Goal: Task Accomplishment & Management: Manage account settings

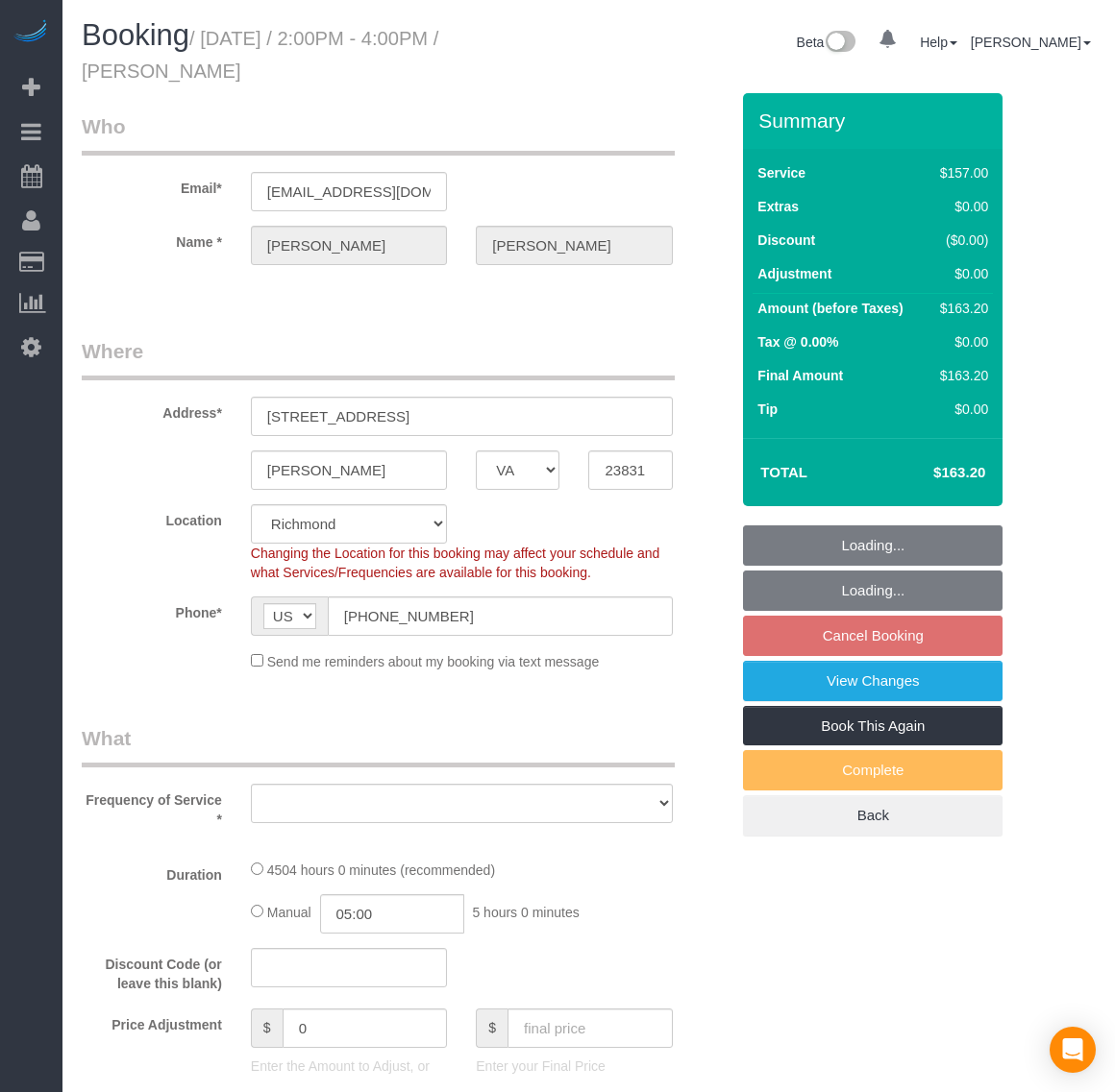
select select "VA"
select select "object:17730"
select select "string:fspay-504114a1-f148-48d7-9f6f-3b7cc76827c2"
select select "number:6"
select select "number:26"
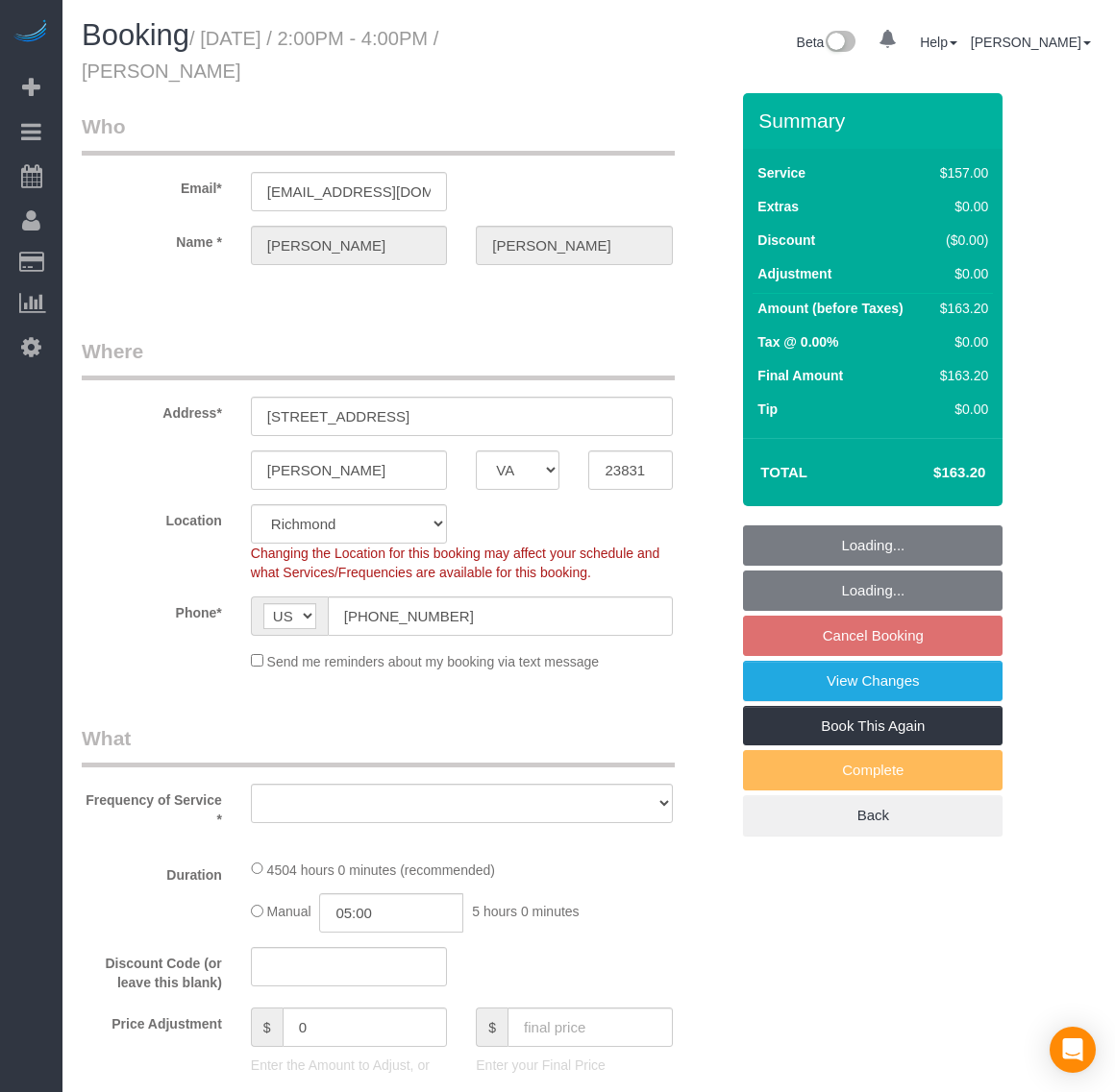
select select "number:17"
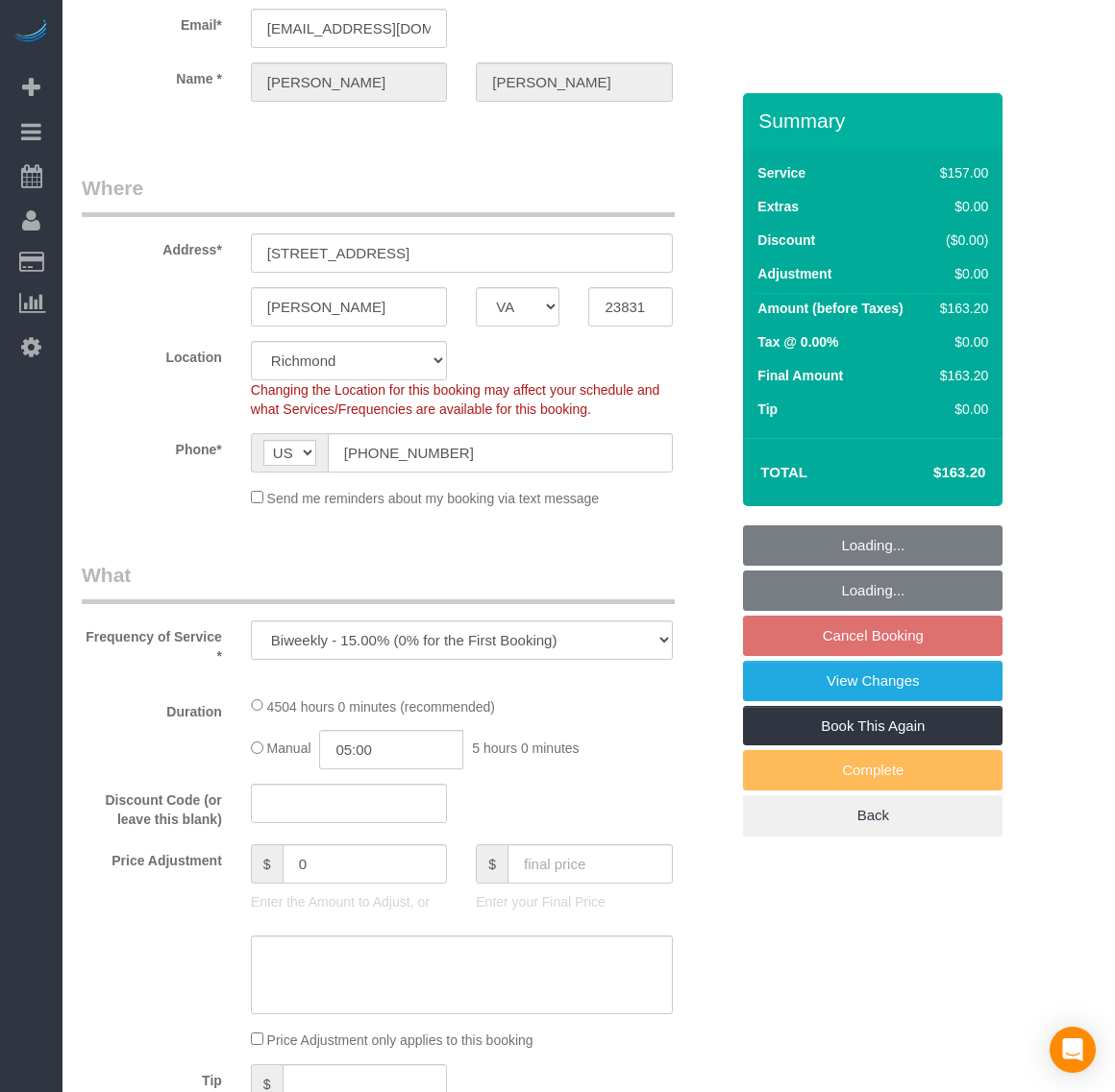
select select "object:17864"
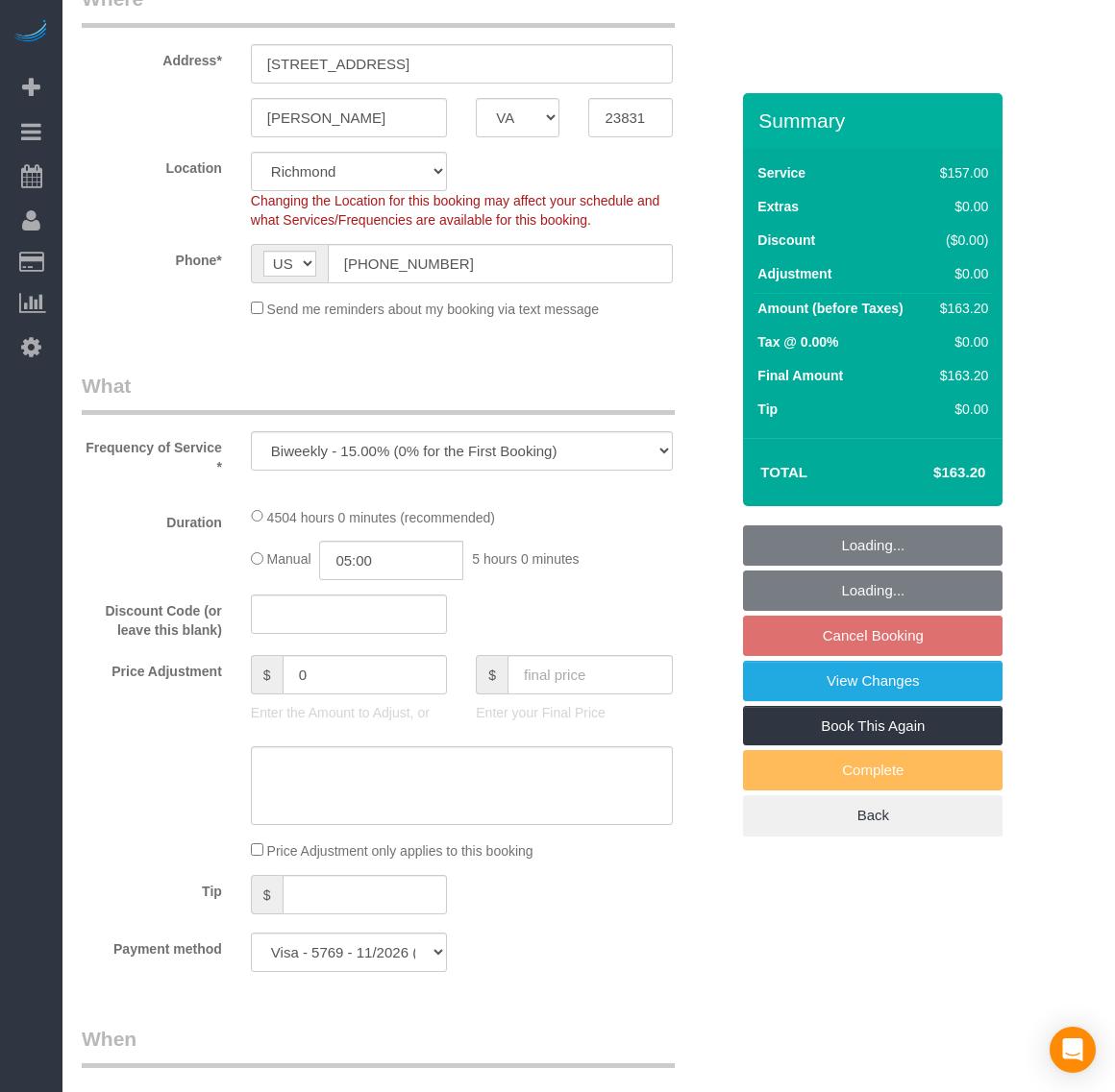
select select "3001"
select select "spot222"
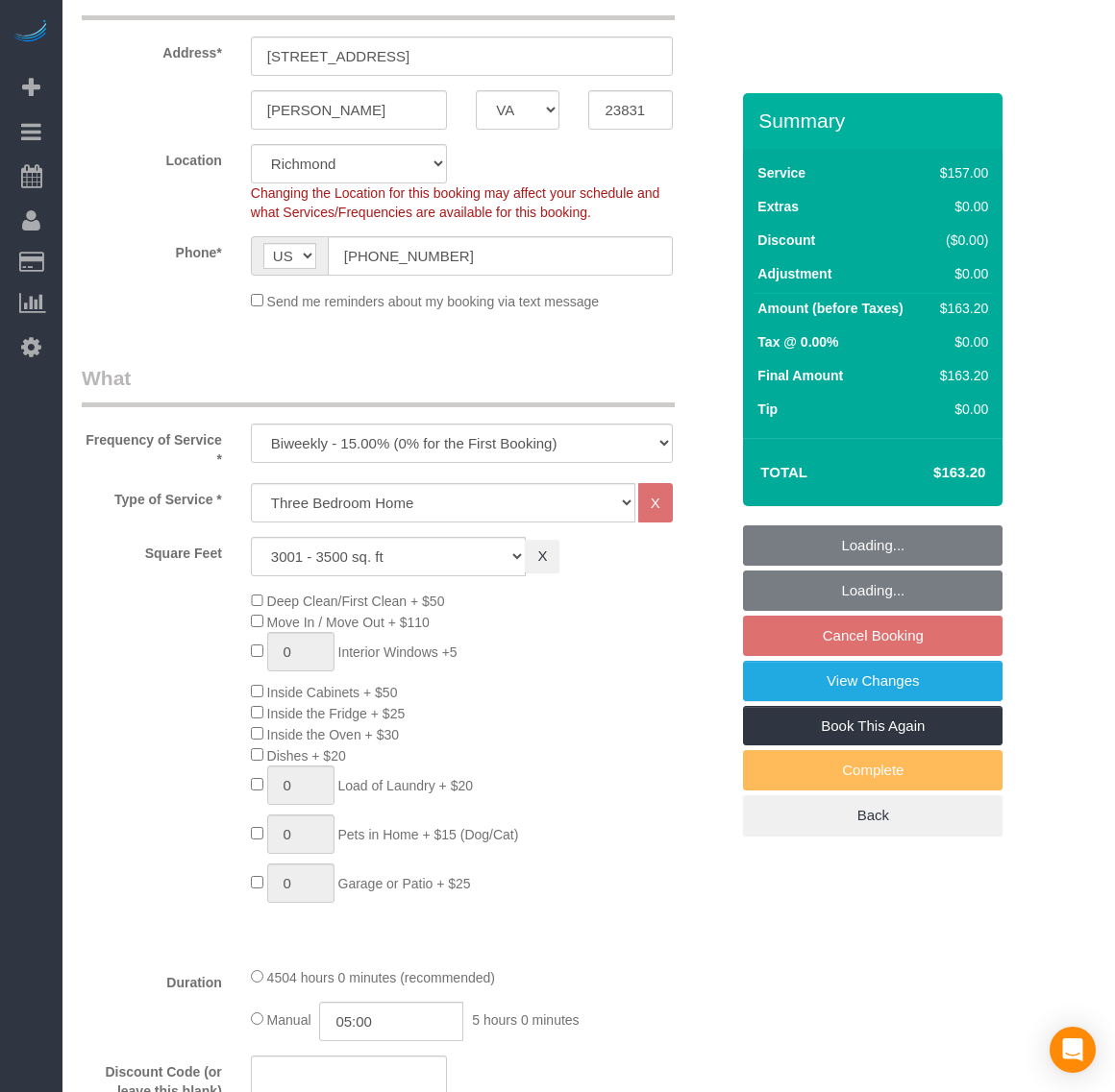
select select "3001"
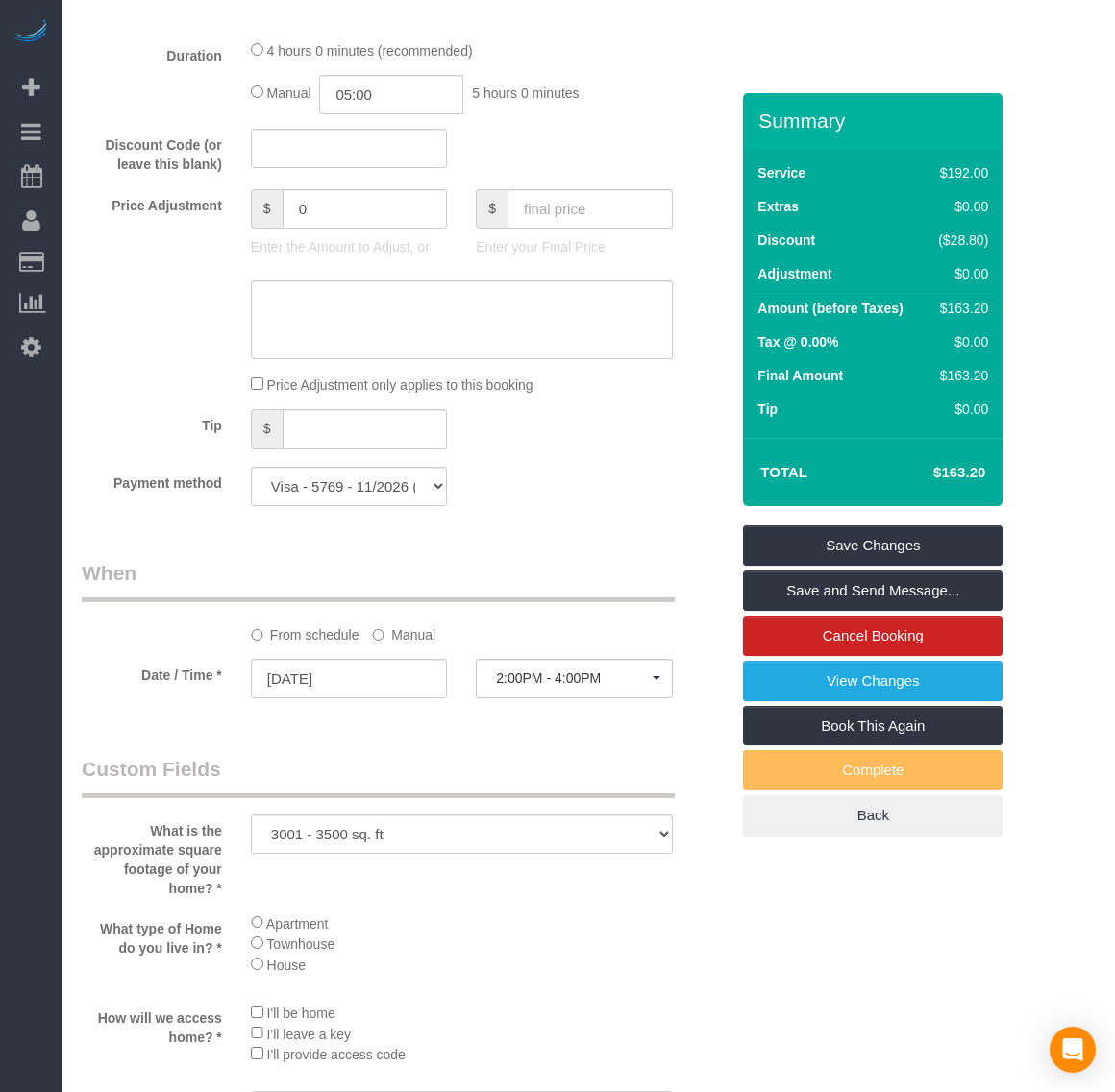
scroll to position [1441, 0]
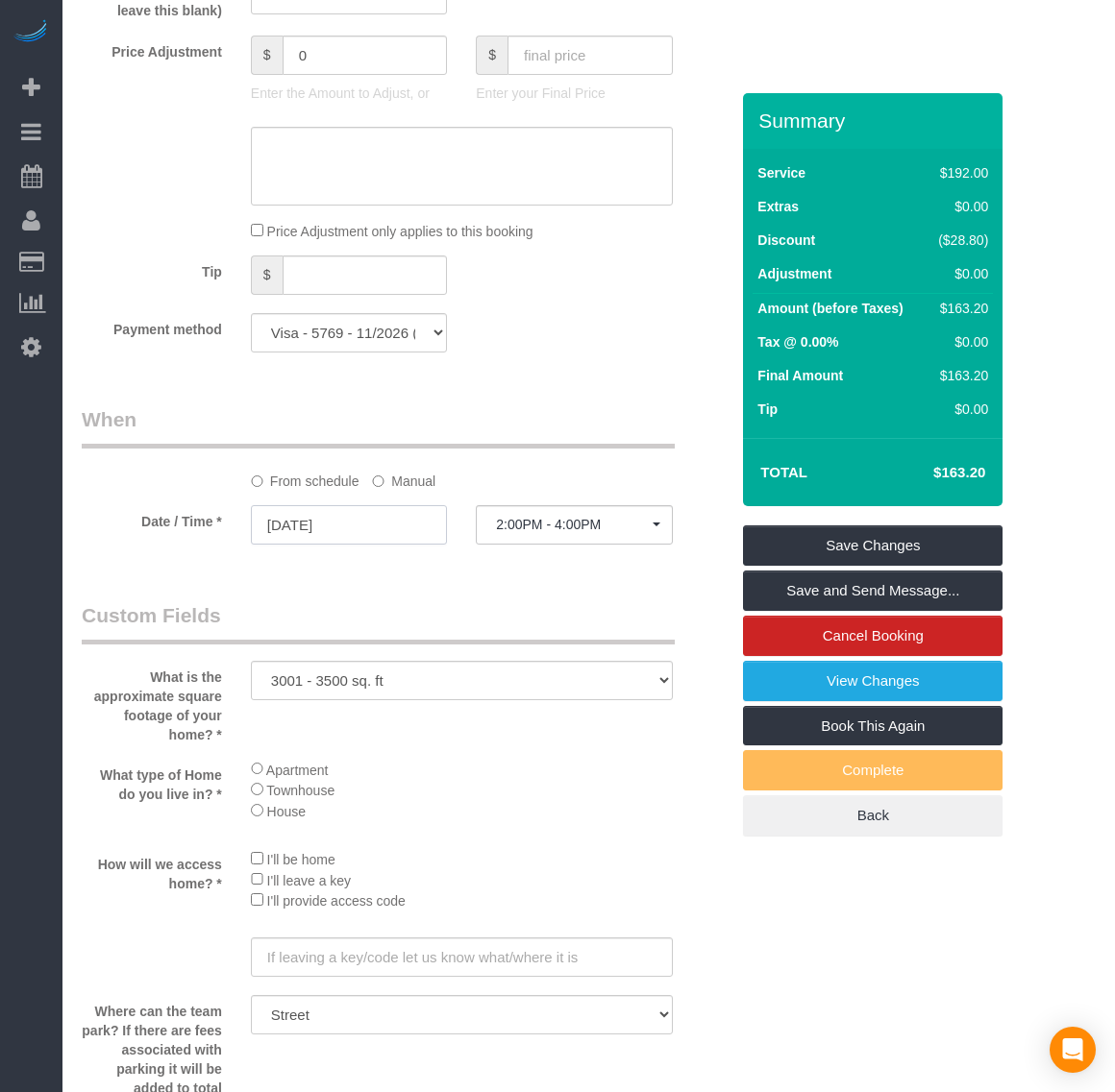
click at [317, 531] on input "[DATE]" at bounding box center [349, 525] width 196 height 39
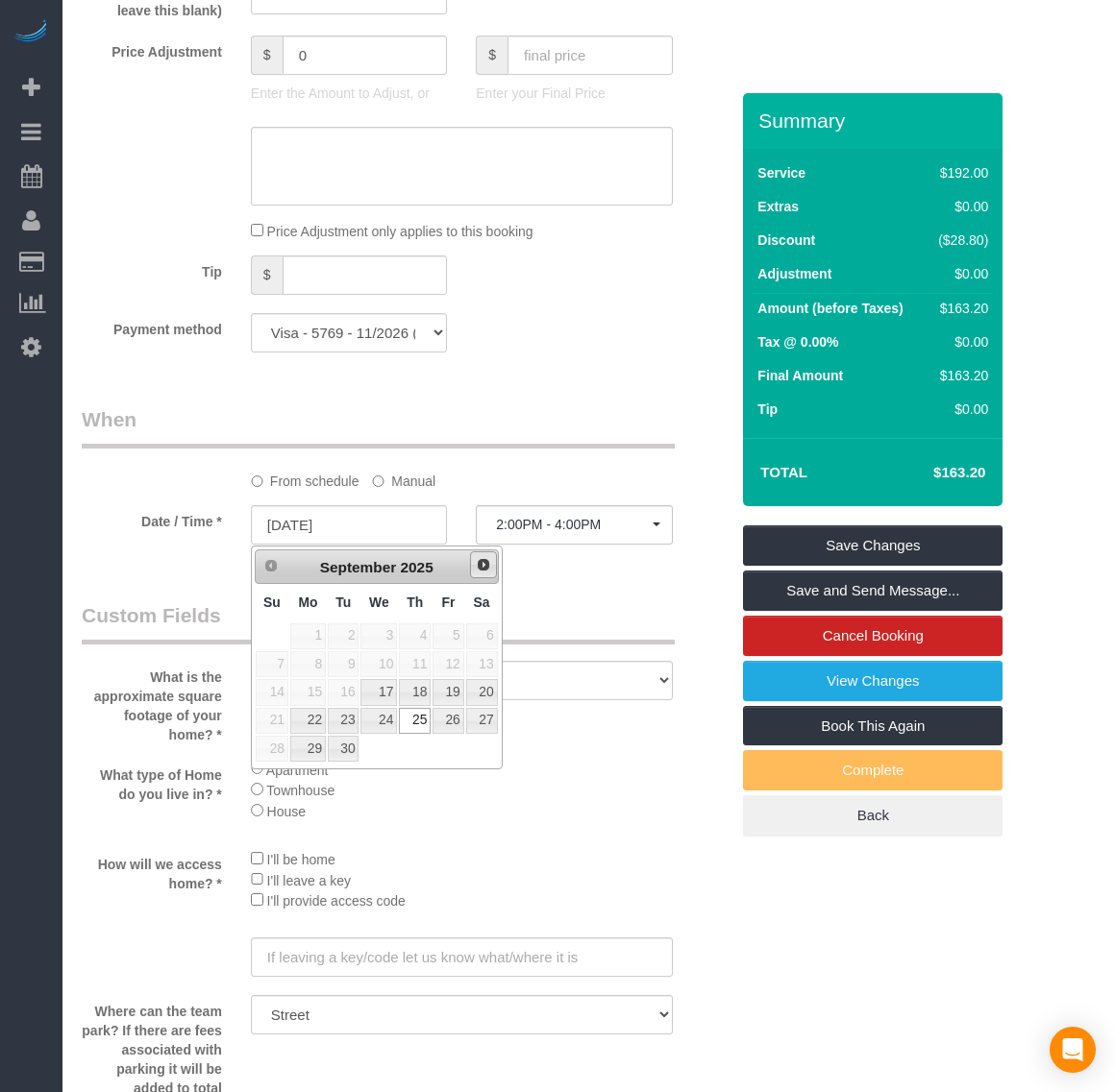
click at [483, 564] on span "Next" at bounding box center [484, 565] width 16 height 16
click at [411, 636] on link "2" at bounding box center [414, 637] width 31 height 25
type input "[DATE]"
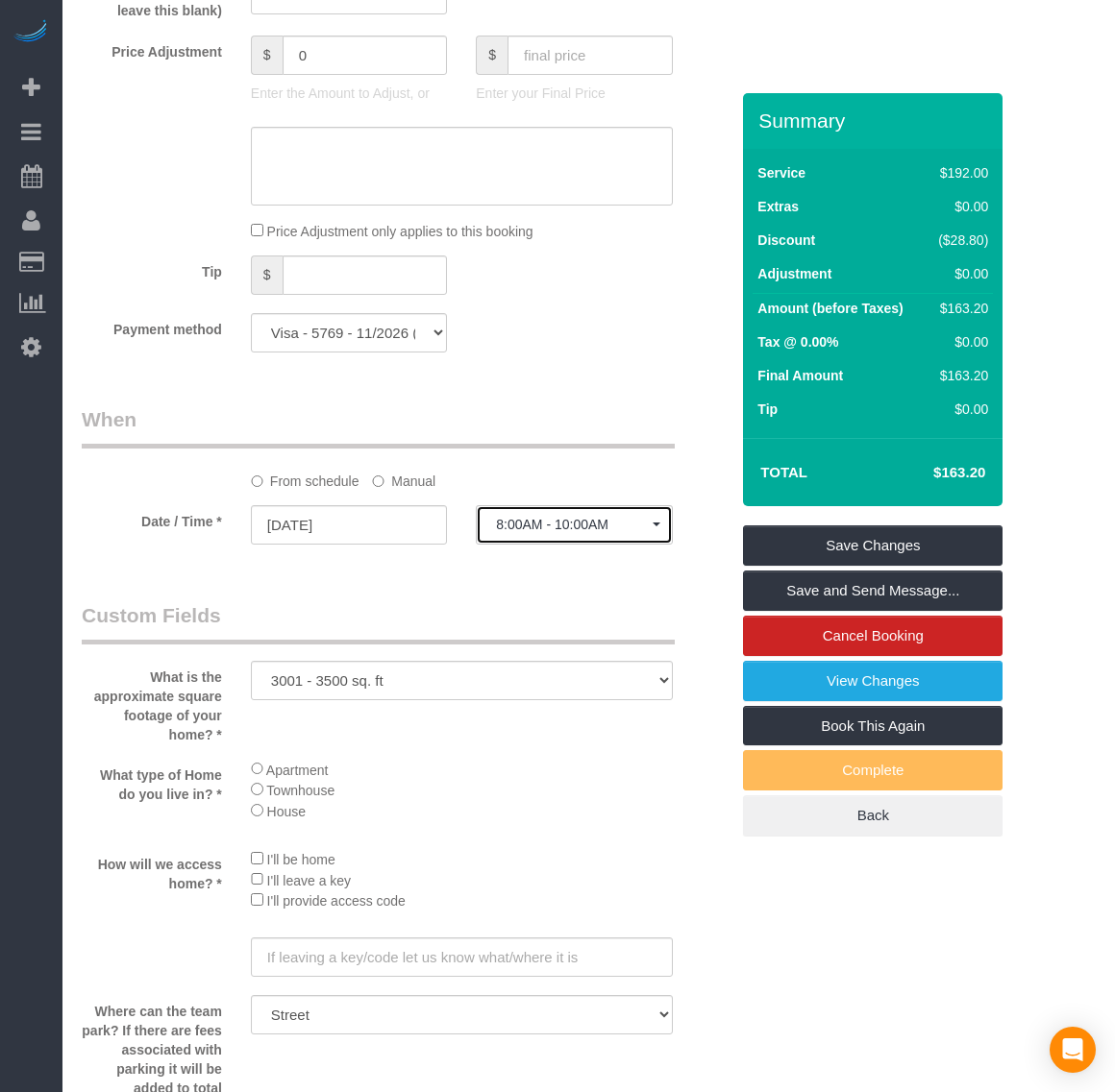
click at [586, 530] on span "8:00AM - 10:00AM" at bounding box center [573, 525] width 156 height 16
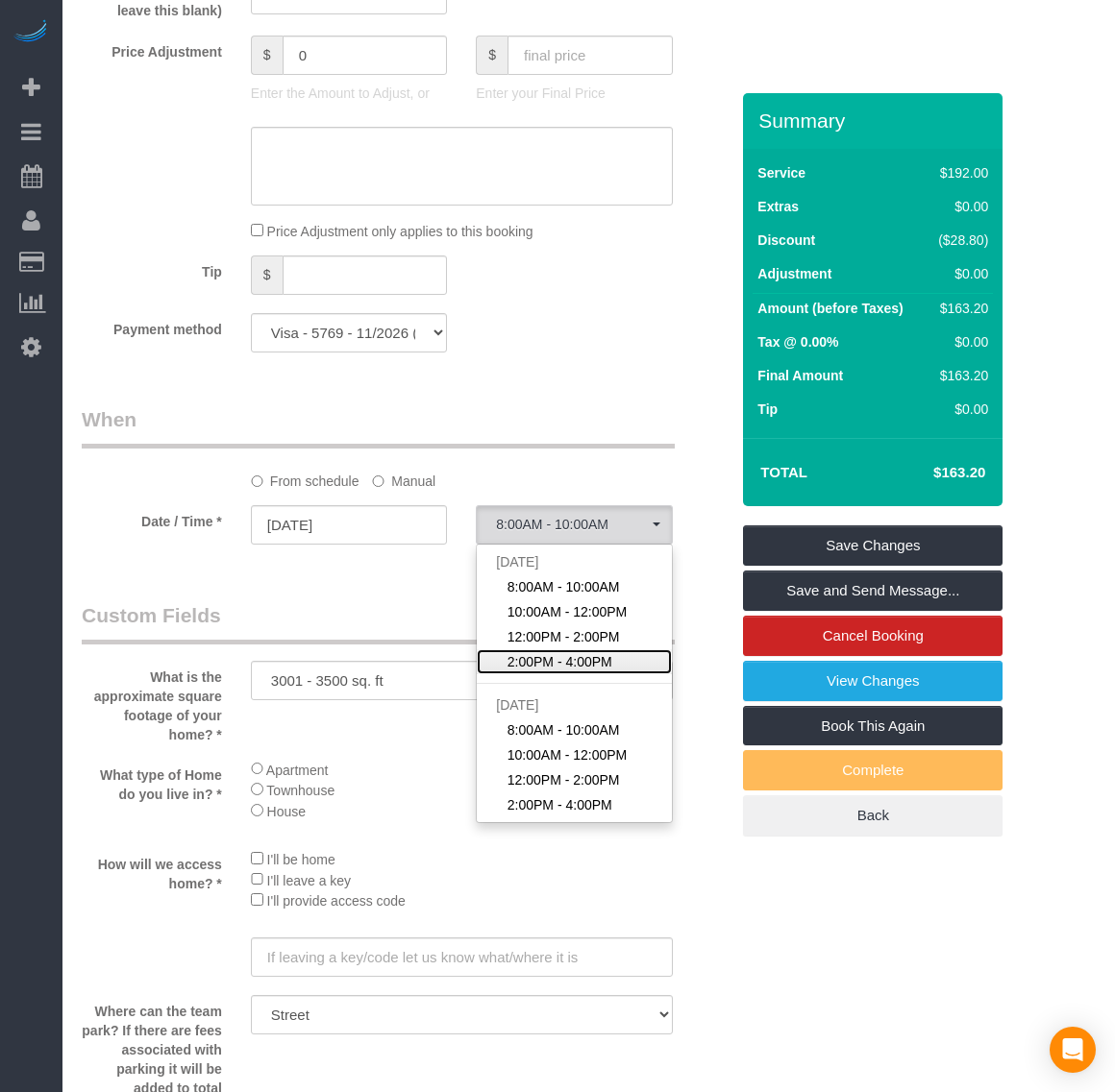
click at [589, 658] on span "2:00PM - 4:00PM" at bounding box center [559, 662] width 105 height 20
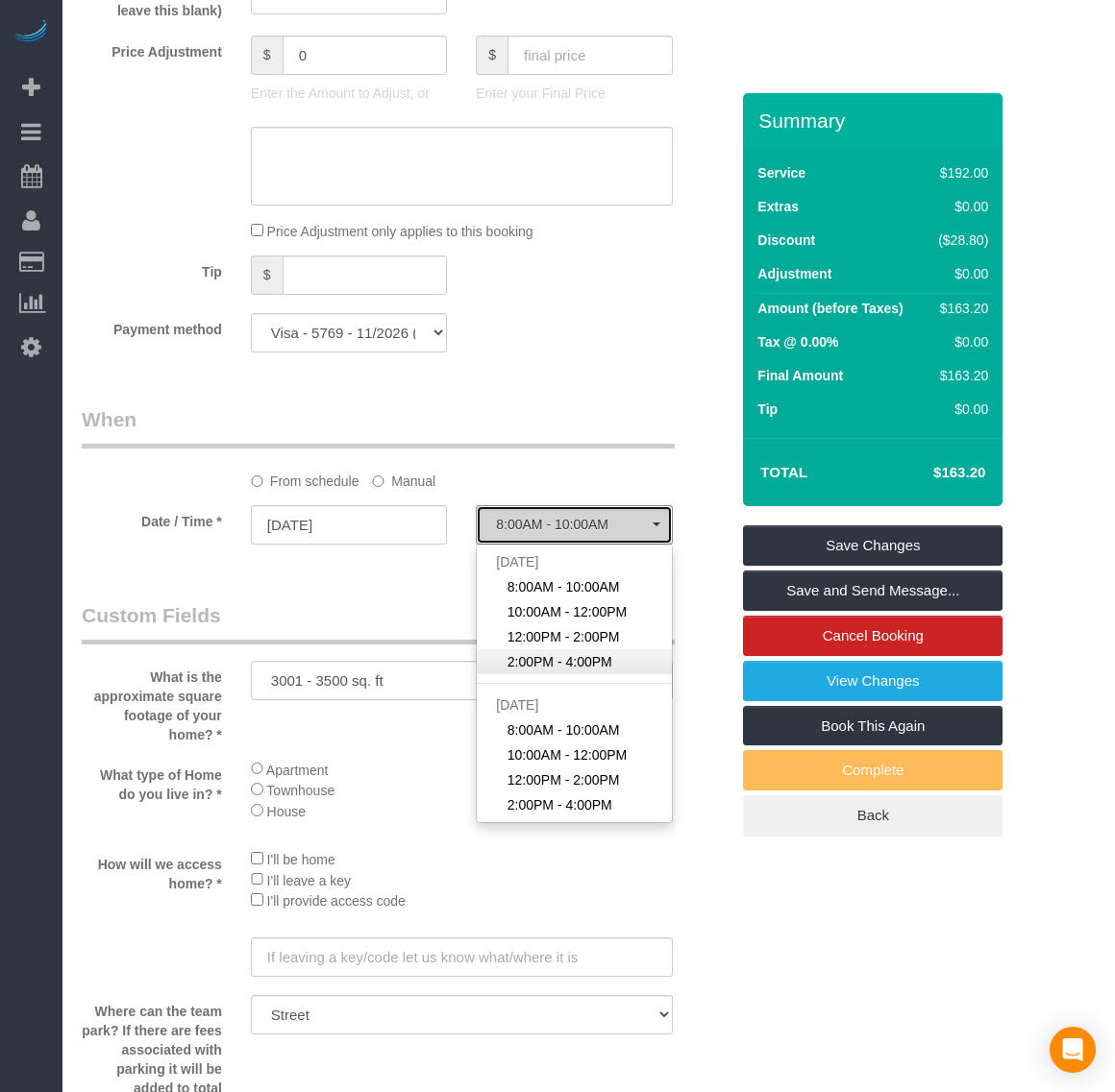
select select "spot239"
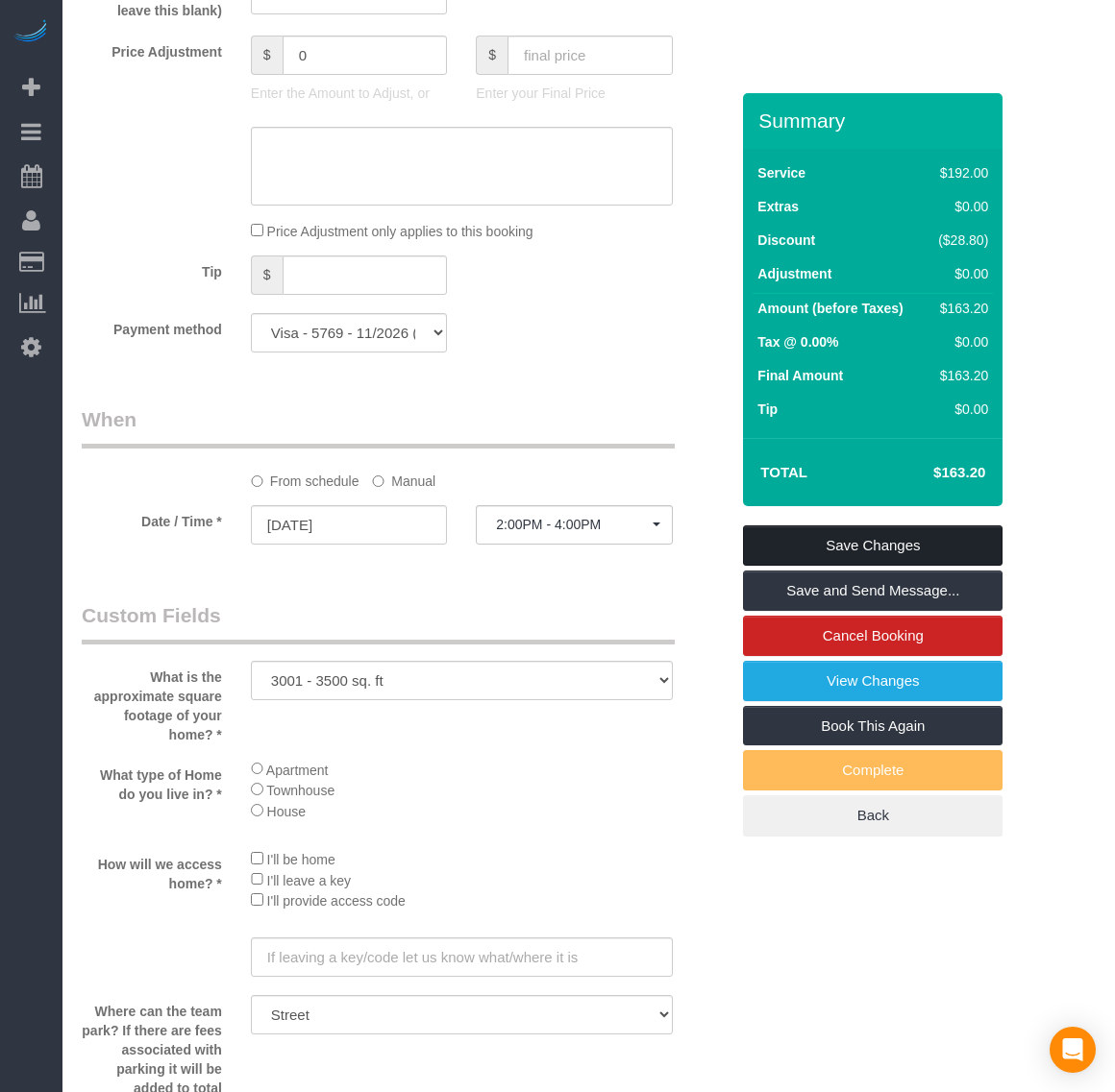
click at [916, 538] on link "Save Changes" at bounding box center [872, 546] width 260 height 40
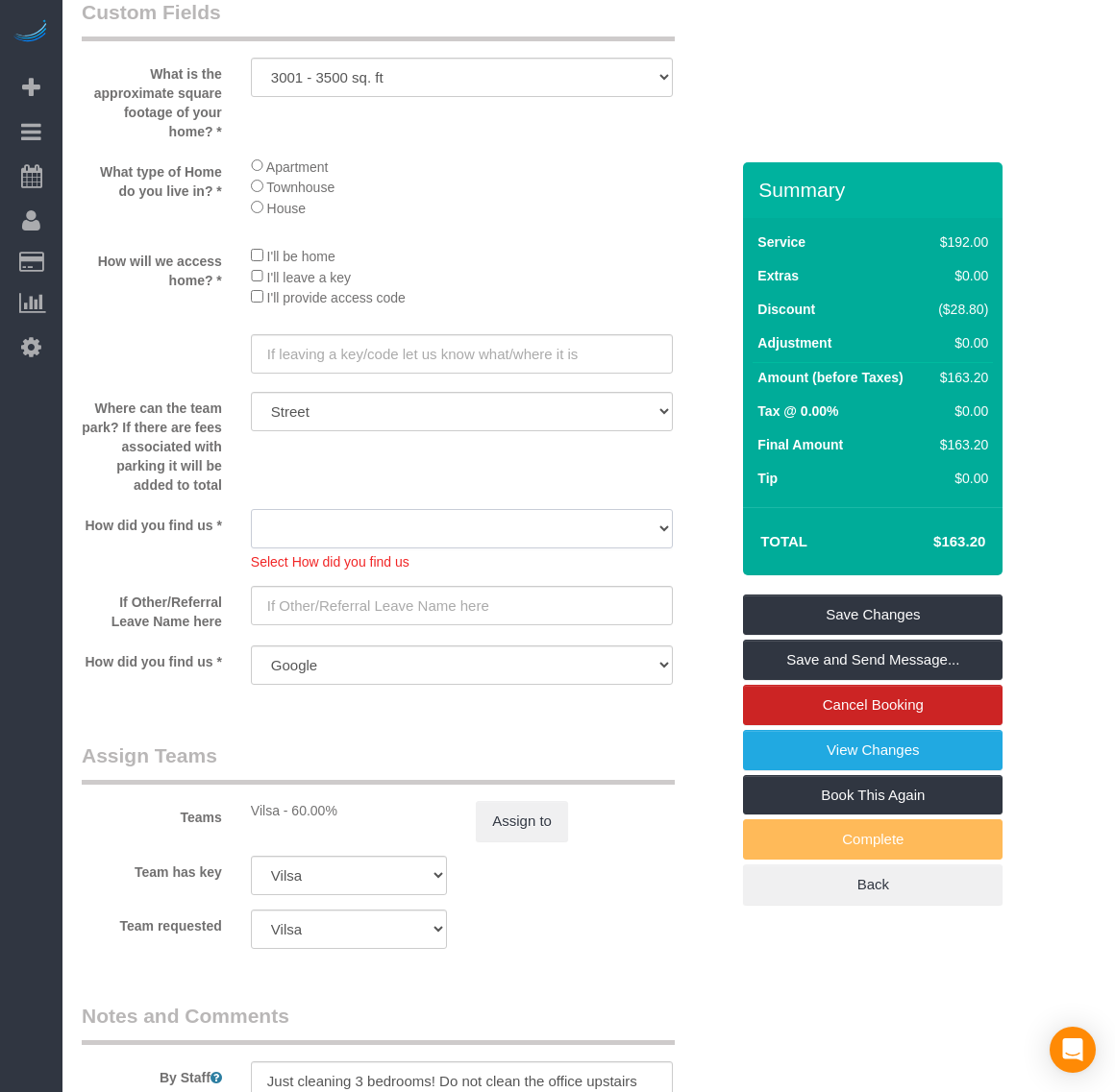
click at [477, 528] on select "Yelp Google Twitter Instagram Nextdoor Facebook Returning Customer Craigslist R…" at bounding box center [461, 529] width 422 height 39
click at [469, 449] on div "Where can the team park? If there are fees associated with parking it will be a…" at bounding box center [406, 443] width 676 height 103
click at [480, 534] on select "Yelp Google Twitter Instagram Nextdoor Facebook Returning Customer Craigslist R…" at bounding box center [461, 529] width 422 height 39
select select "number:35"
click at [251, 511] on select "Yelp Google Twitter Instagram Nextdoor Facebook Returning Customer Craigslist R…" at bounding box center [461, 529] width 422 height 39
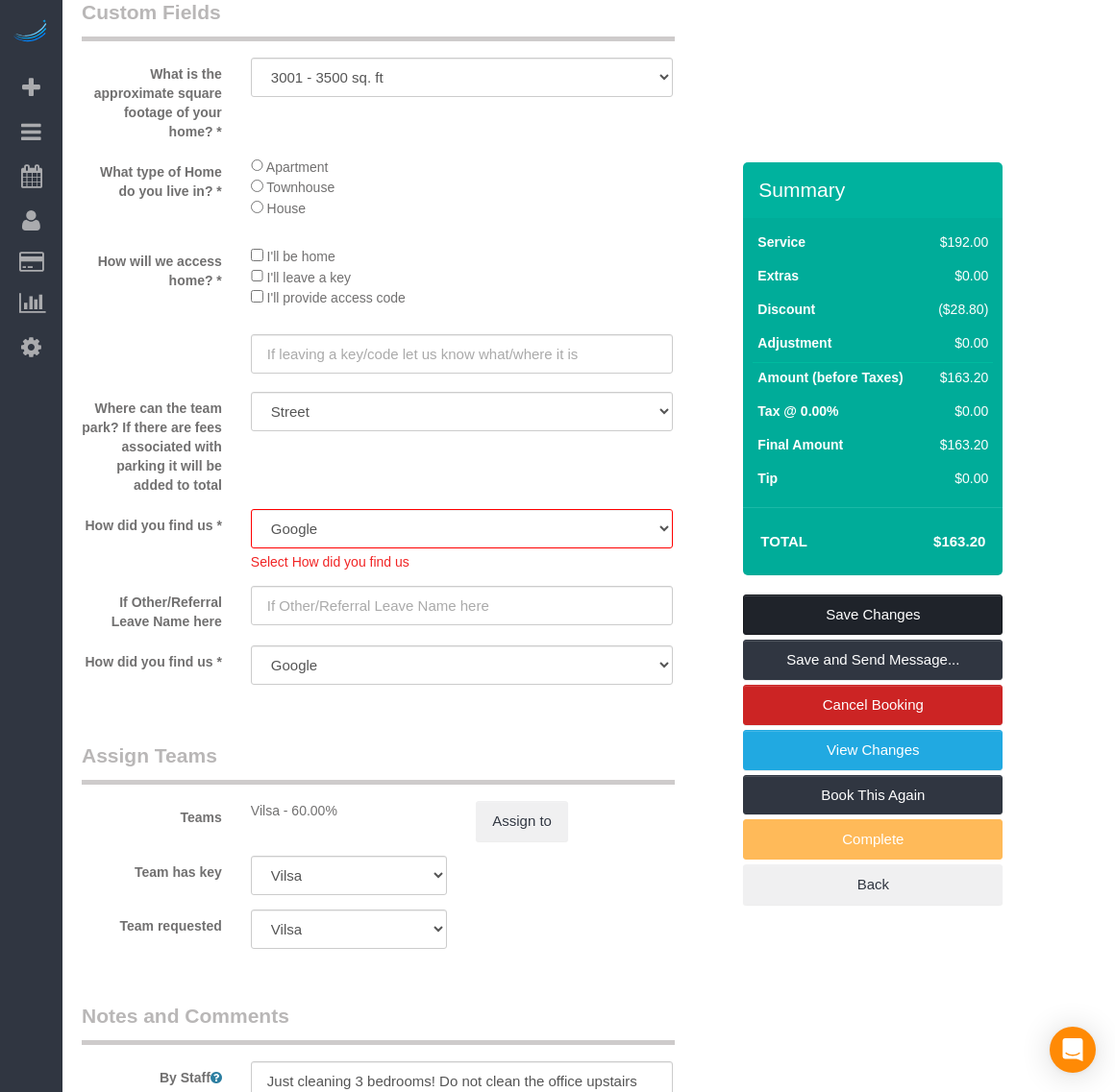
click at [947, 629] on link "Save Changes" at bounding box center [872, 614] width 260 height 40
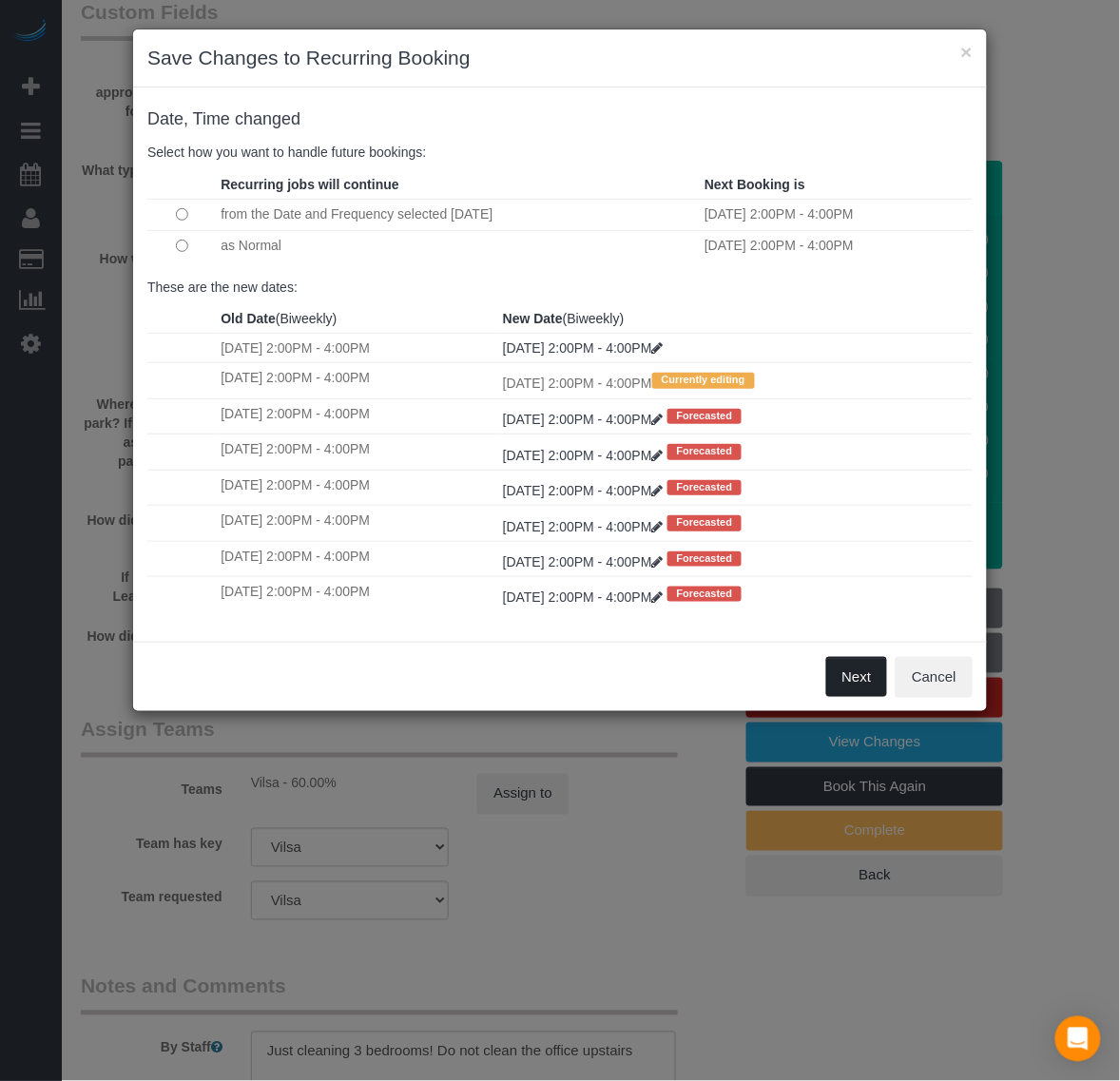
click at [871, 677] on button "Next" at bounding box center [857, 677] width 62 height 40
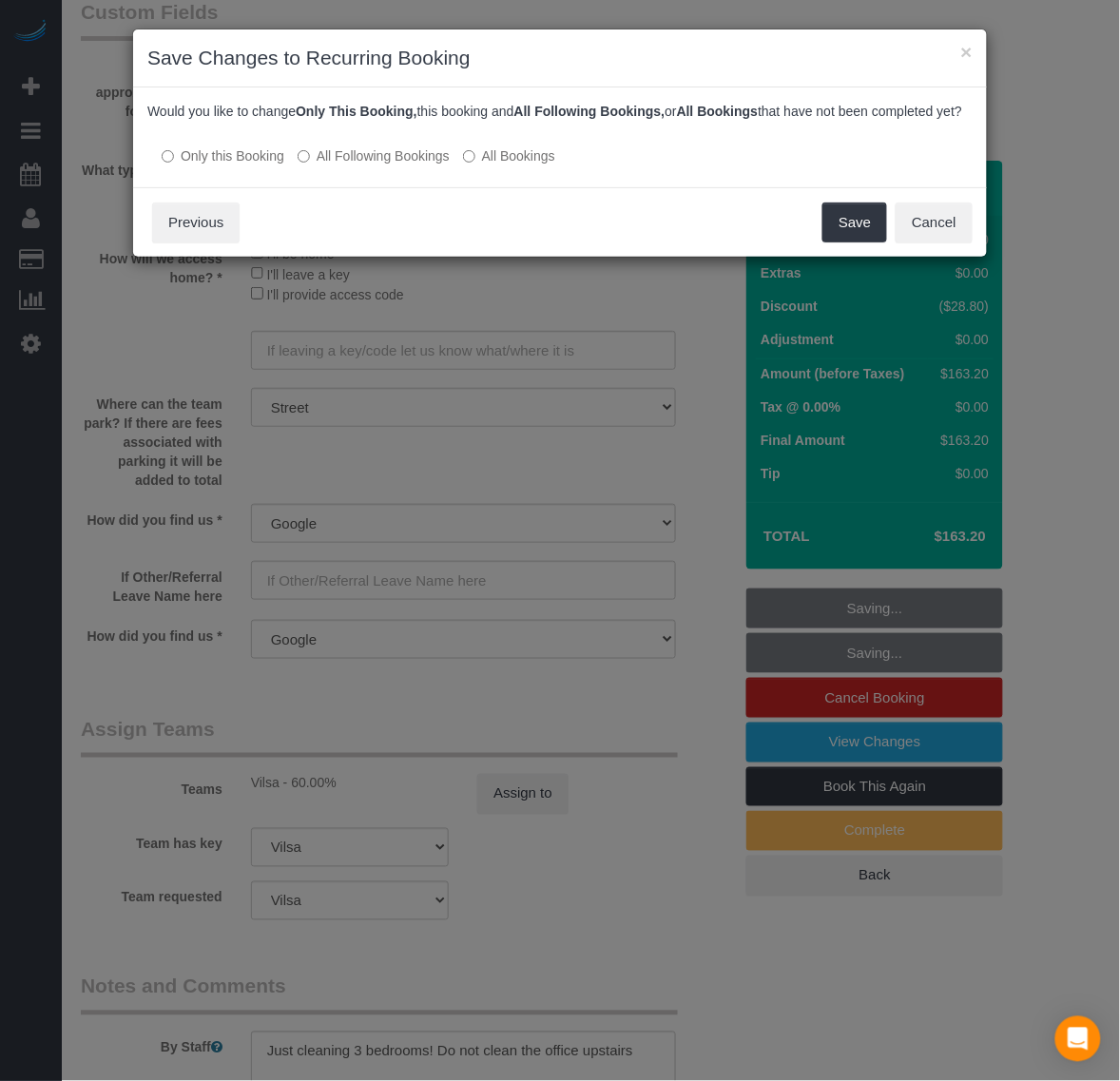
click at [482, 166] on label "All Bookings" at bounding box center [509, 156] width 92 height 19
click at [868, 234] on button "Save" at bounding box center [854, 222] width 65 height 40
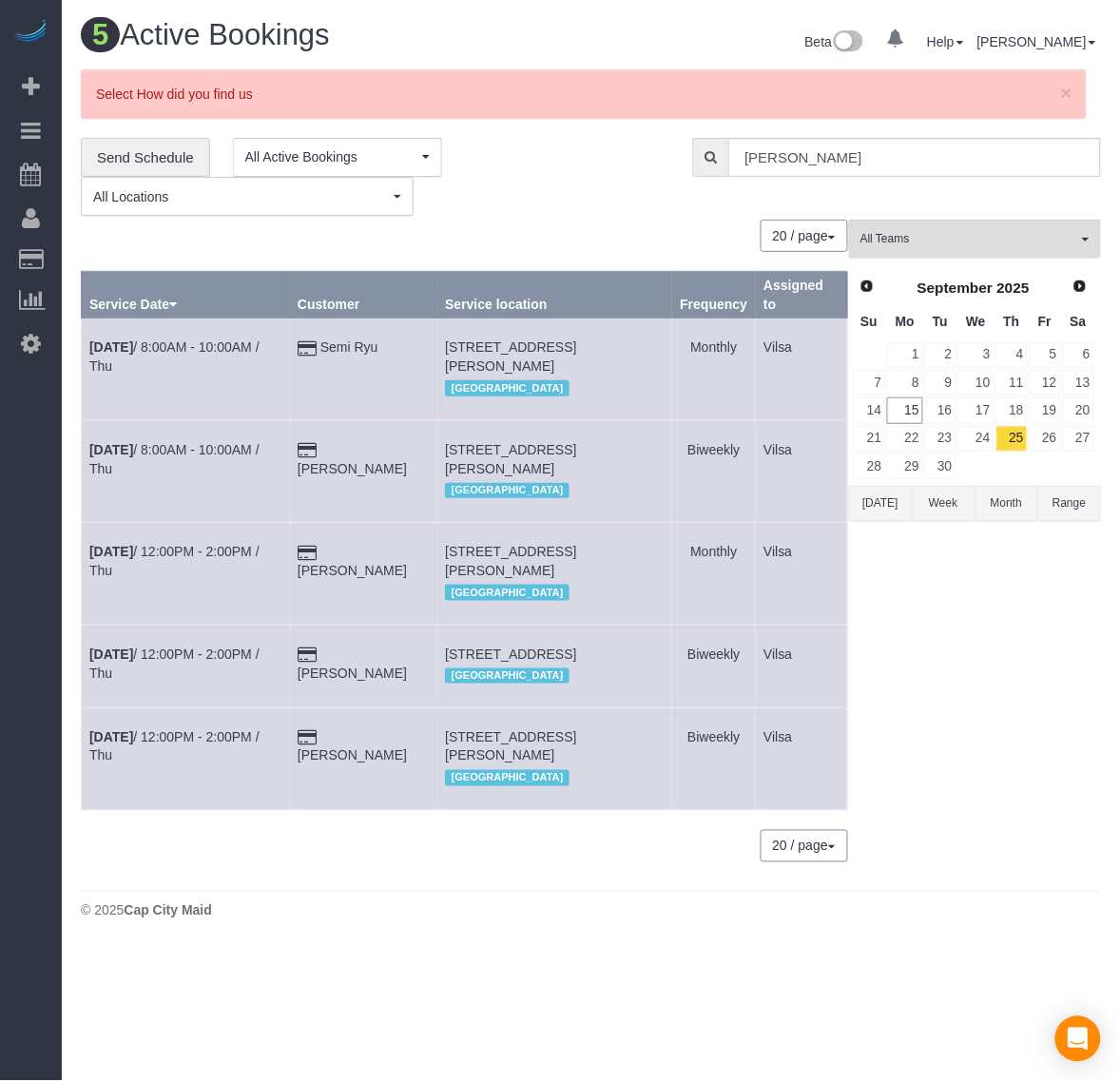
click at [1096, 296] on div "Prev Next [DATE] Su Mo Tu We Th Fr Sa 1 2 3 4 5 6 7 8 9 10 11 12 13 14 15 16 17…" at bounding box center [974, 377] width 249 height 217
click at [1089, 295] on link "Next" at bounding box center [1080, 286] width 26 height 26
click at [1010, 357] on link "2" at bounding box center [1012, 355] width 31 height 25
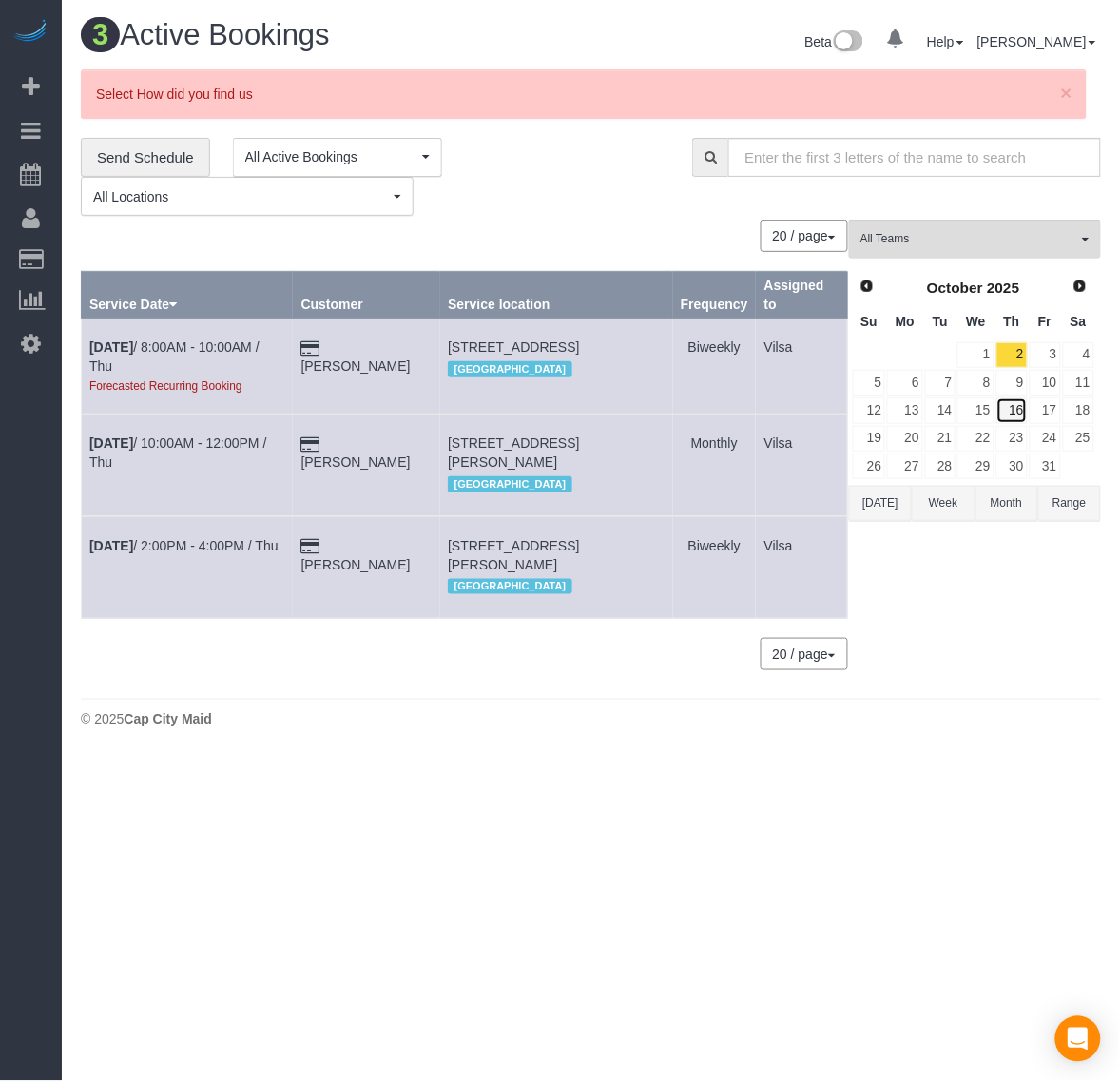
click at [1022, 406] on link "16" at bounding box center [1012, 410] width 31 height 25
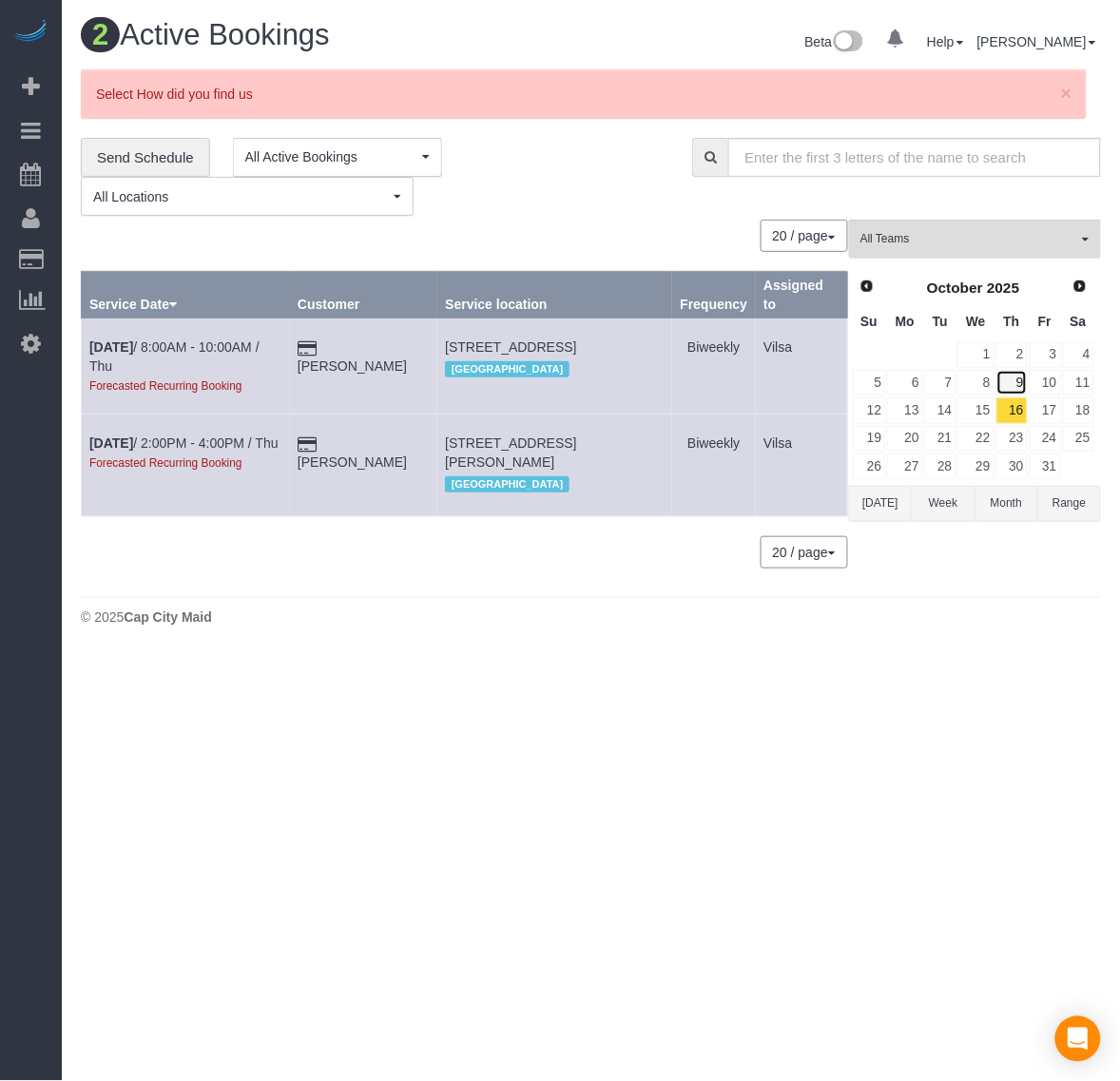
click at [1009, 386] on link "9" at bounding box center [1012, 383] width 31 height 25
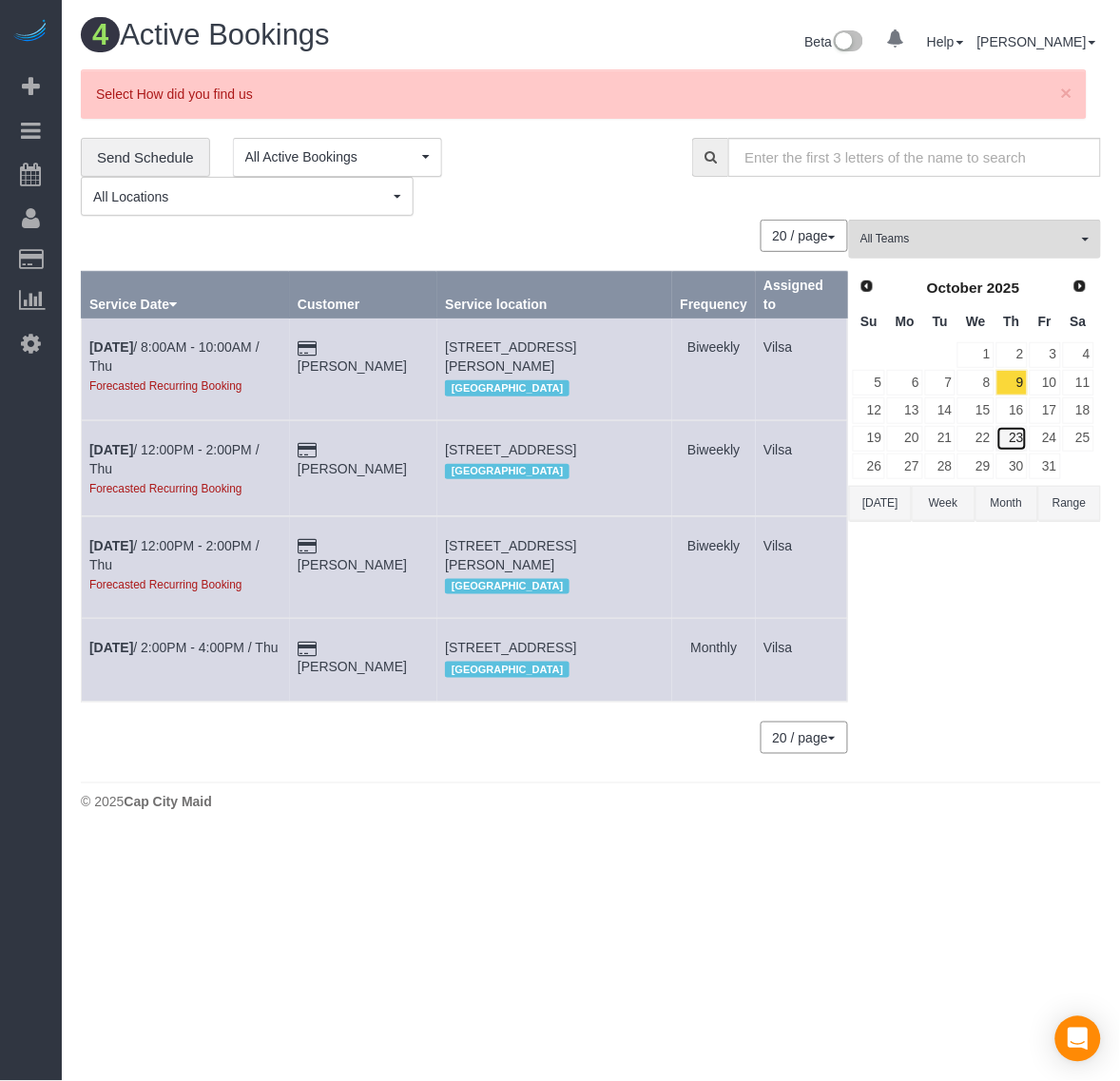
click at [1019, 439] on link "23" at bounding box center [1012, 438] width 31 height 25
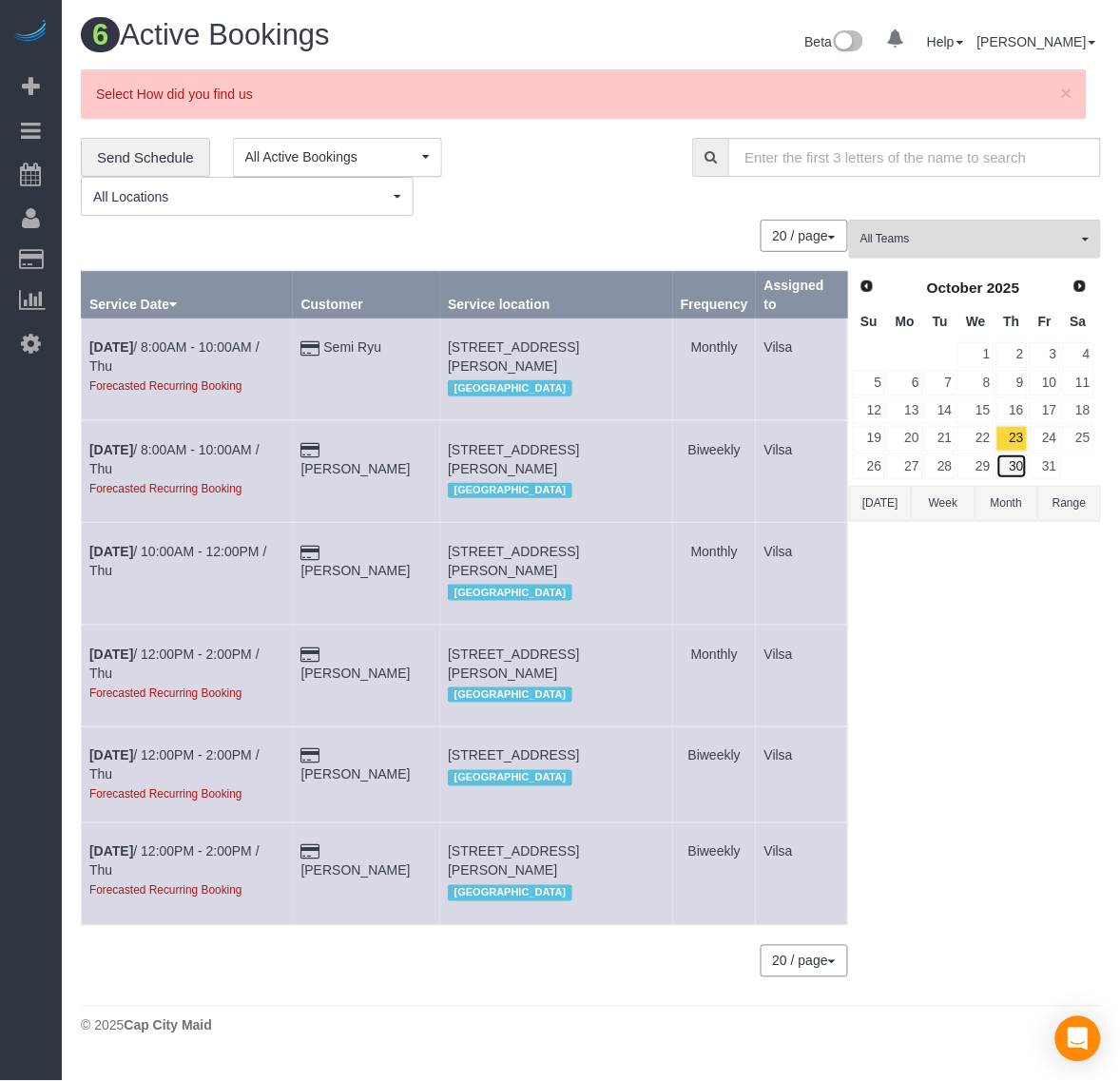
click at [1023, 459] on link "30" at bounding box center [1012, 466] width 31 height 25
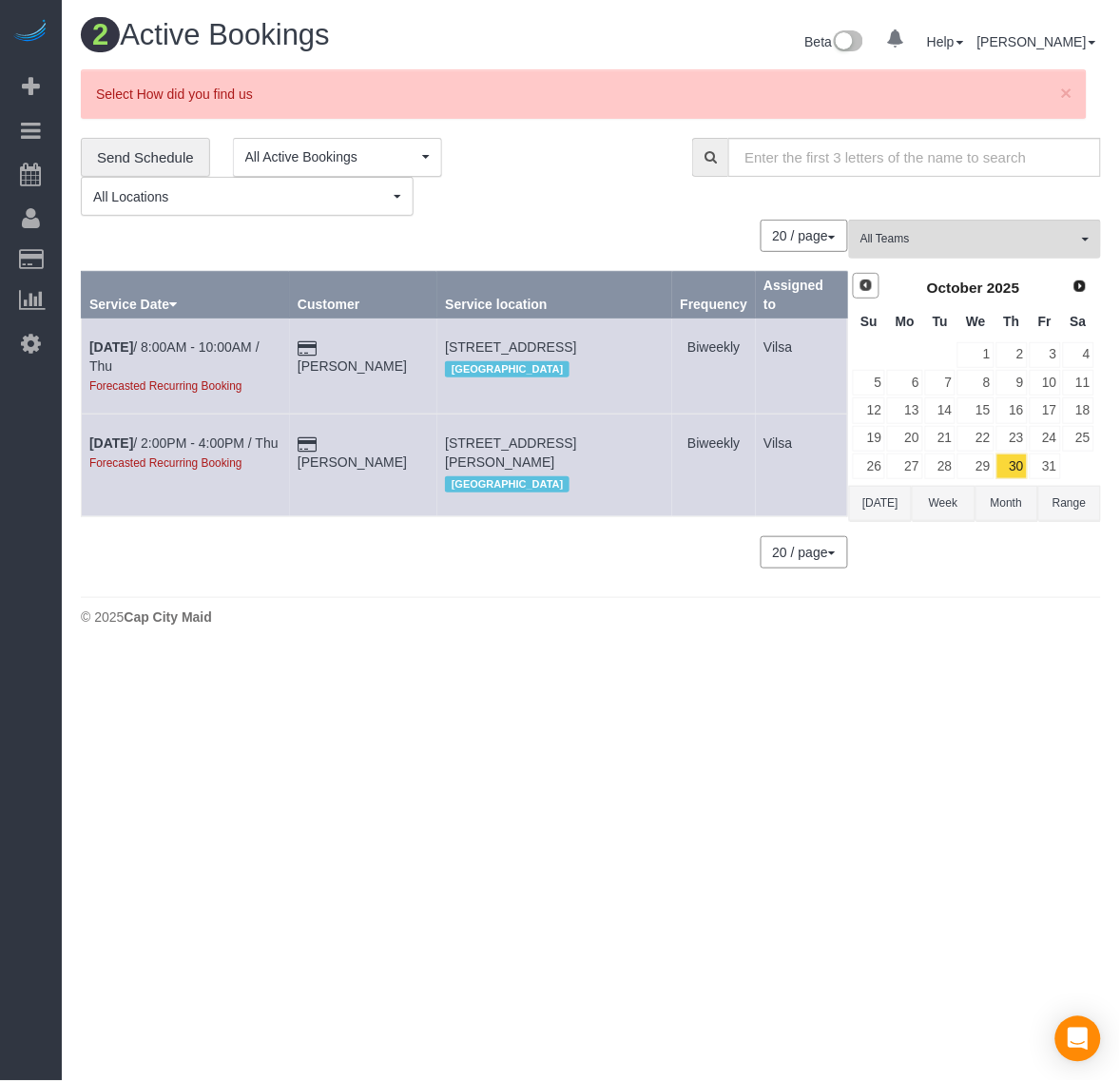
click at [861, 281] on span "Prev" at bounding box center [867, 285] width 16 height 16
click at [1008, 414] on link "18" at bounding box center [1012, 410] width 31 height 25
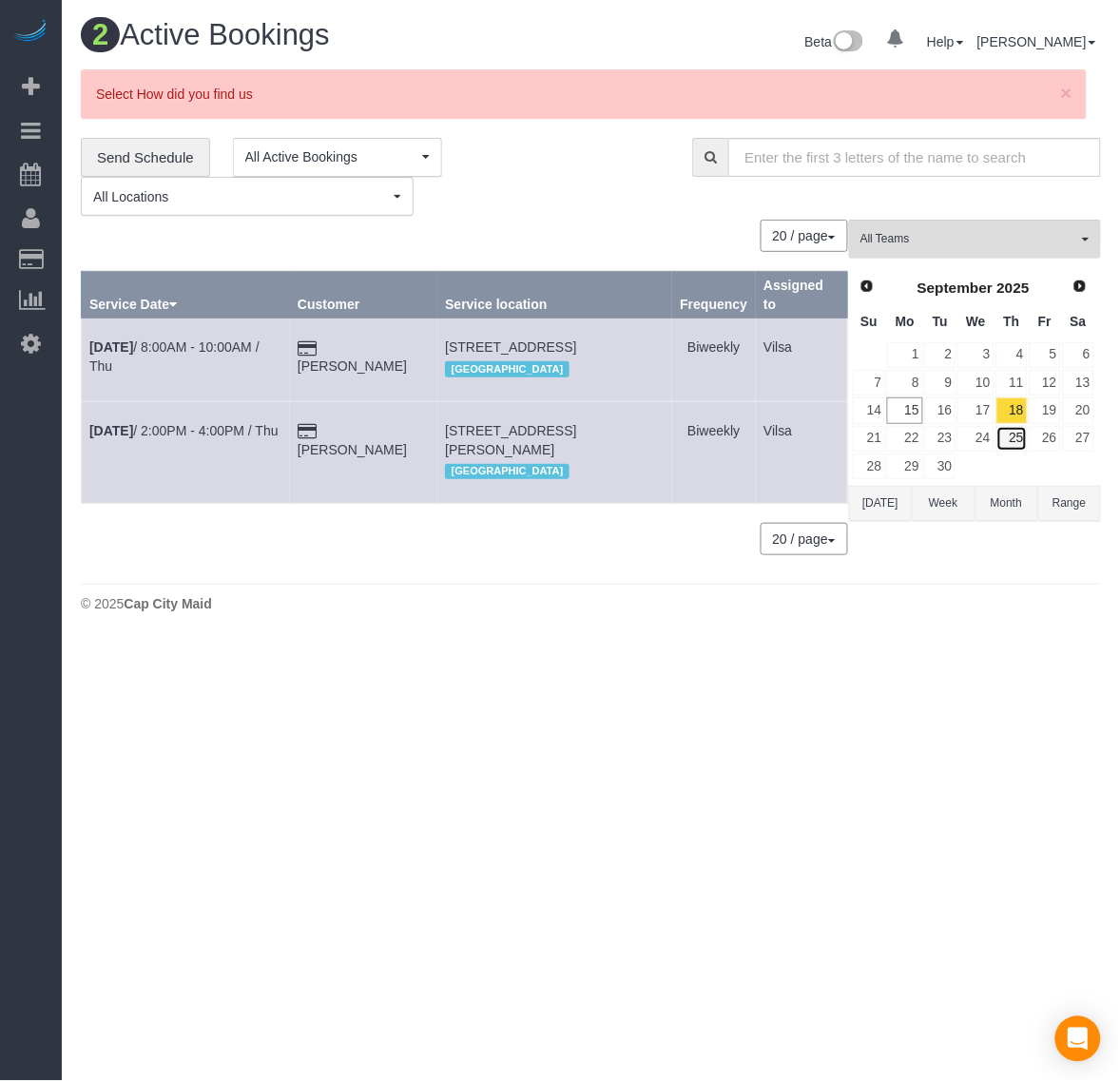
click at [1015, 433] on link "25" at bounding box center [1012, 438] width 31 height 25
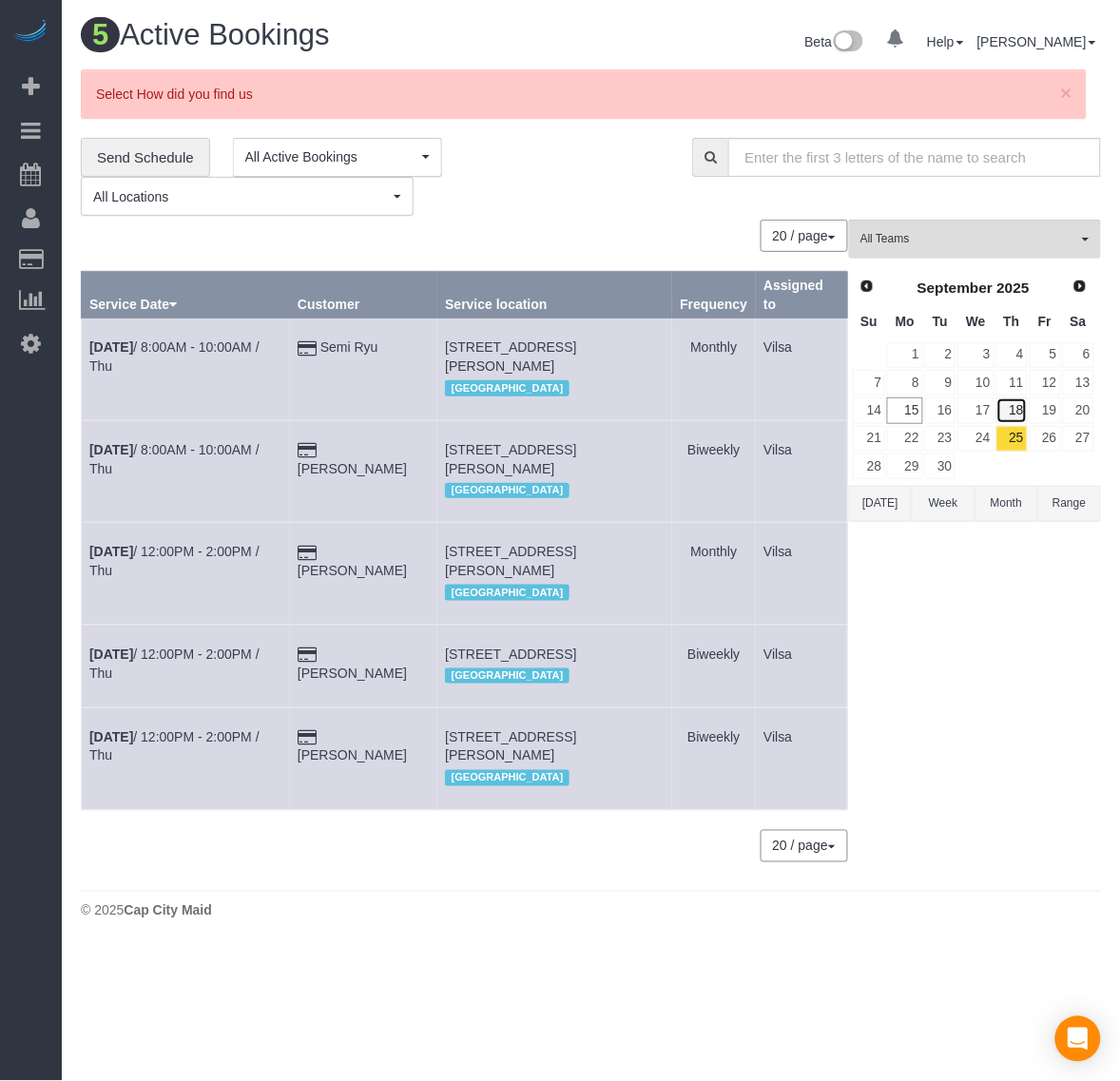
click at [1023, 415] on link "18" at bounding box center [1012, 410] width 31 height 25
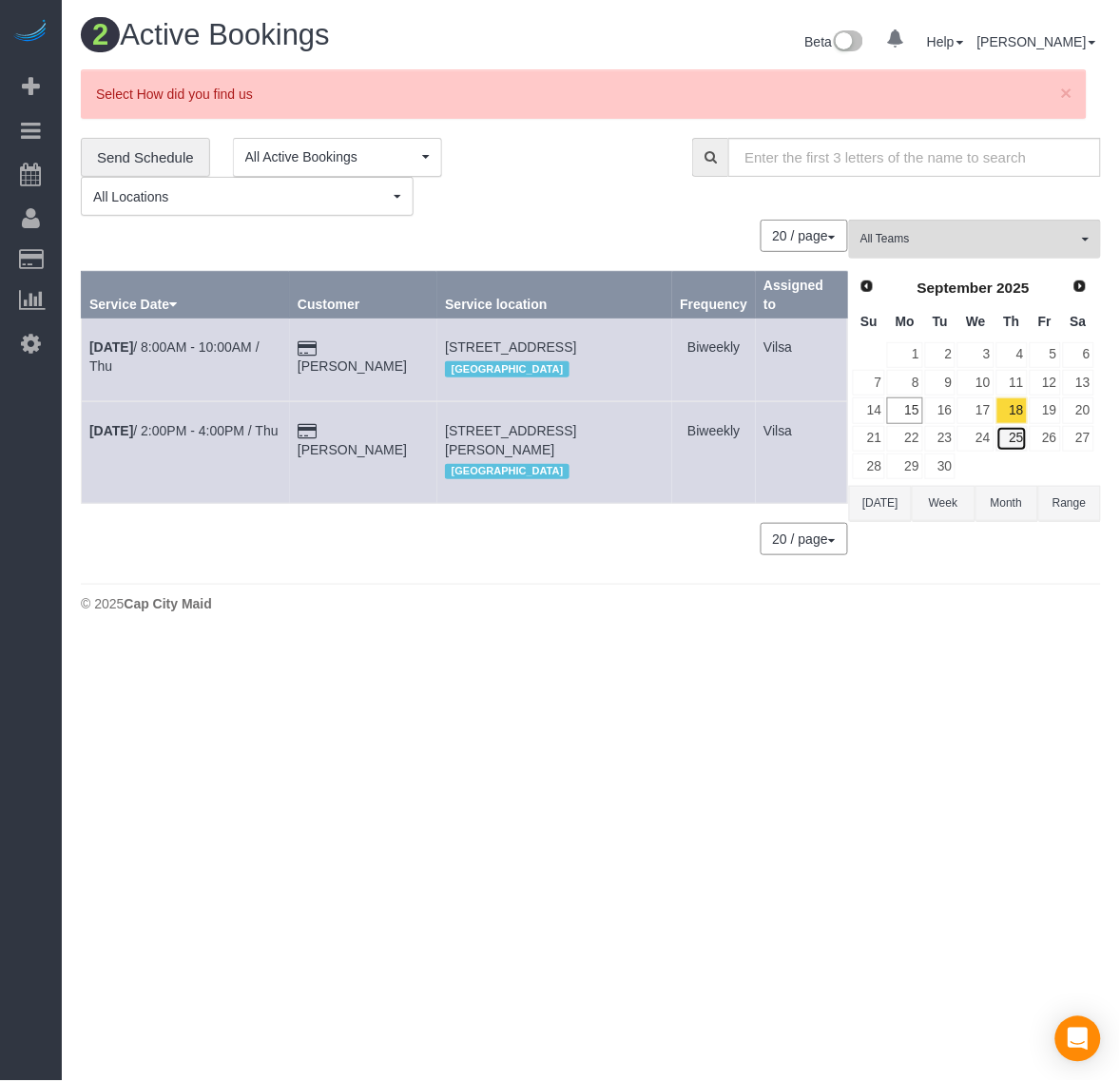
click at [1023, 440] on link "25" at bounding box center [1012, 438] width 31 height 25
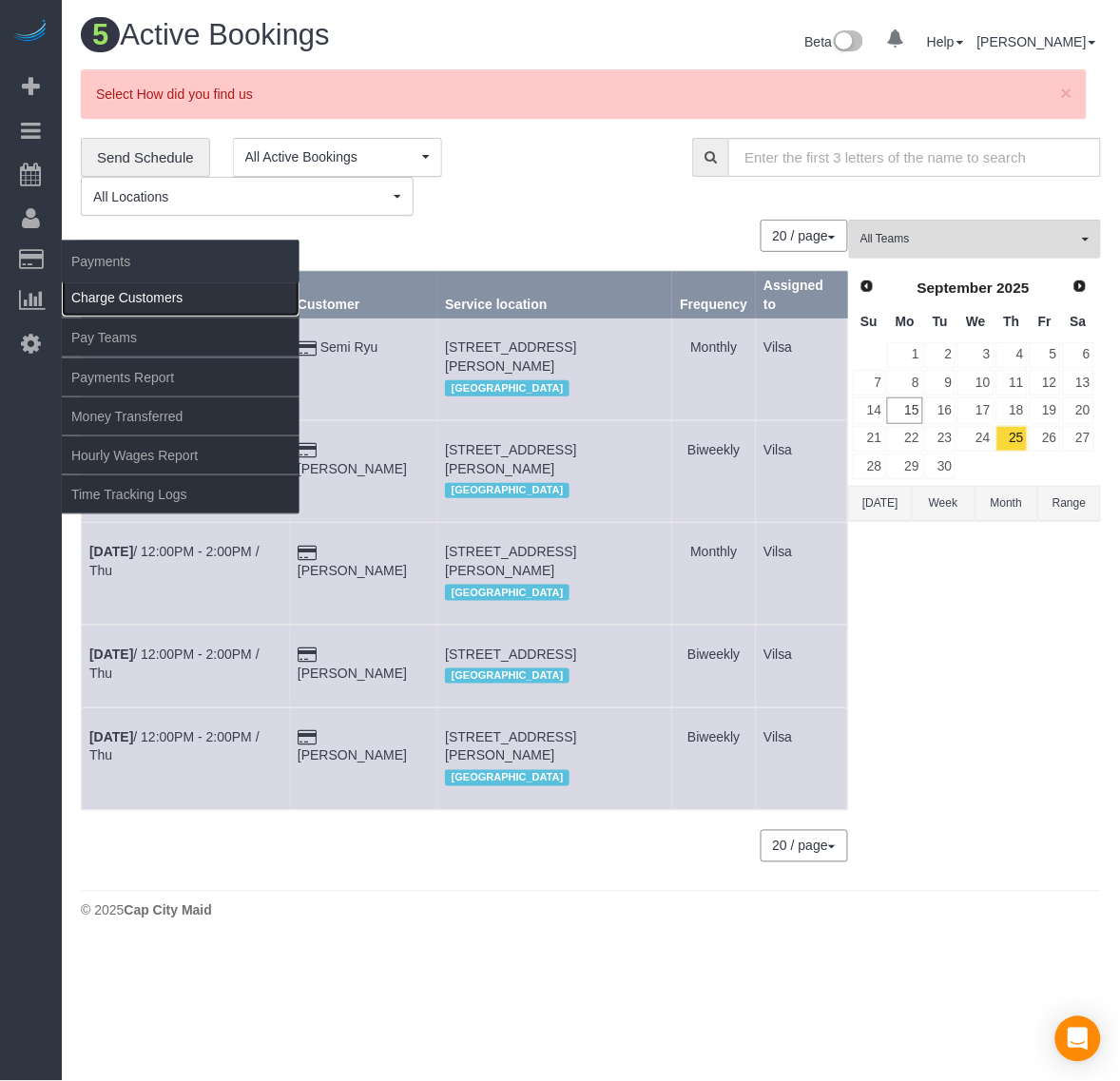
click at [124, 290] on link "Charge Customers" at bounding box center [180, 297] width 238 height 38
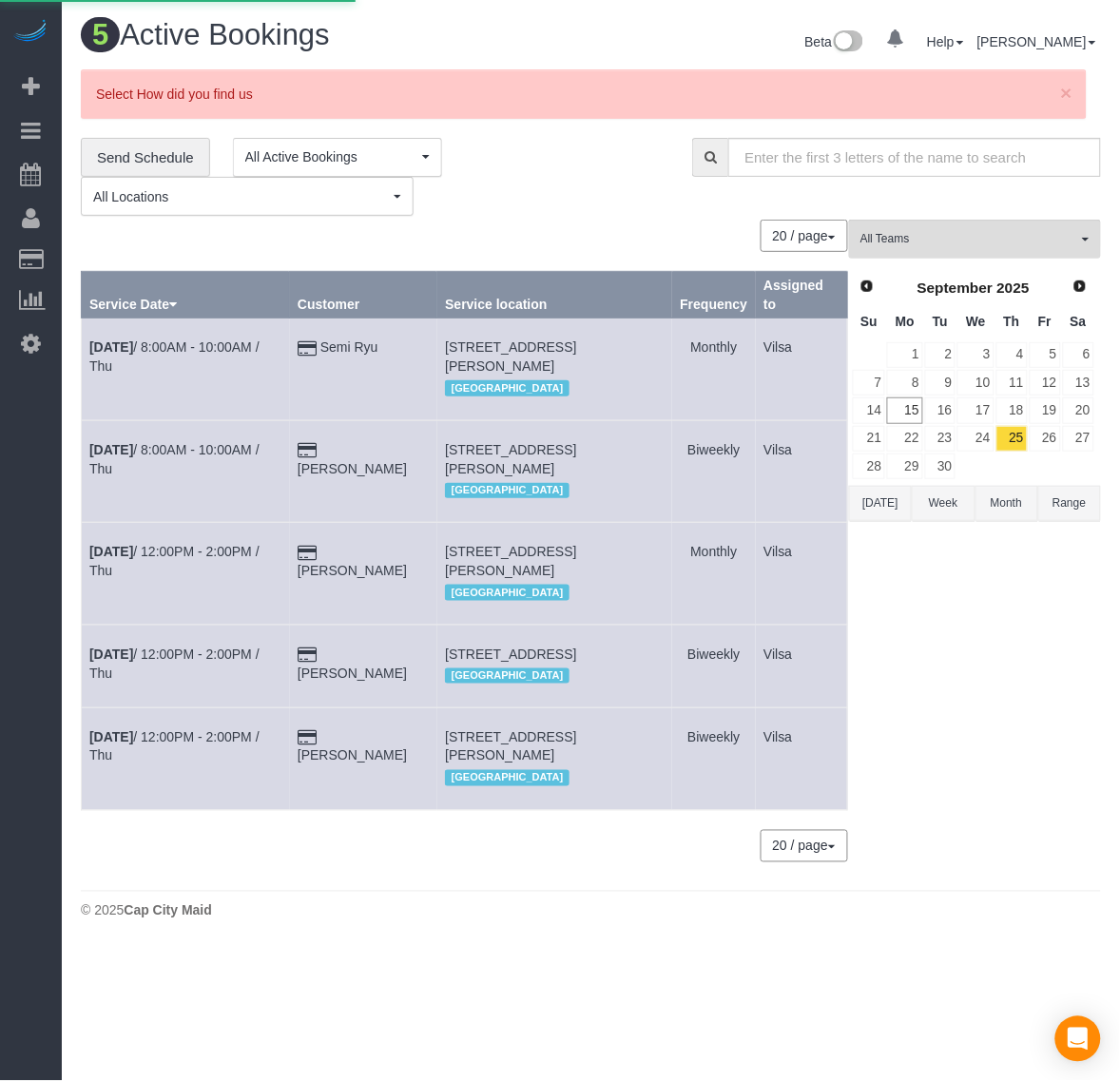
select select
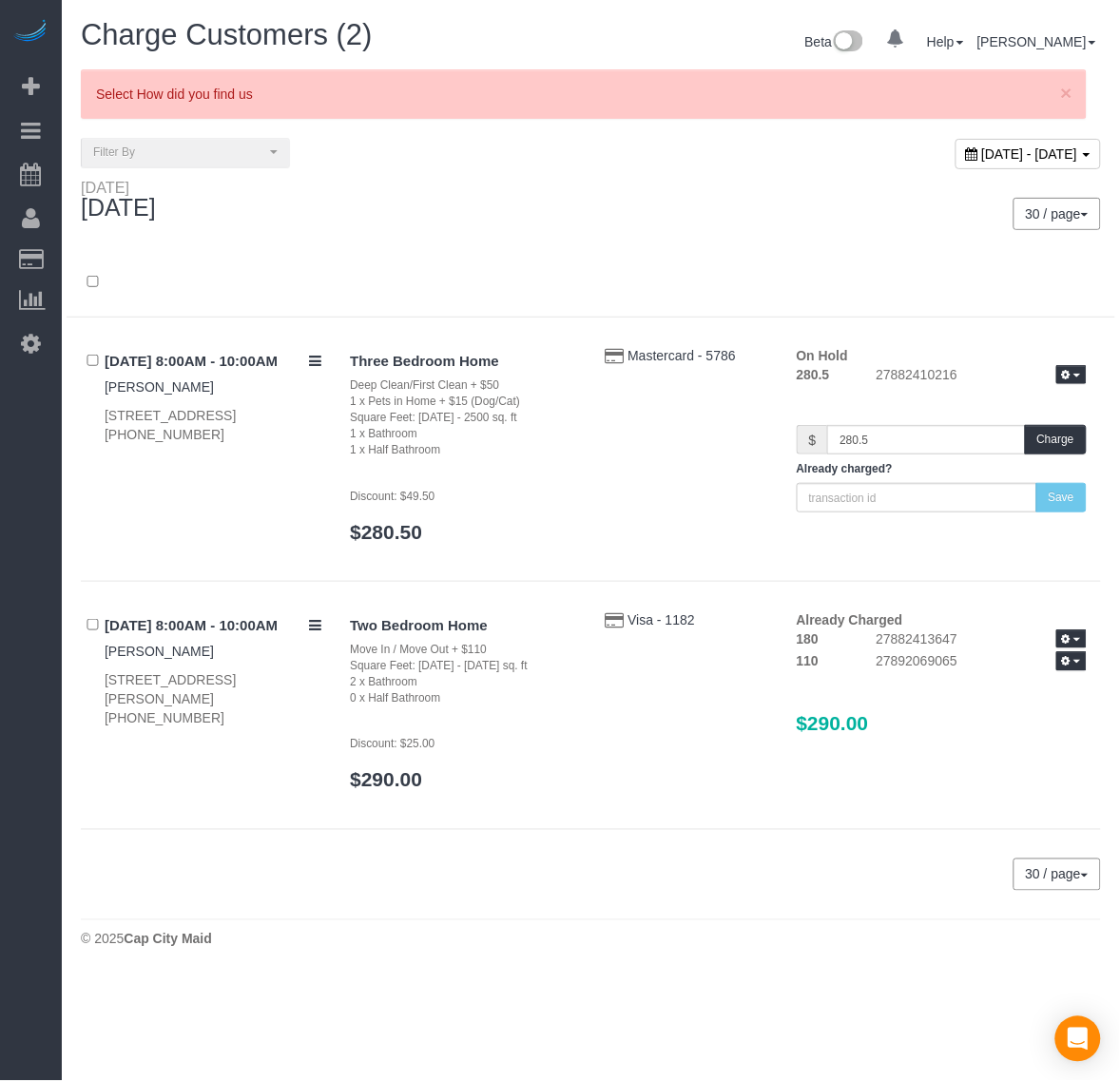
click at [956, 164] on div "[DATE] - [DATE]" at bounding box center [1029, 153] width 145 height 30
type input "**********"
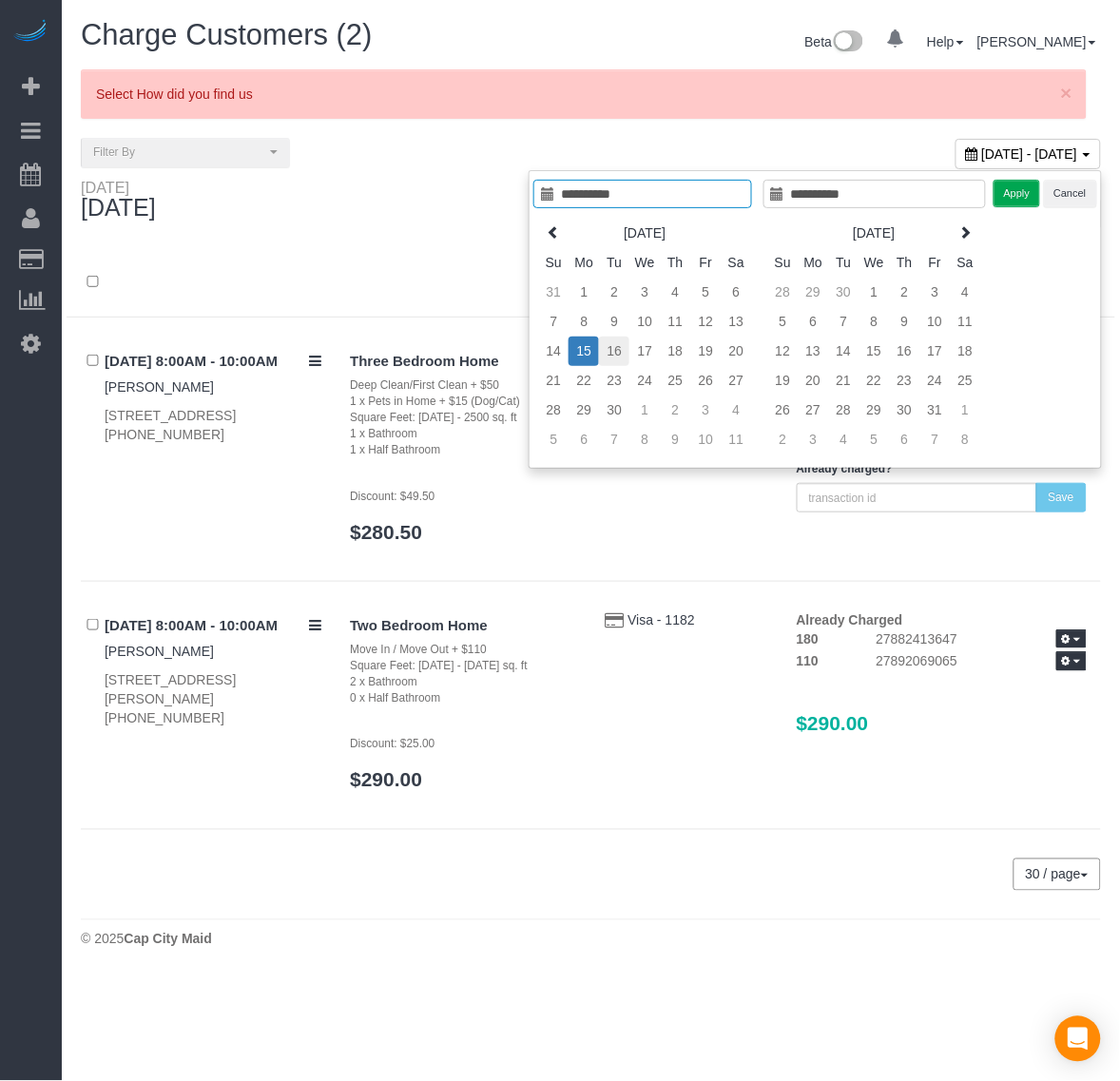
type input "**********"
click at [620, 354] on td "16" at bounding box center [614, 351] width 30 height 29
type input "**********"
click at [623, 357] on td "16" at bounding box center [614, 351] width 30 height 29
click at [1015, 203] on button "Apply" at bounding box center [1017, 193] width 48 height 27
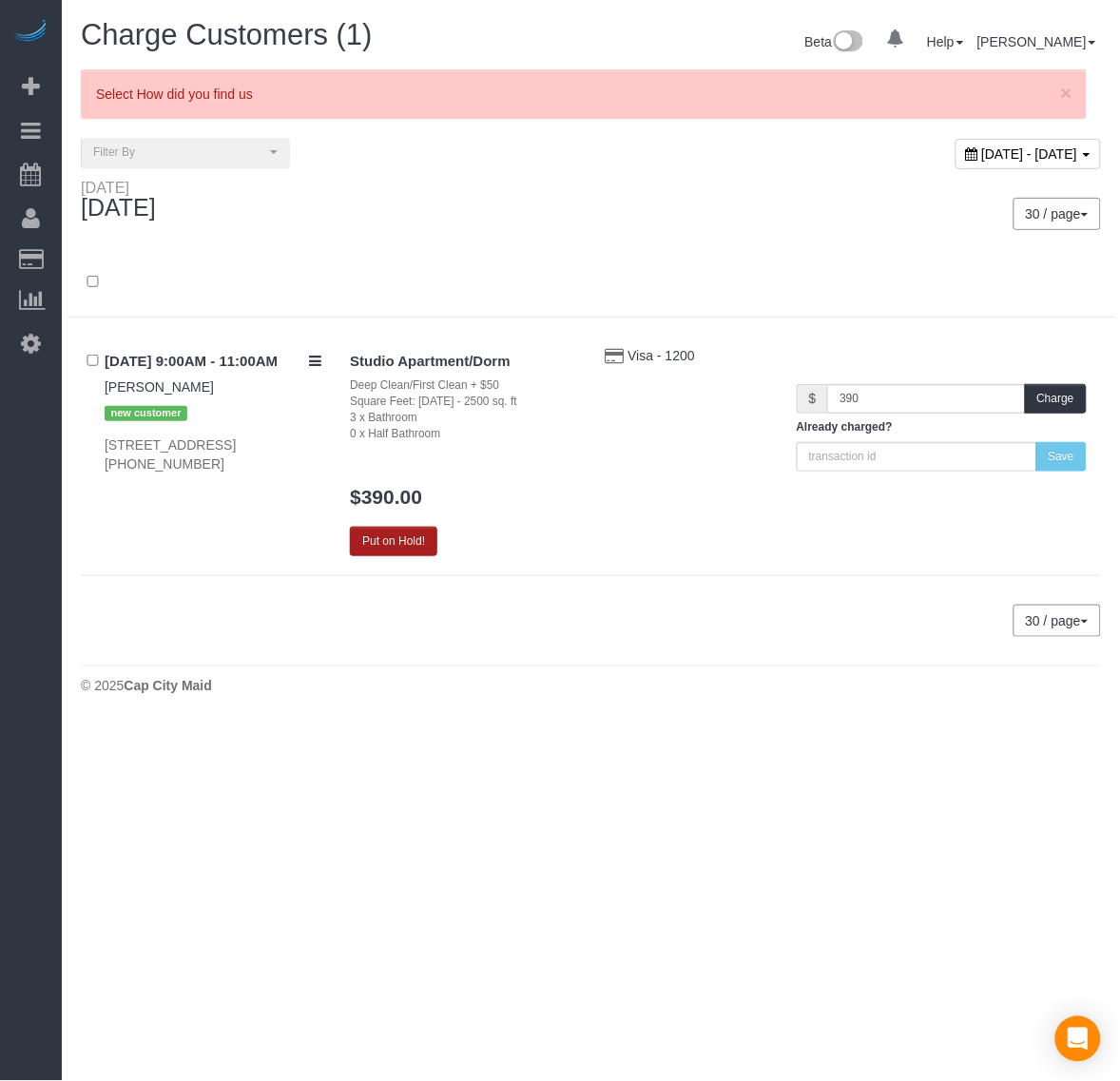
click at [398, 544] on button "Put on Hold!" at bounding box center [394, 541] width 87 height 29
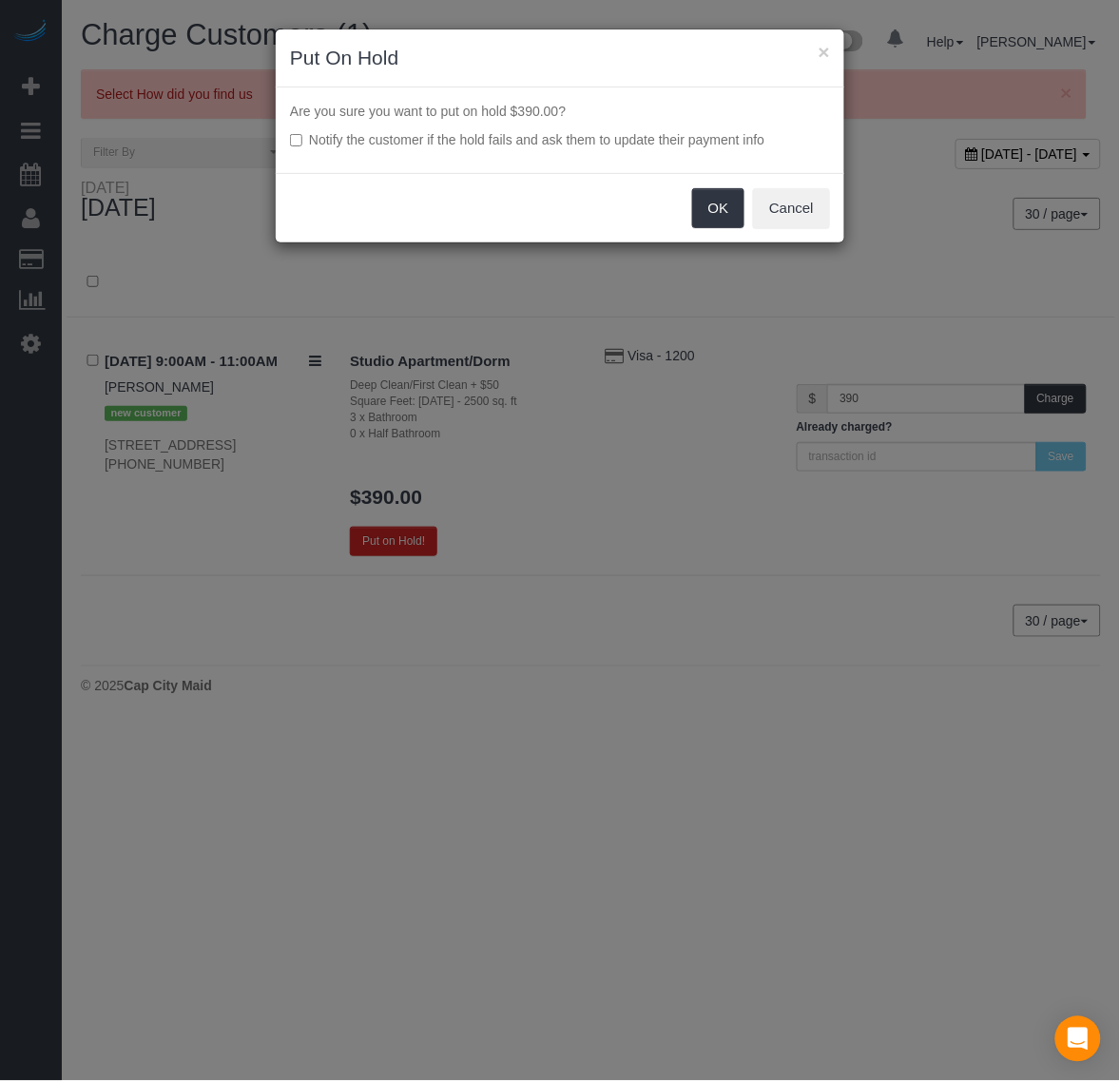
click at [305, 143] on label "Notify the customer if the hold fails and ask them to update their payment info" at bounding box center [560, 140] width 540 height 19
click at [734, 207] on button "OK" at bounding box center [719, 207] width 53 height 40
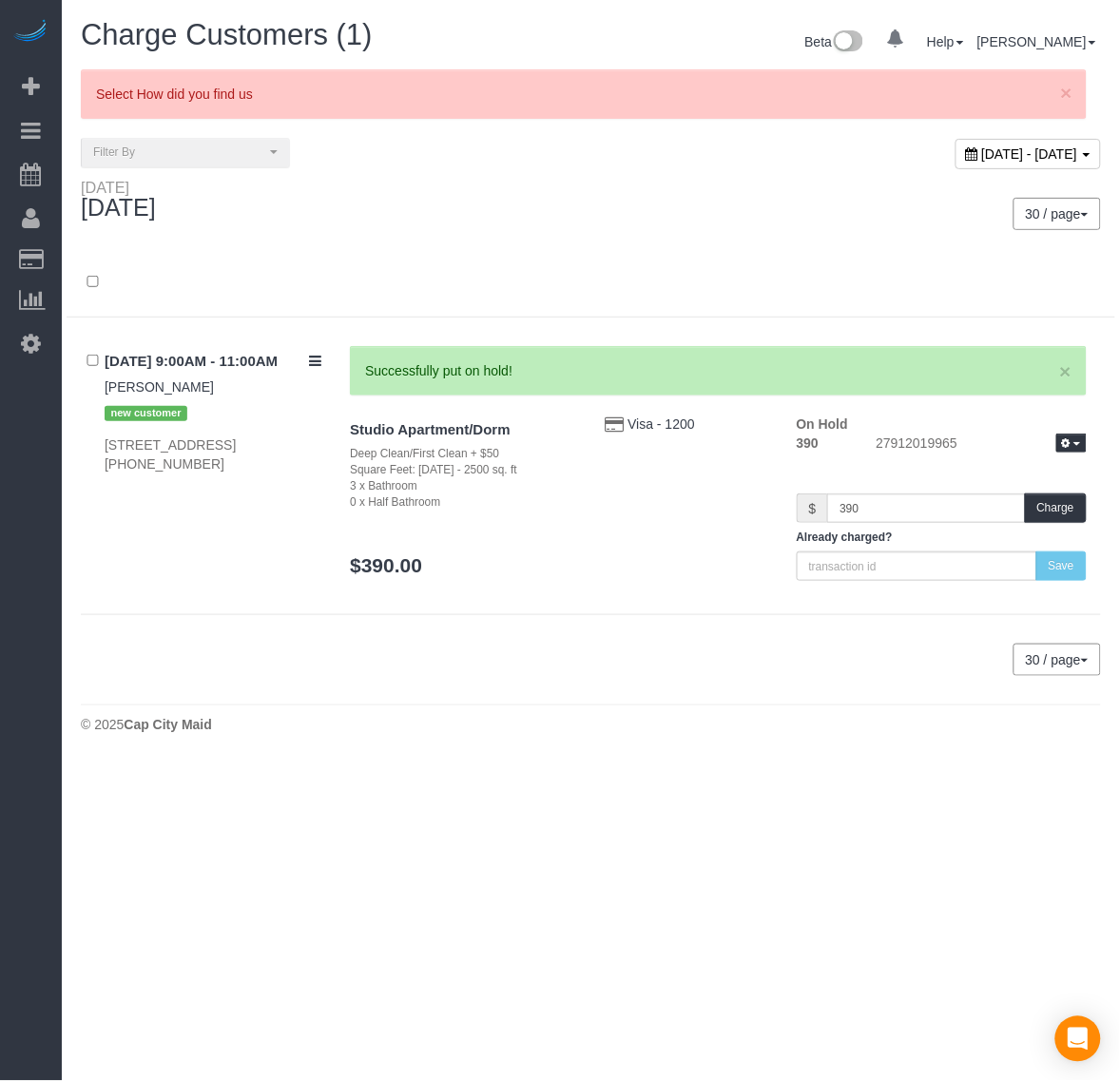
click at [956, 143] on div "[DATE] - [DATE]" at bounding box center [1029, 153] width 145 height 30
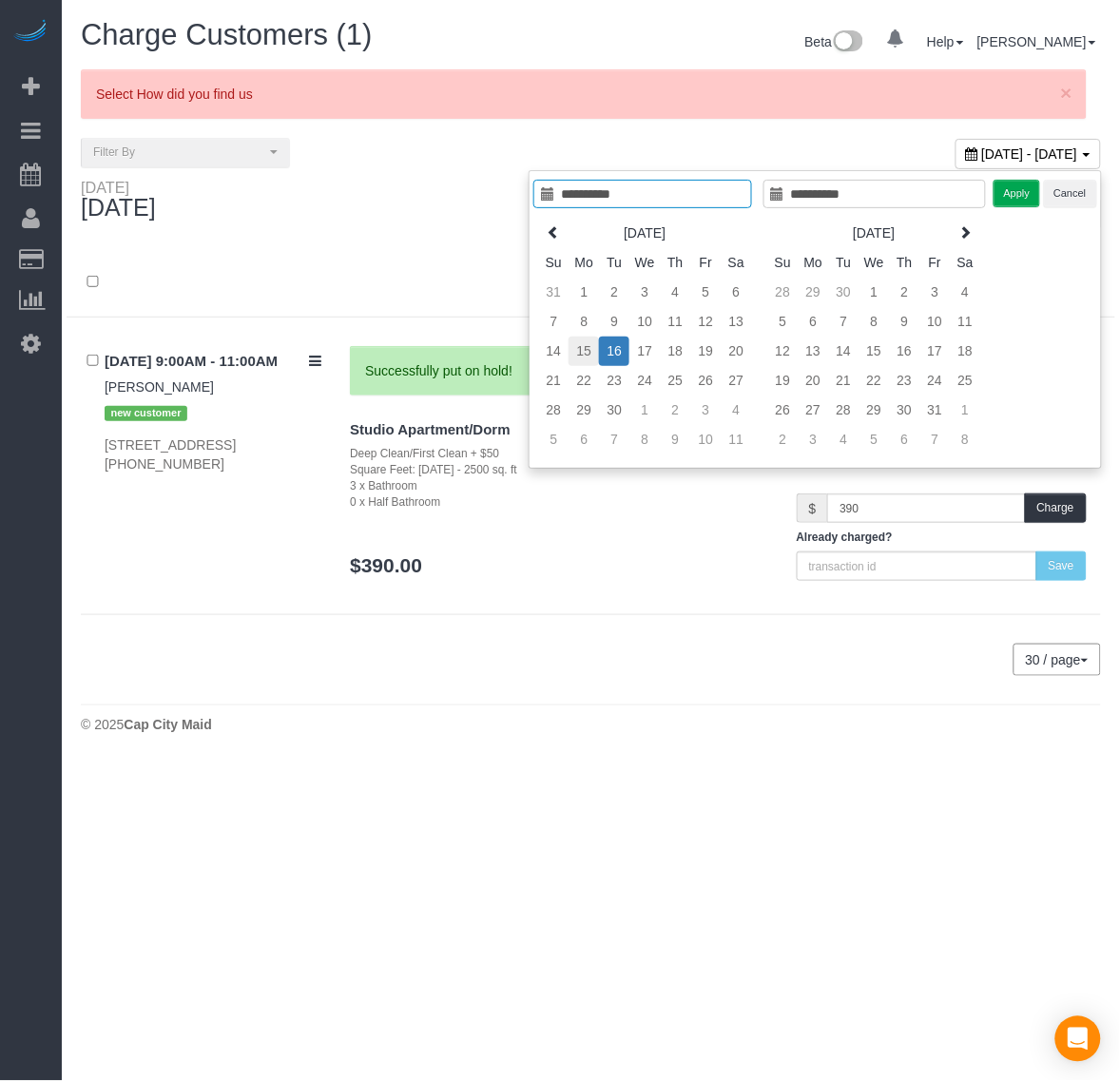
type input "**********"
click at [588, 348] on td "15" at bounding box center [584, 351] width 30 height 29
type input "**********"
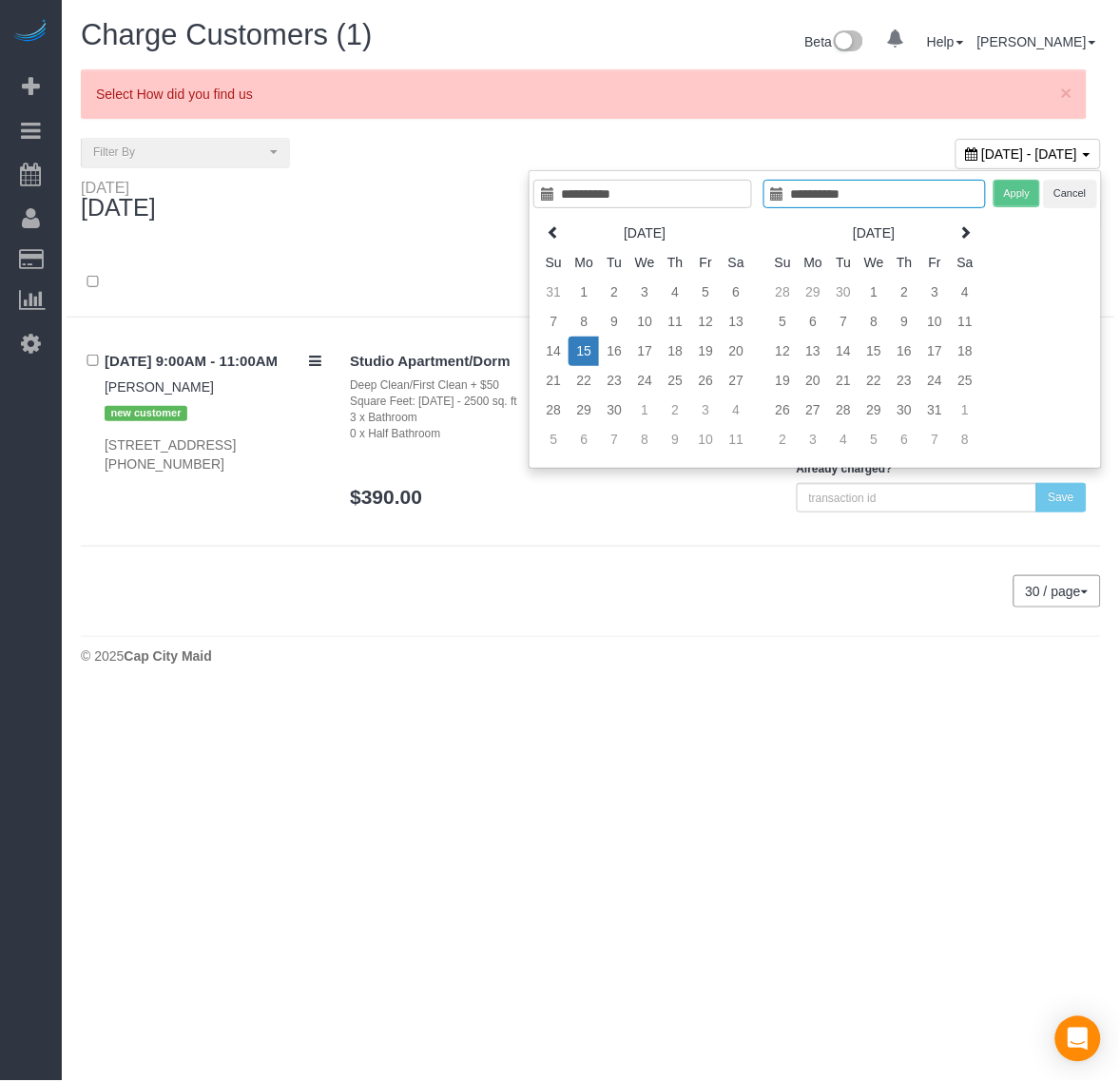
click at [592, 350] on td "15" at bounding box center [584, 351] width 30 height 29
type input "**********"
click at [1005, 206] on button "Apply" at bounding box center [1017, 193] width 48 height 27
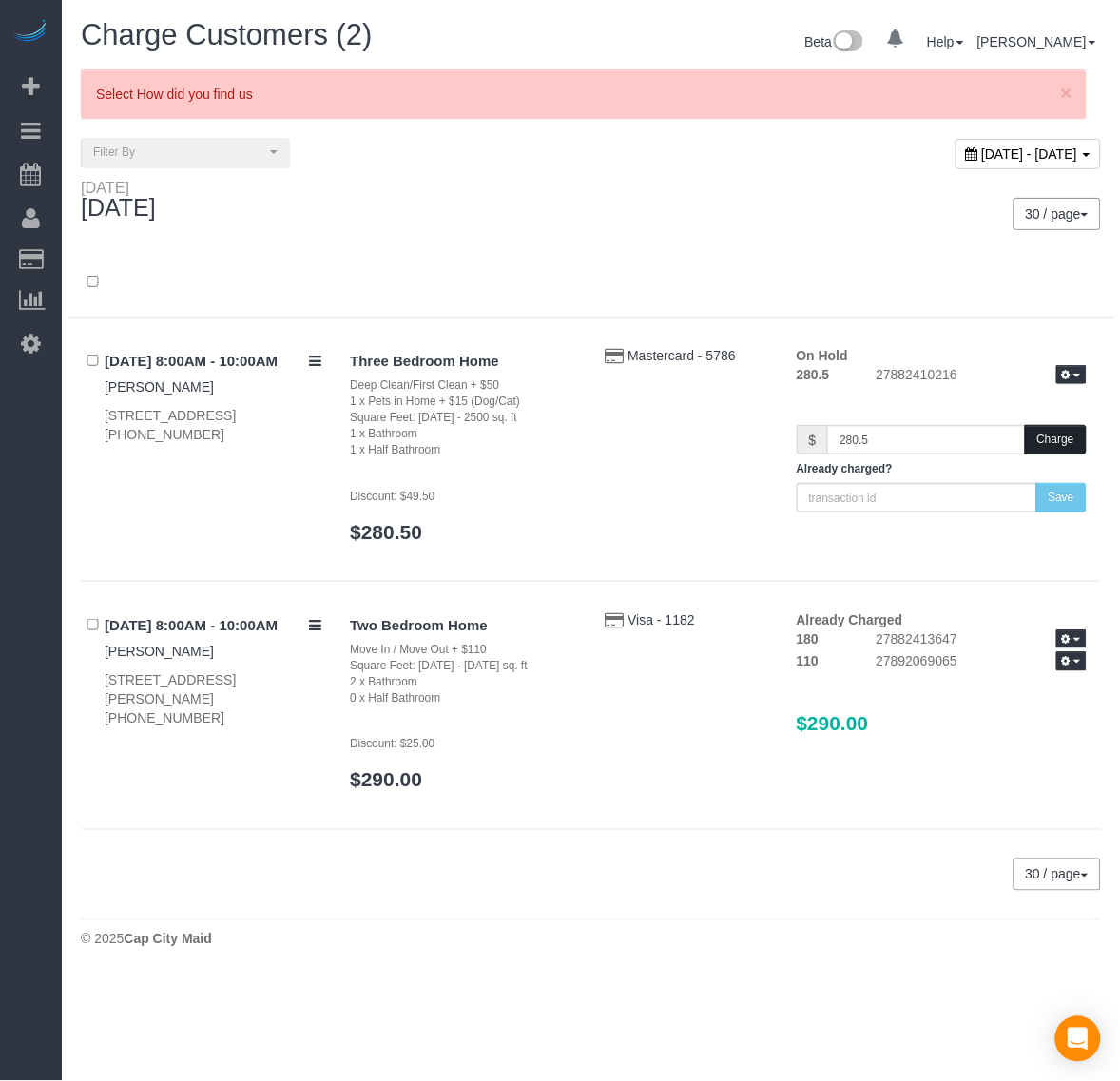
click at [1041, 442] on button "Charge" at bounding box center [1056, 439] width 62 height 29
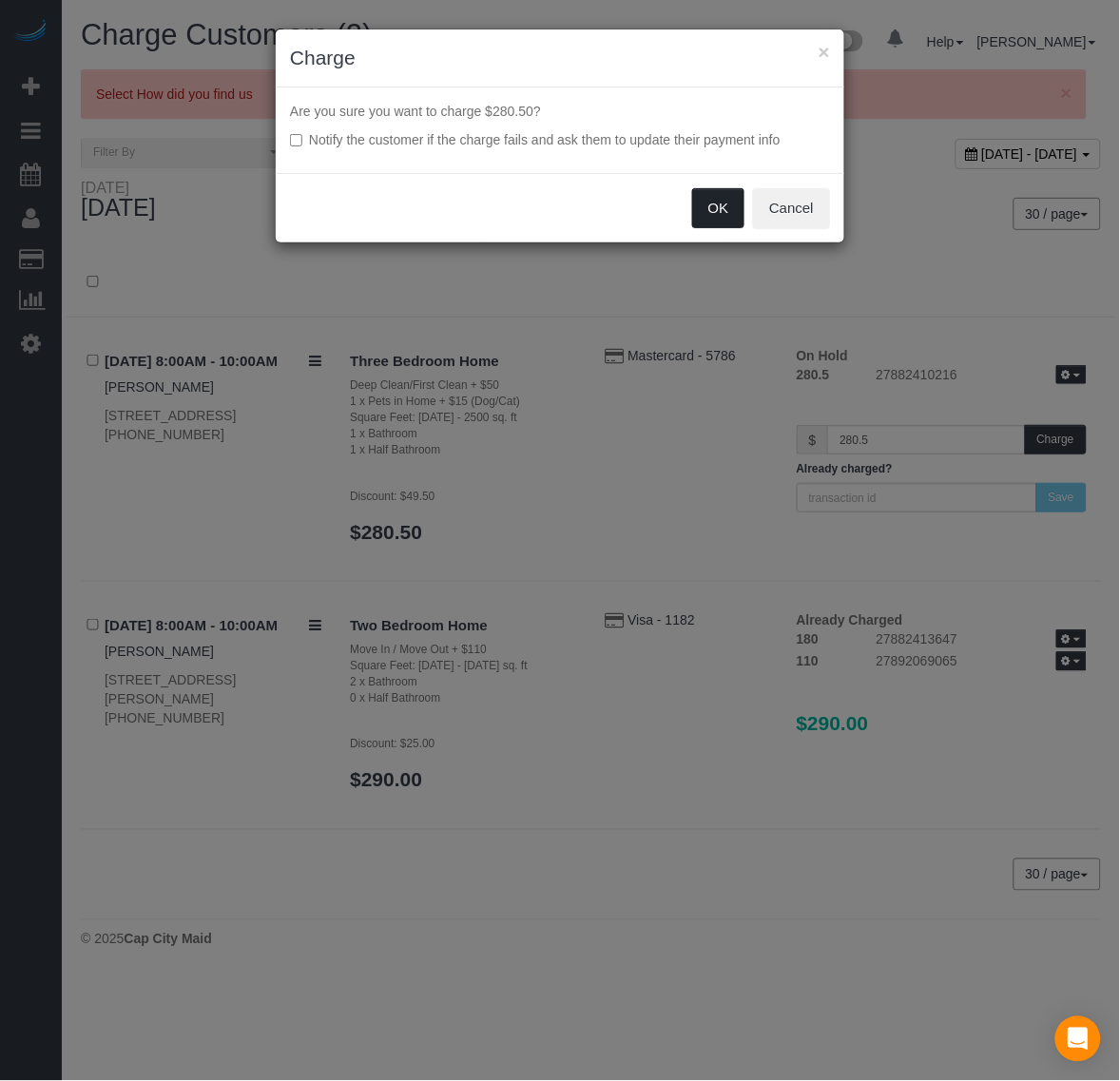
click at [727, 220] on button "OK" at bounding box center [719, 207] width 53 height 40
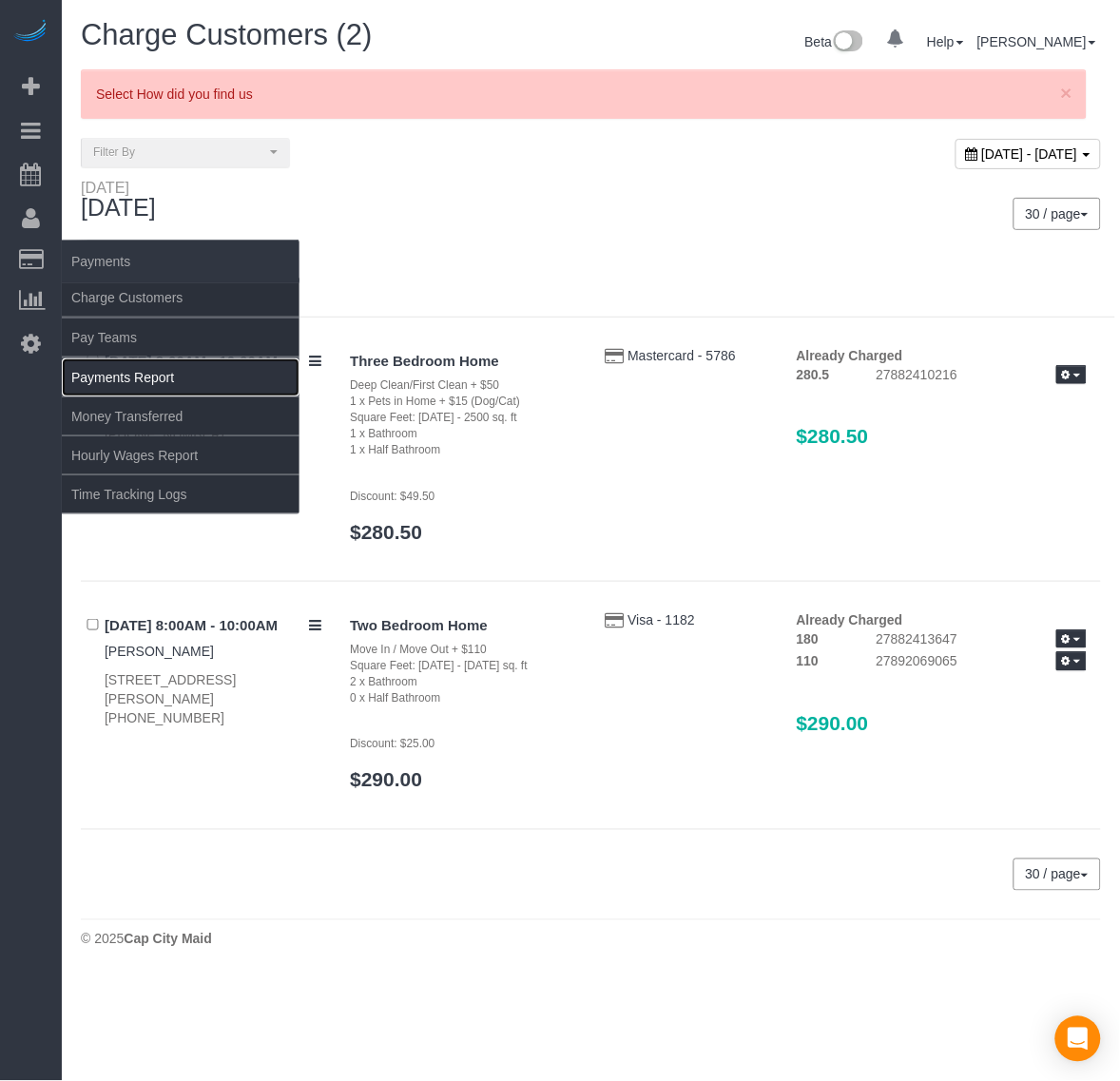
click at [126, 367] on link "Payments Report" at bounding box center [180, 377] width 238 height 38
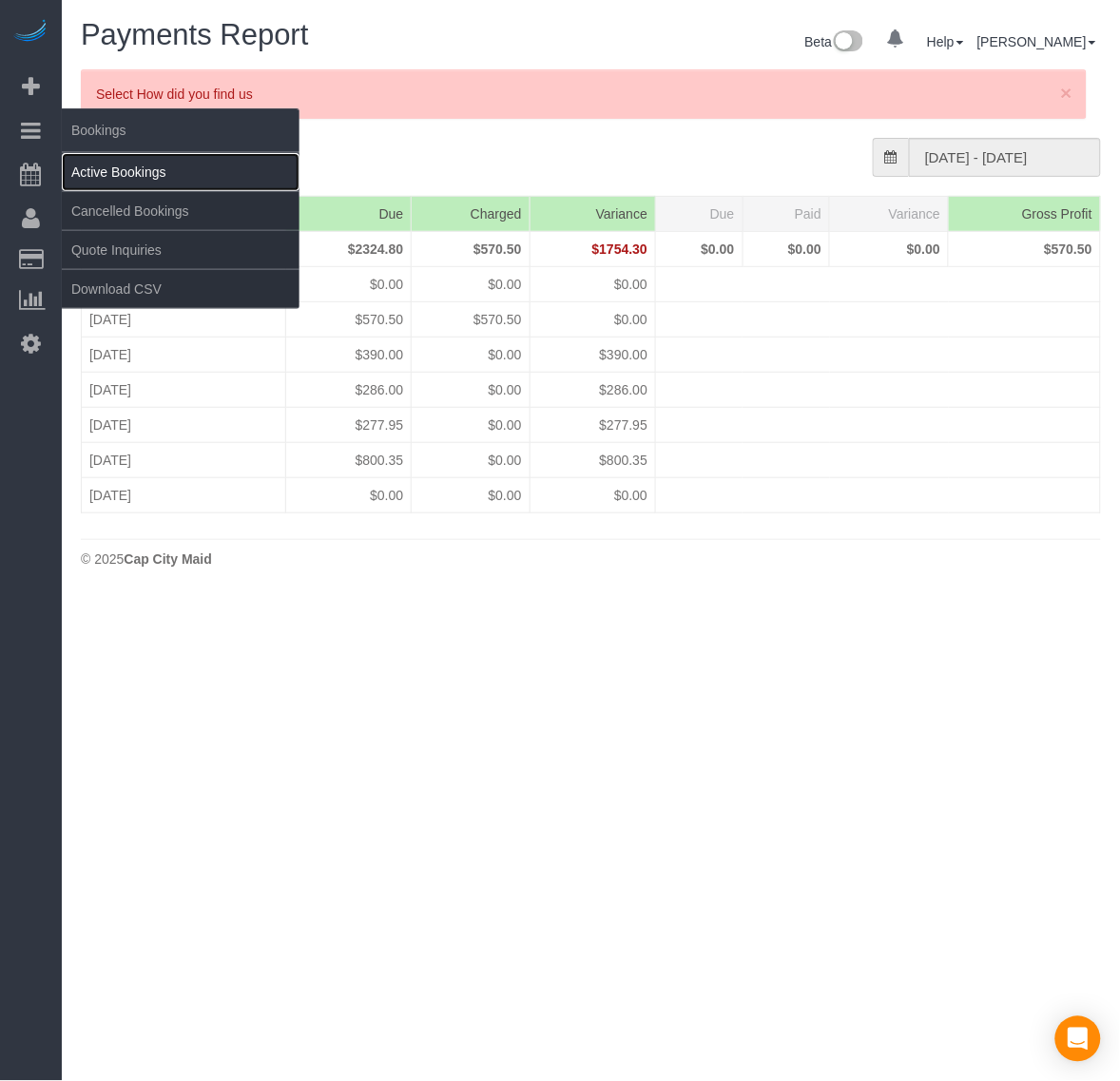
click at [129, 157] on link "Active Bookings" at bounding box center [180, 172] width 238 height 38
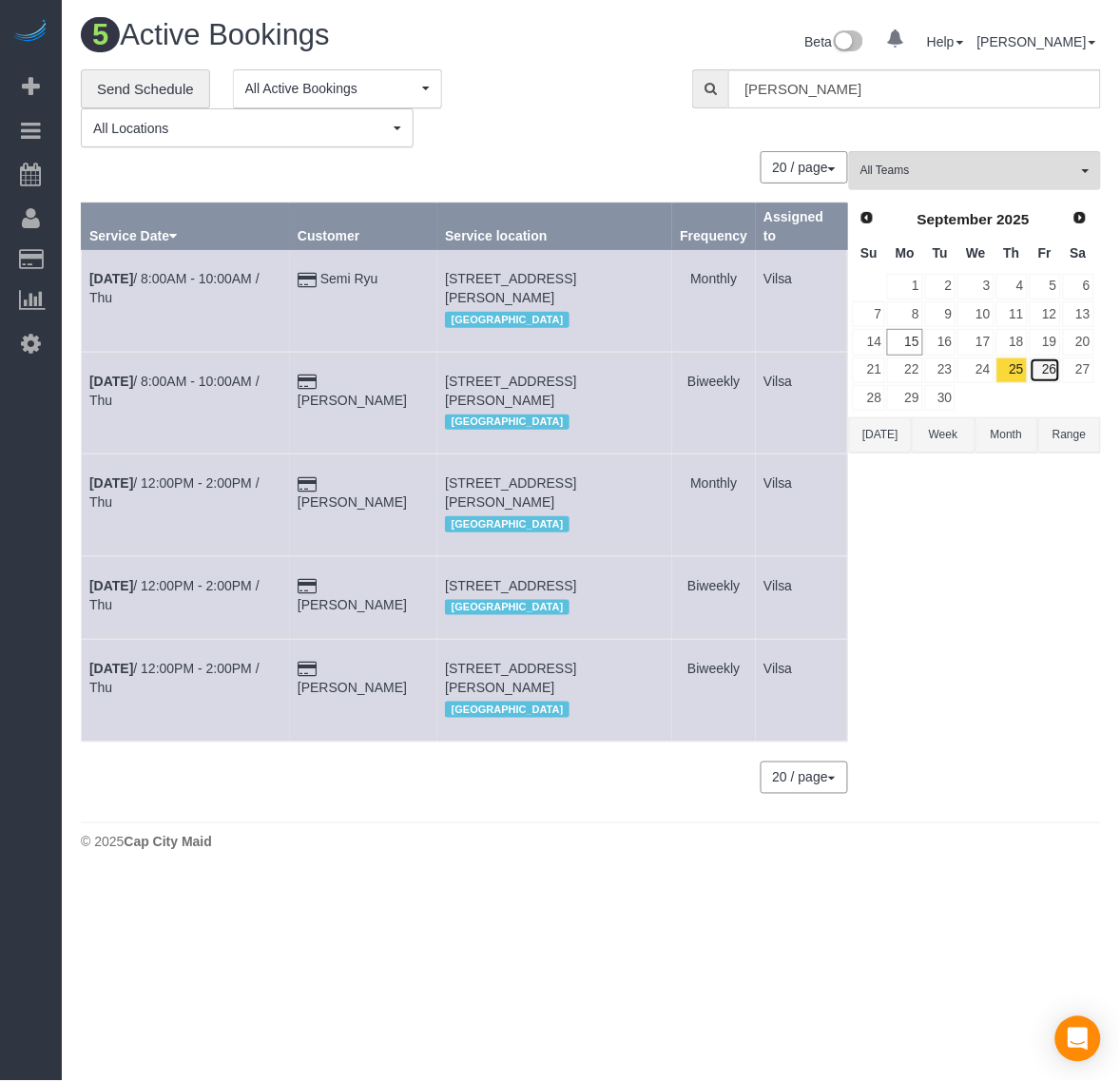
click at [1042, 366] on link "26" at bounding box center [1045, 370] width 31 height 25
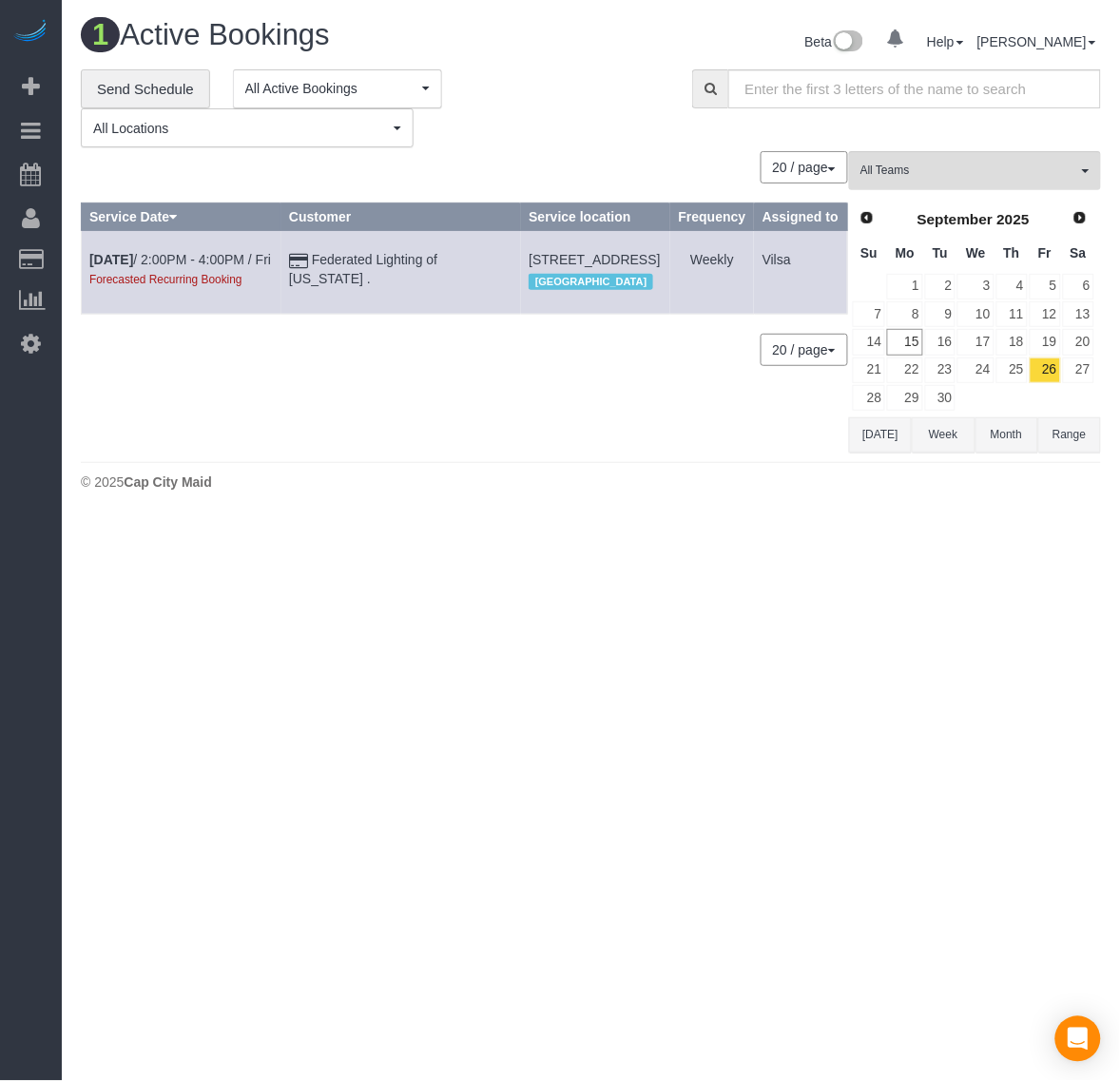
click at [1085, 225] on link "Next" at bounding box center [1080, 218] width 26 height 26
click at [1077, 216] on span "Next" at bounding box center [1081, 217] width 16 height 16
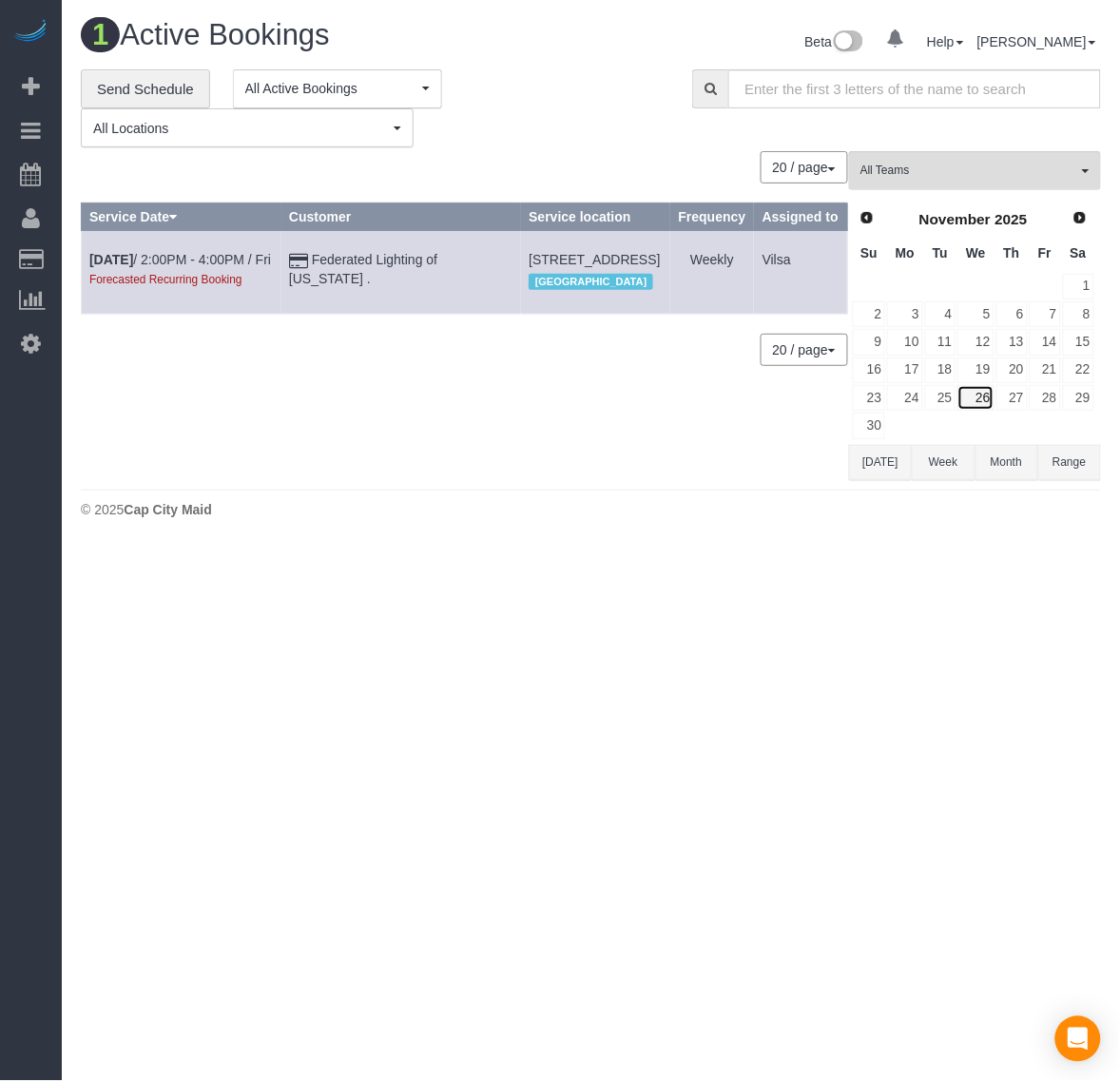
click at [973, 401] on link "26" at bounding box center [976, 397] width 36 height 25
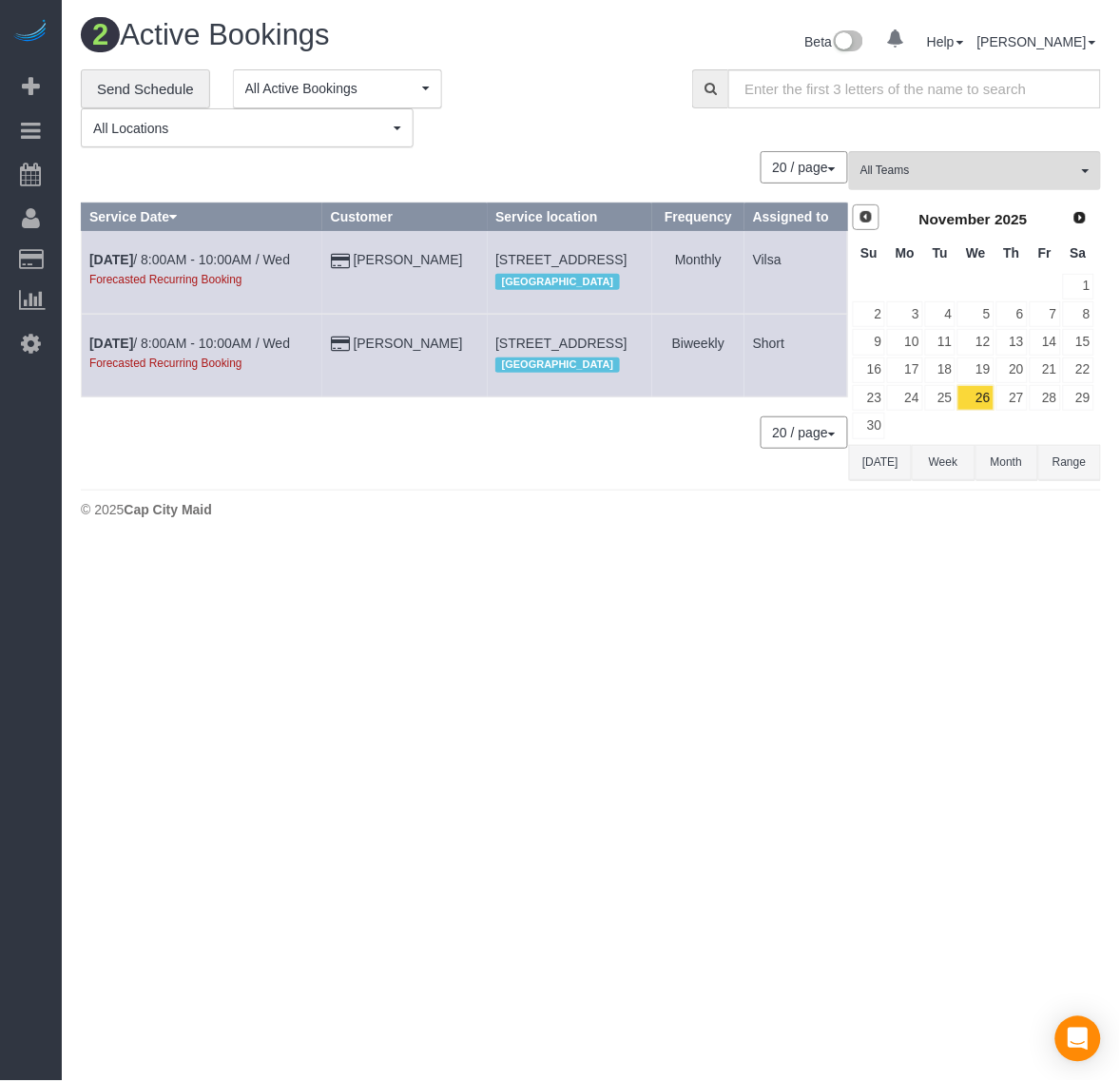
click at [871, 214] on span "Prev" at bounding box center [867, 217] width 16 height 16
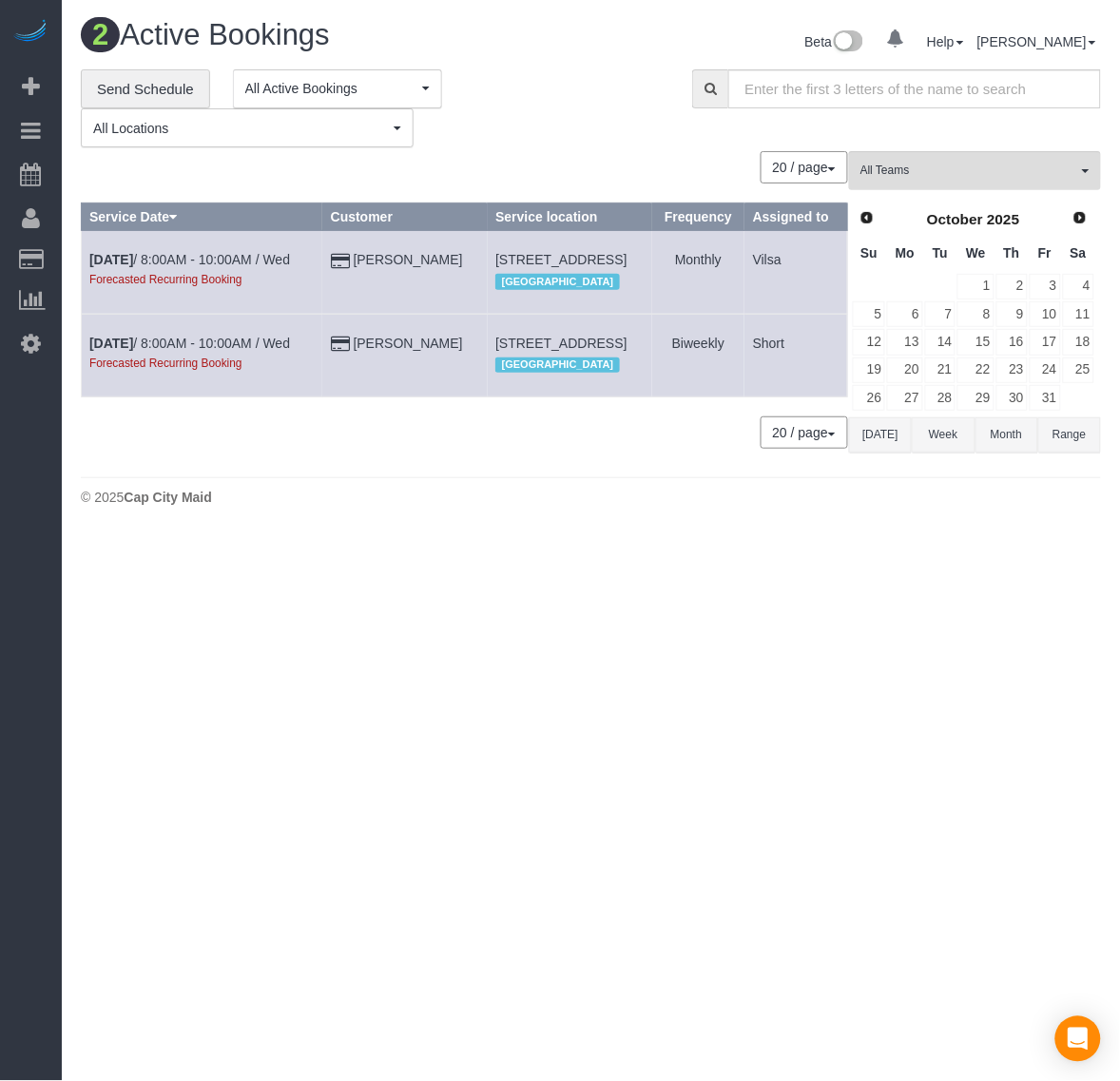
click at [891, 447] on button "[DATE]" at bounding box center [880, 435] width 63 height 35
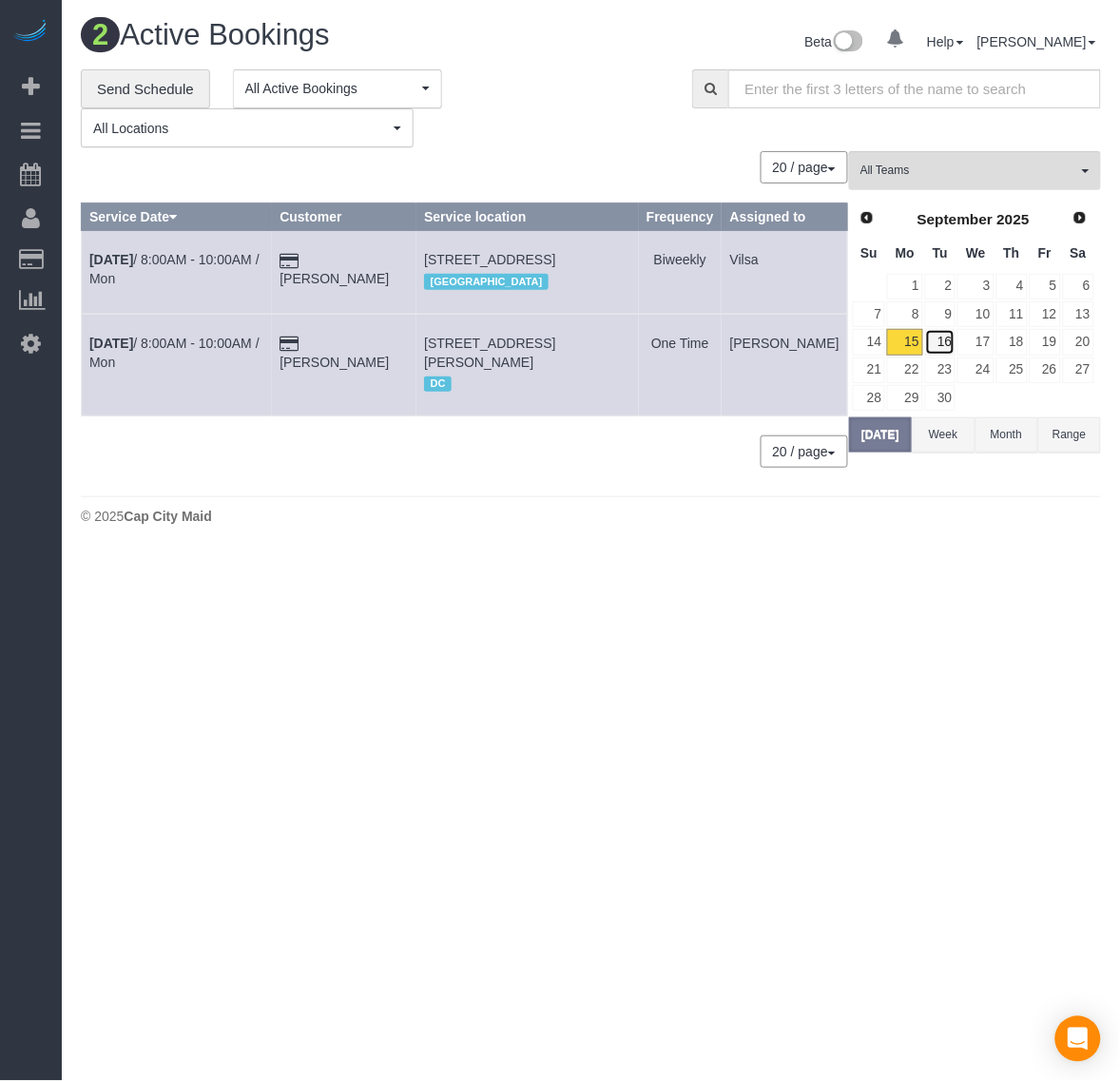
click at [934, 343] on link "16" at bounding box center [941, 341] width 31 height 25
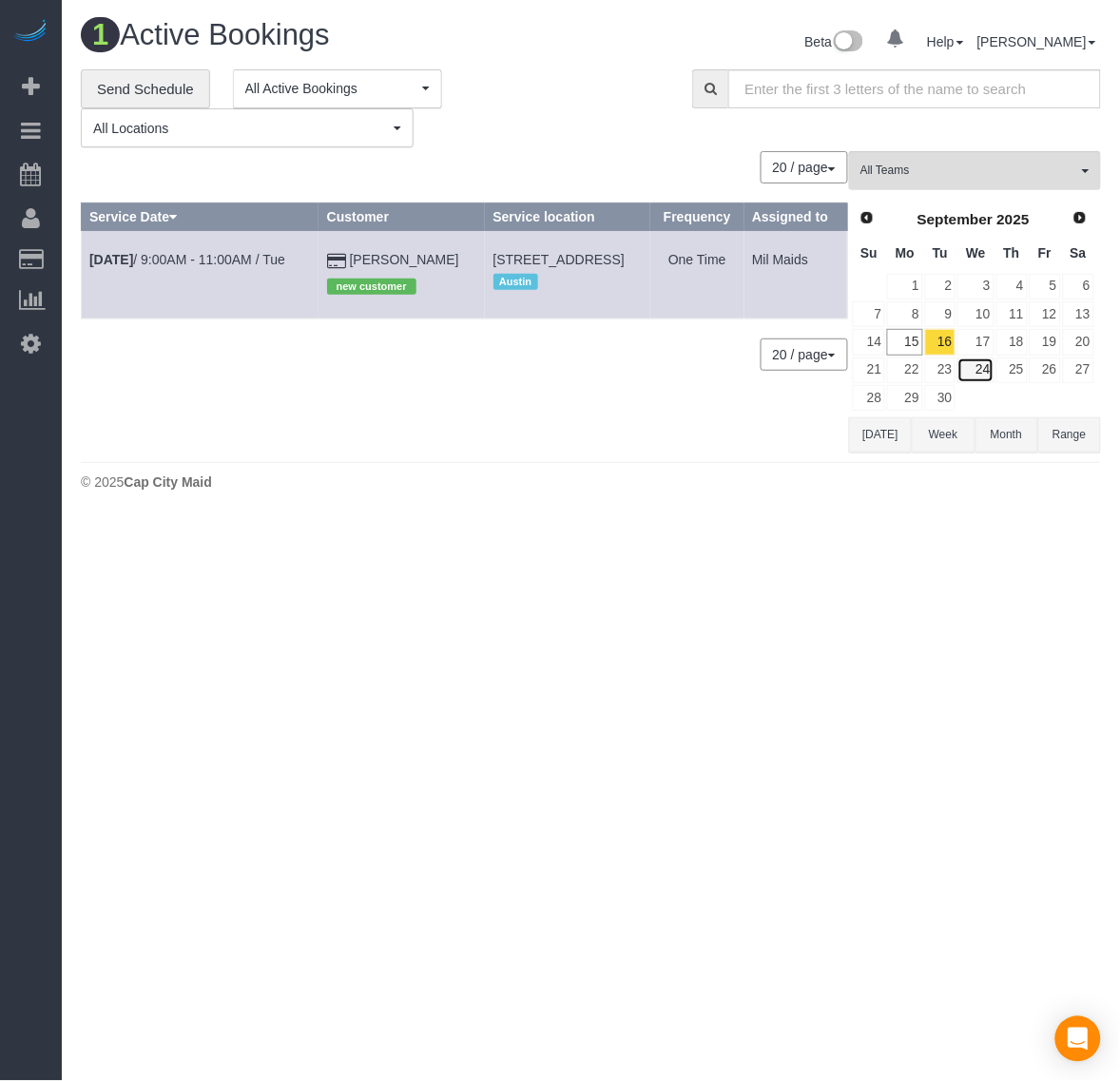
click at [994, 362] on link "24" at bounding box center [976, 370] width 36 height 25
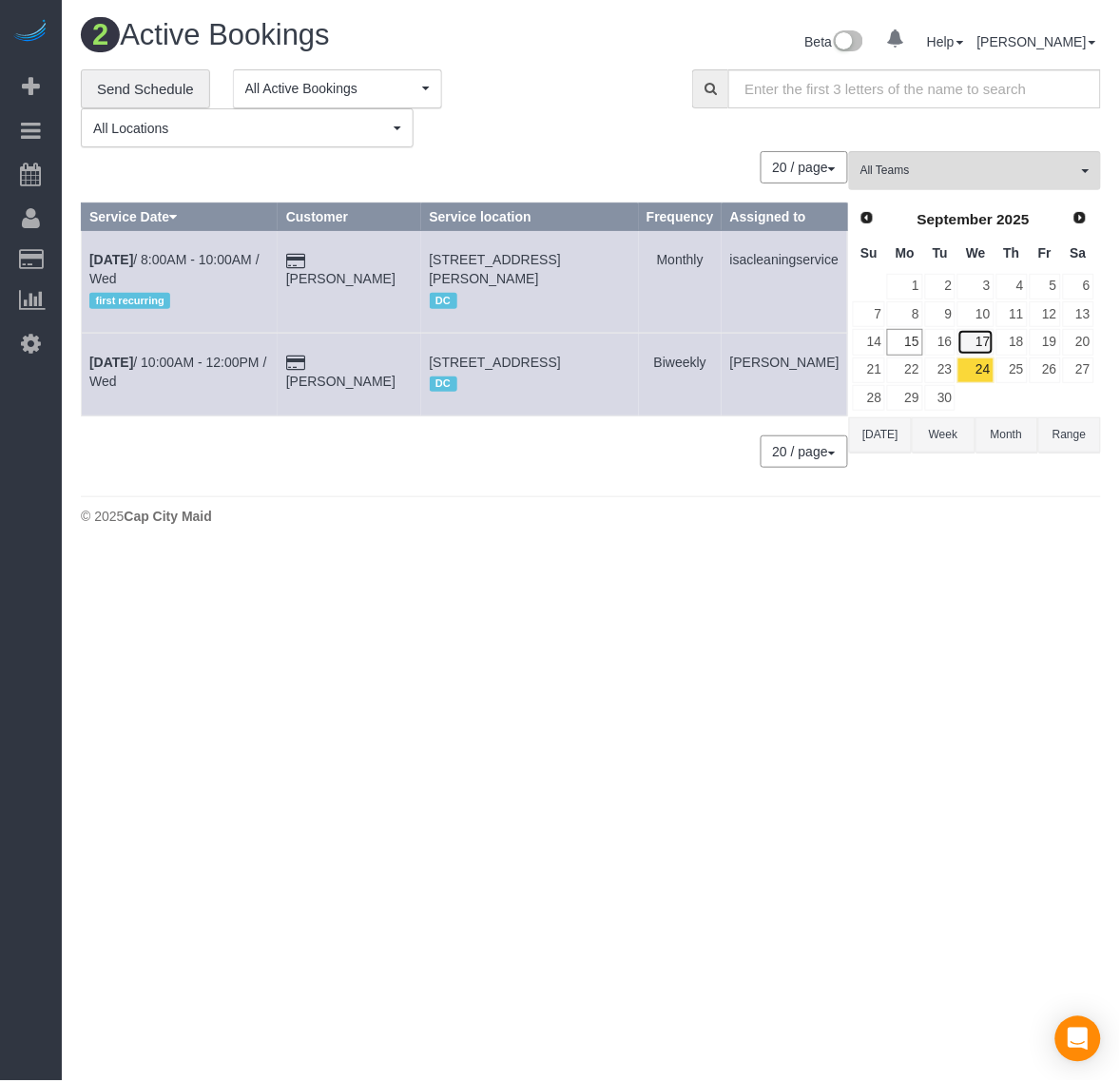
click at [982, 340] on link "17" at bounding box center [976, 341] width 36 height 25
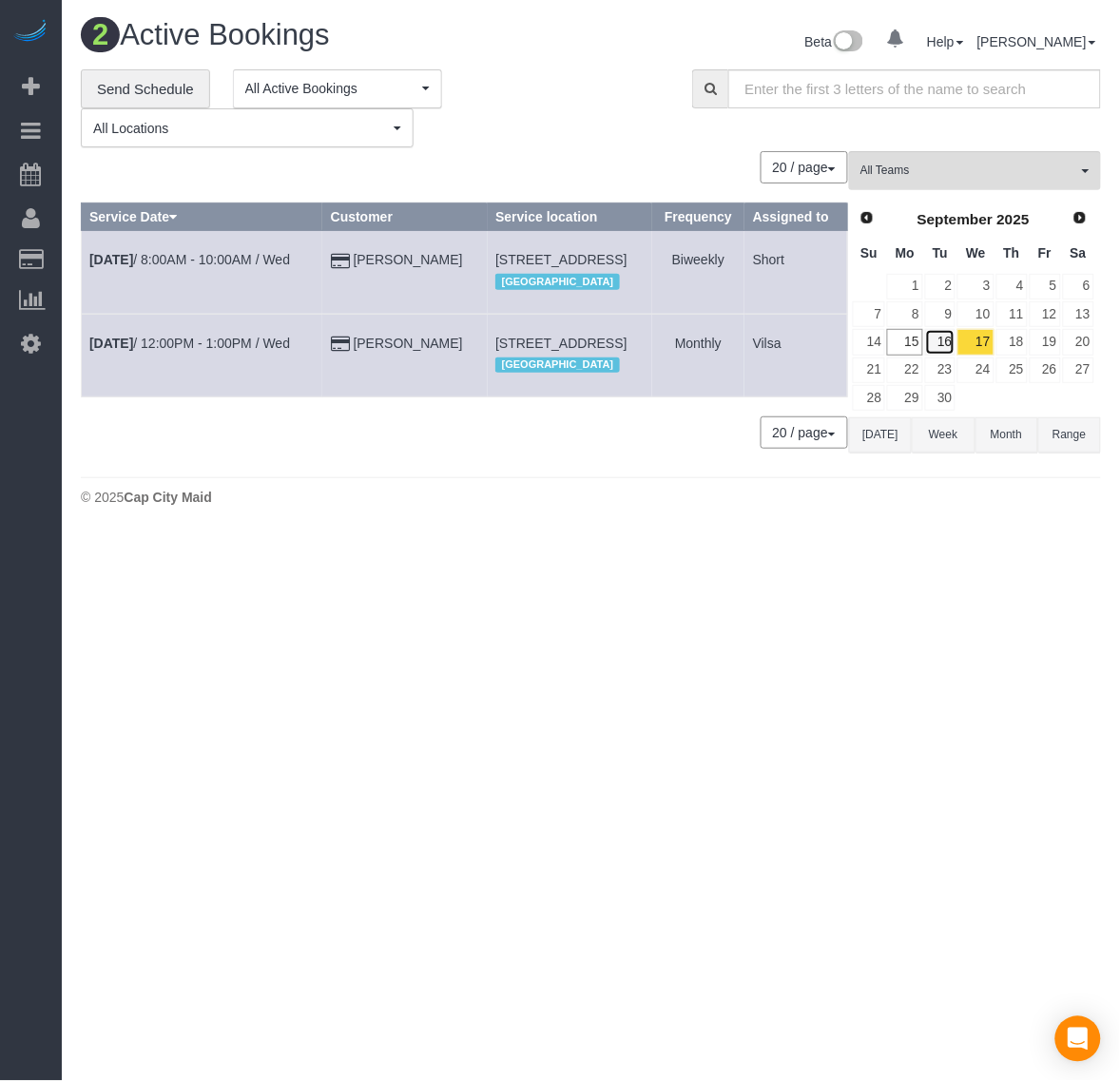
click at [944, 343] on link "16" at bounding box center [941, 341] width 31 height 25
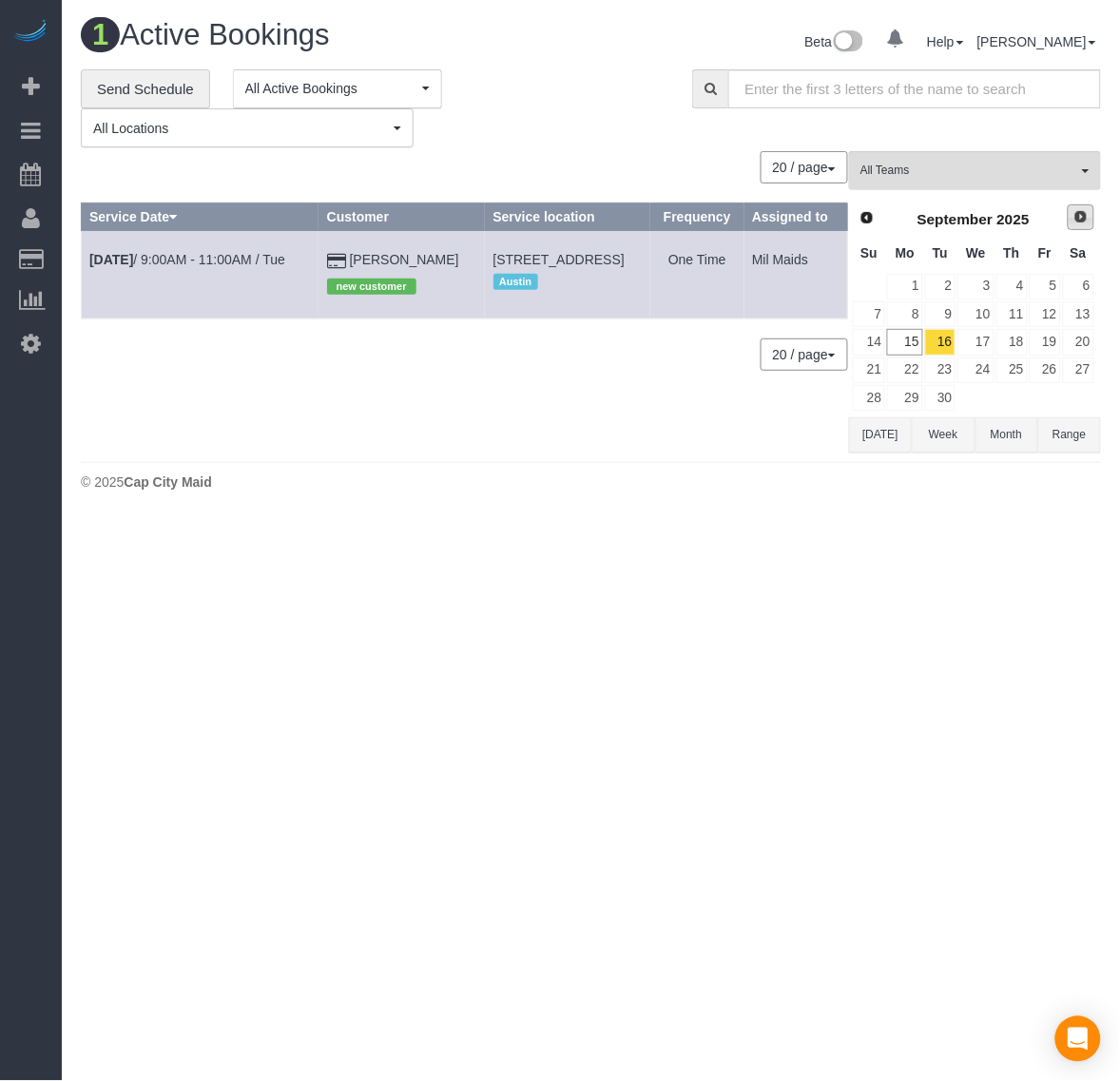
click at [1086, 228] on link "Next" at bounding box center [1080, 217] width 26 height 26
click at [1080, 217] on span "Next" at bounding box center [1081, 217] width 16 height 16
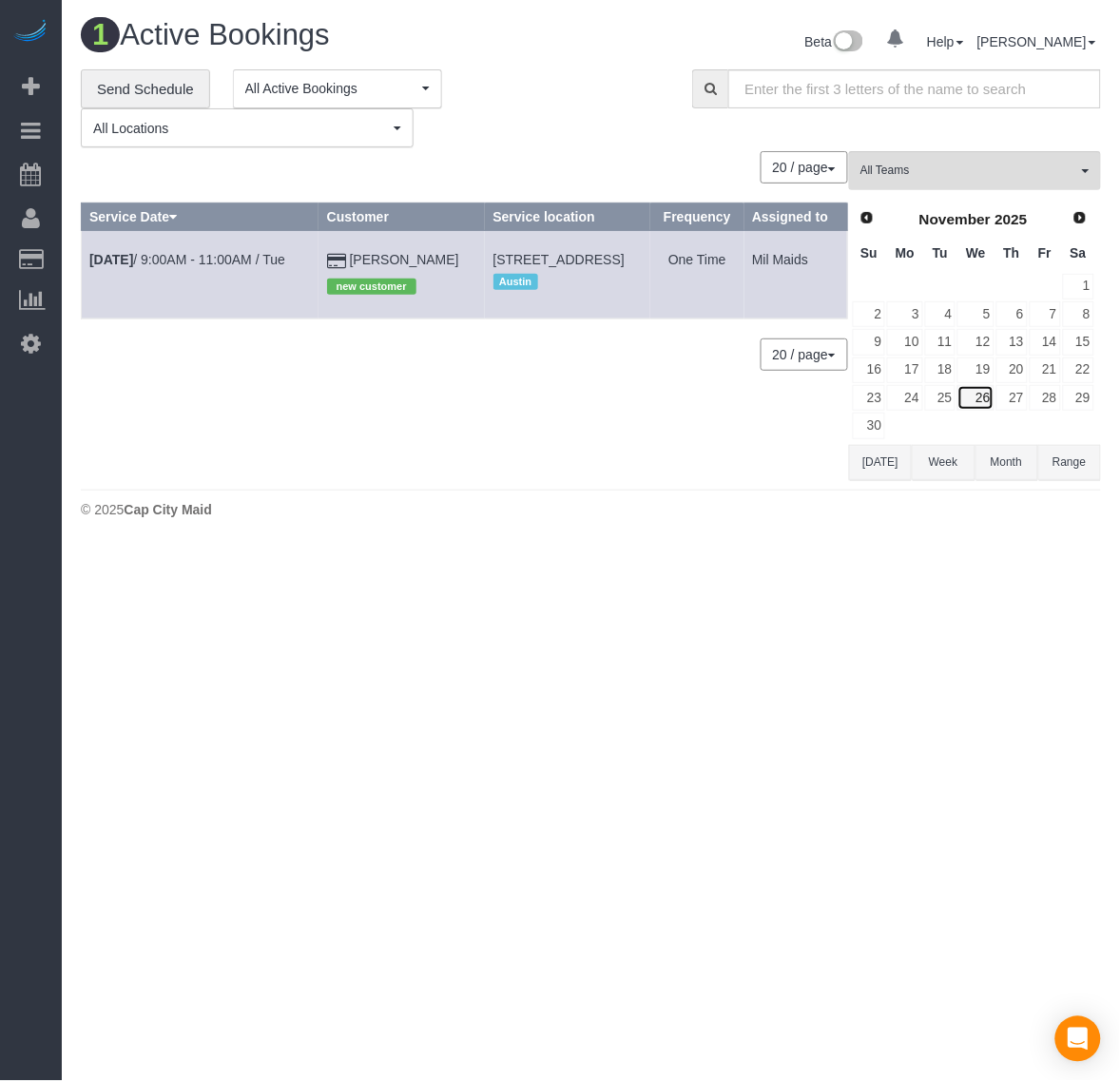
click at [971, 397] on link "26" at bounding box center [976, 397] width 36 height 25
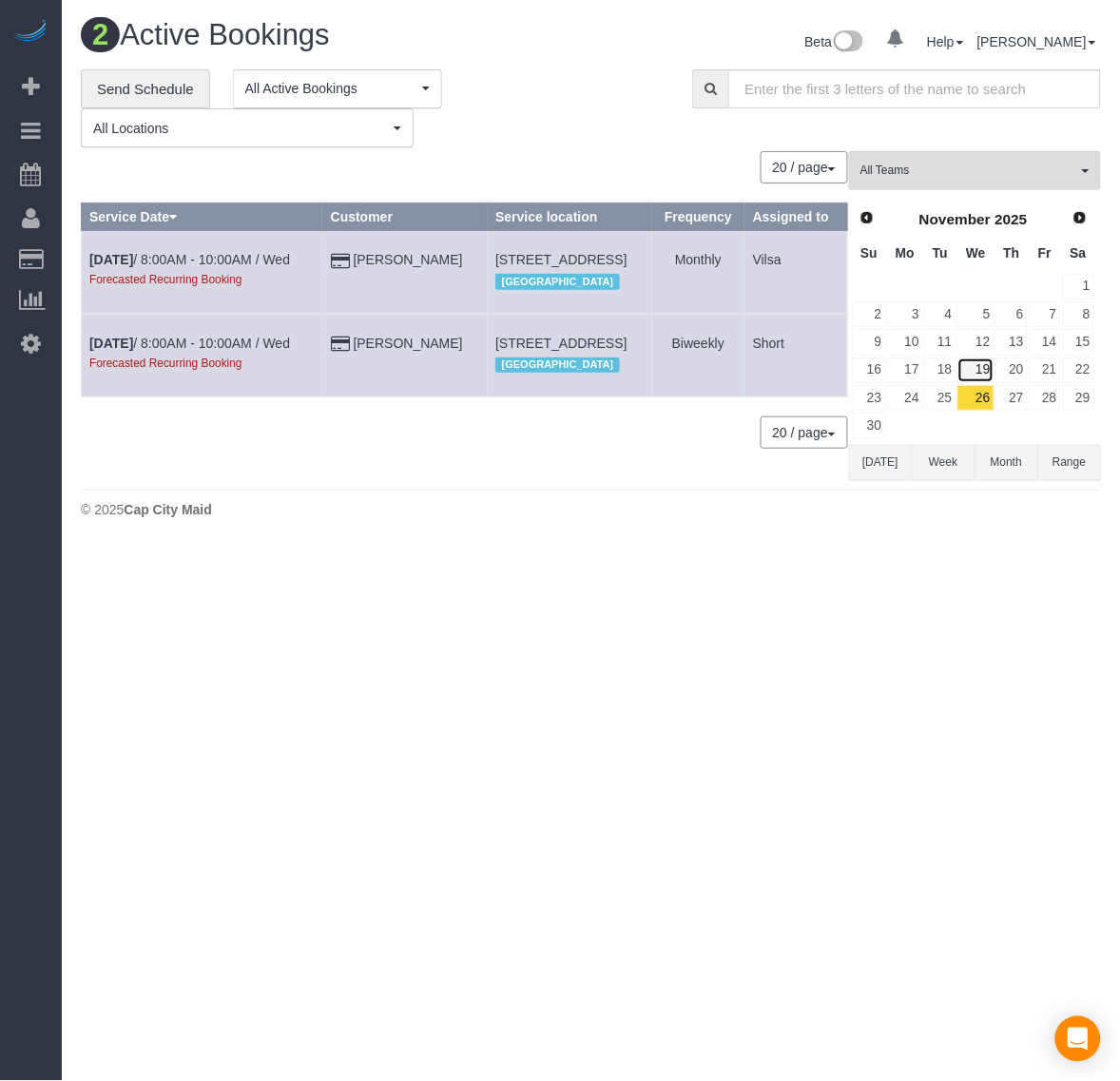
click at [976, 372] on link "19" at bounding box center [976, 370] width 36 height 25
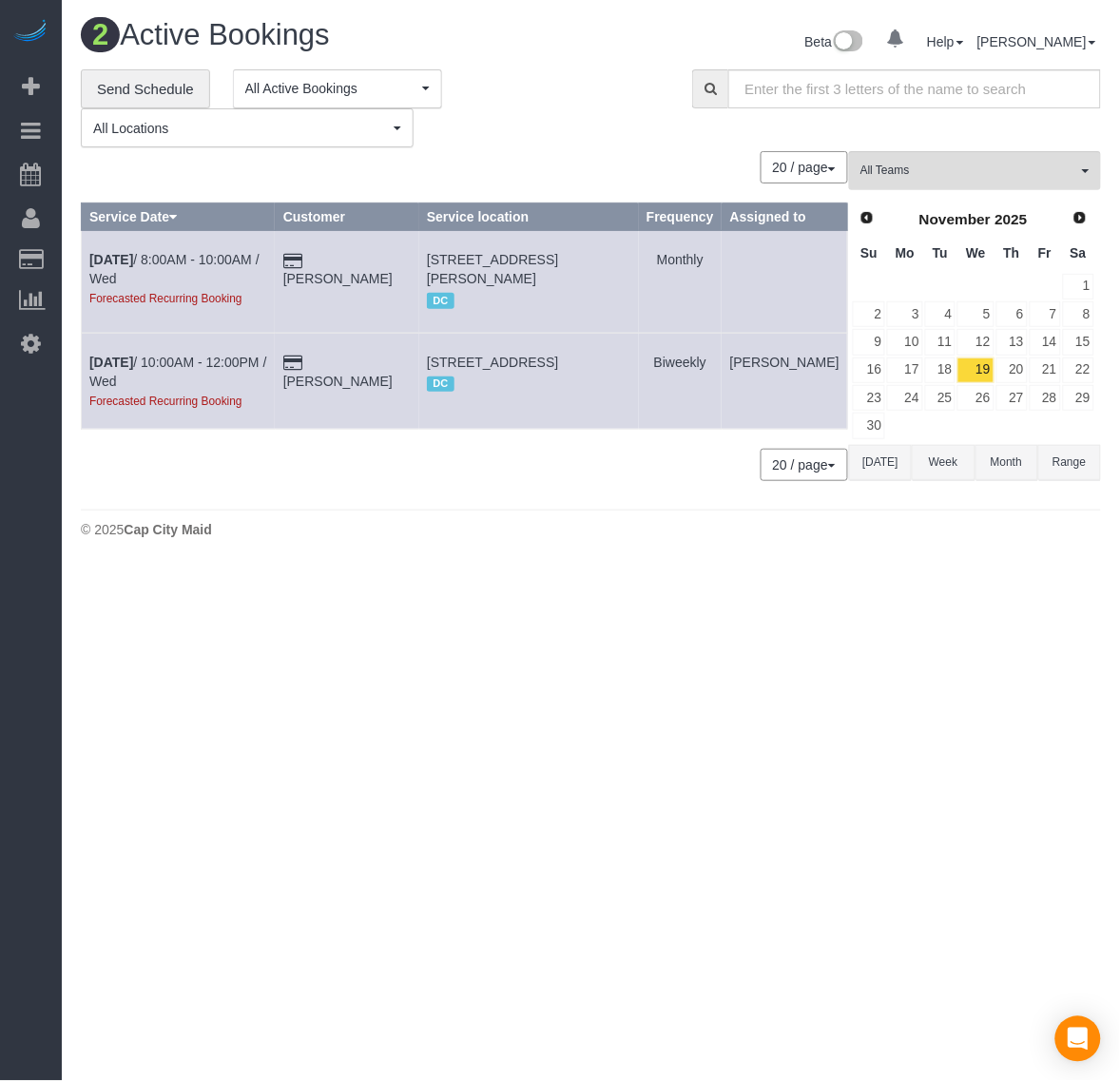
click at [871, 471] on button "[DATE]" at bounding box center [880, 462] width 63 height 35
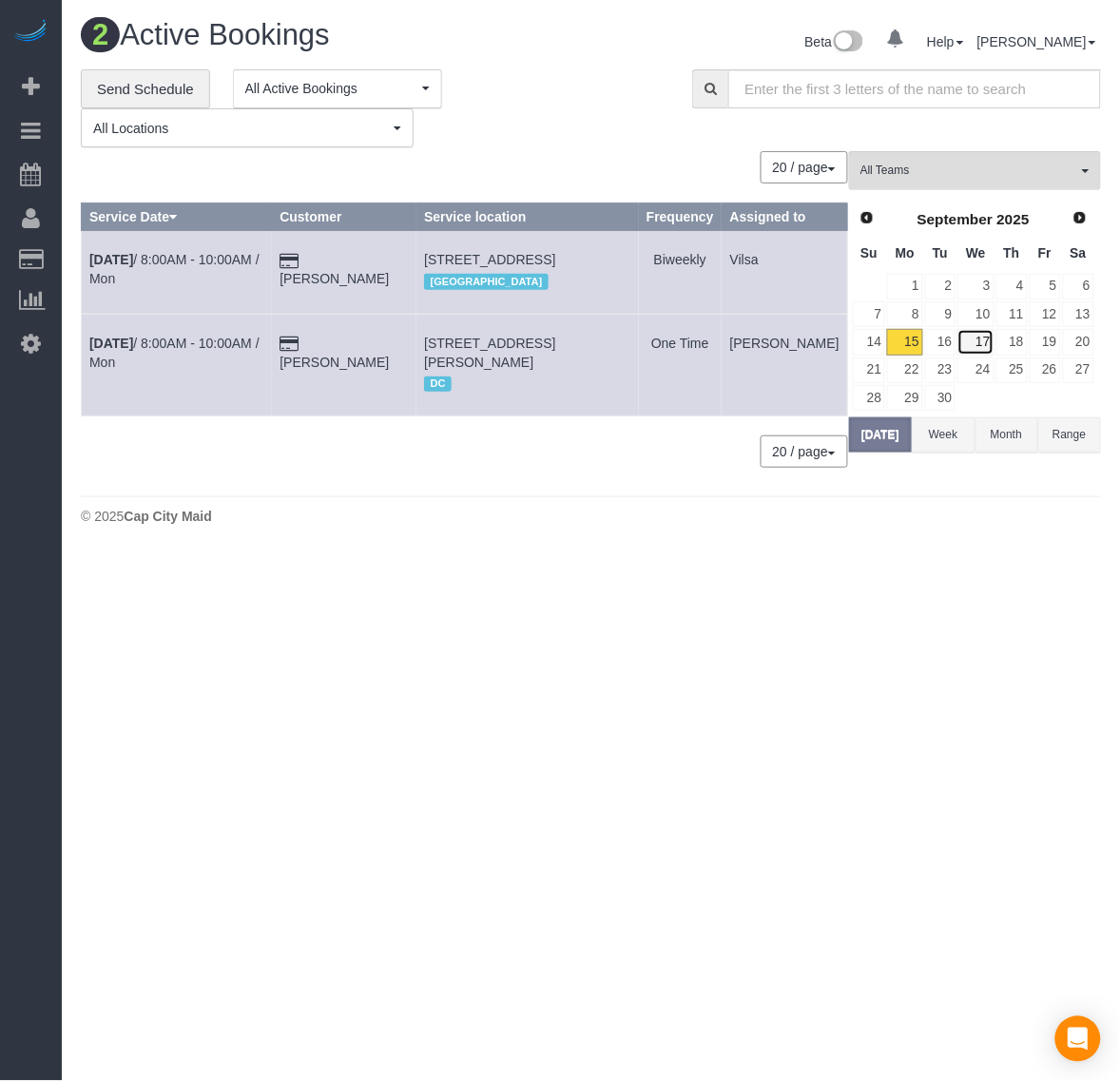
click at [985, 340] on link "17" at bounding box center [976, 341] width 36 height 25
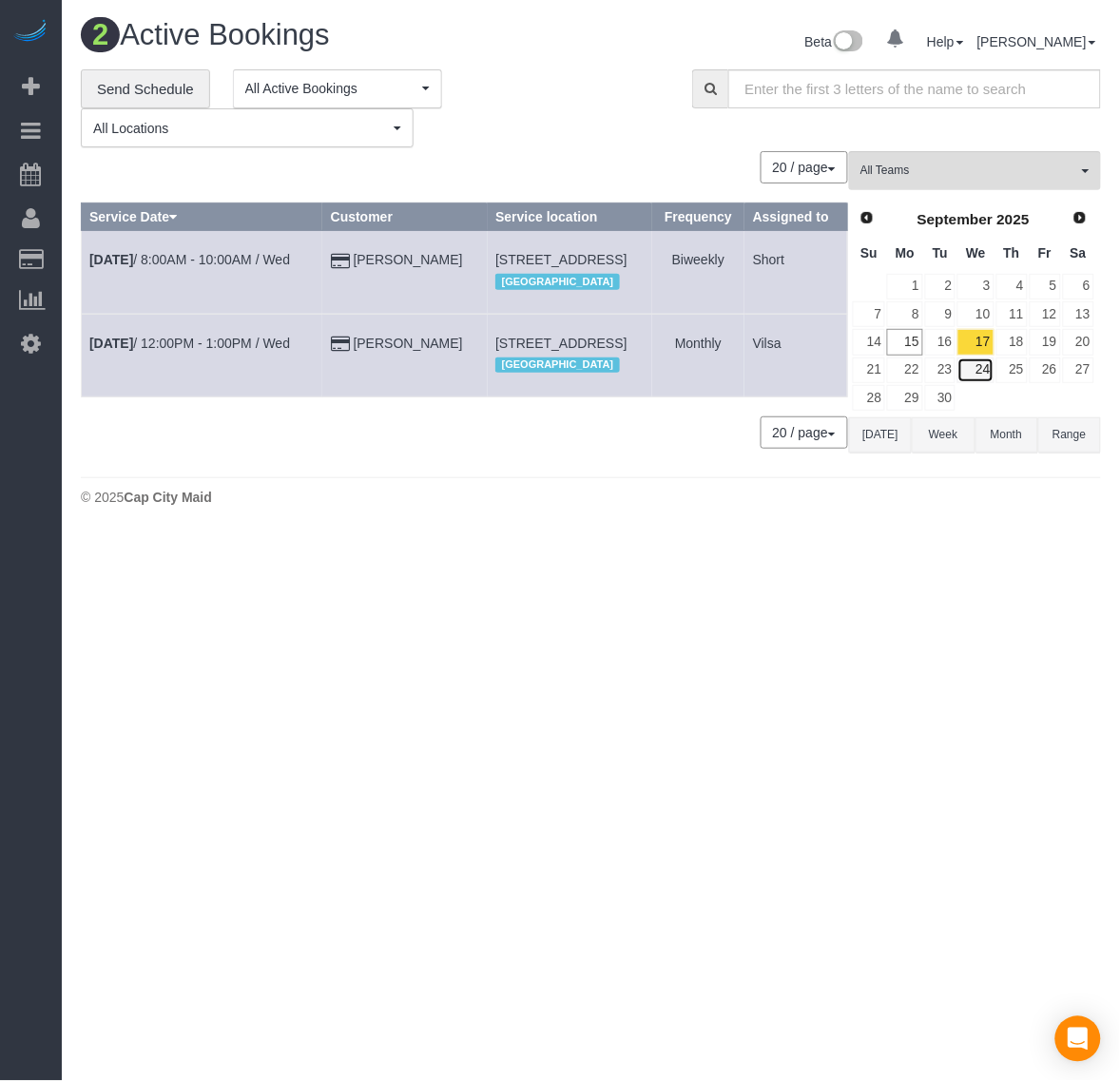
click at [981, 378] on link "24" at bounding box center [976, 370] width 36 height 25
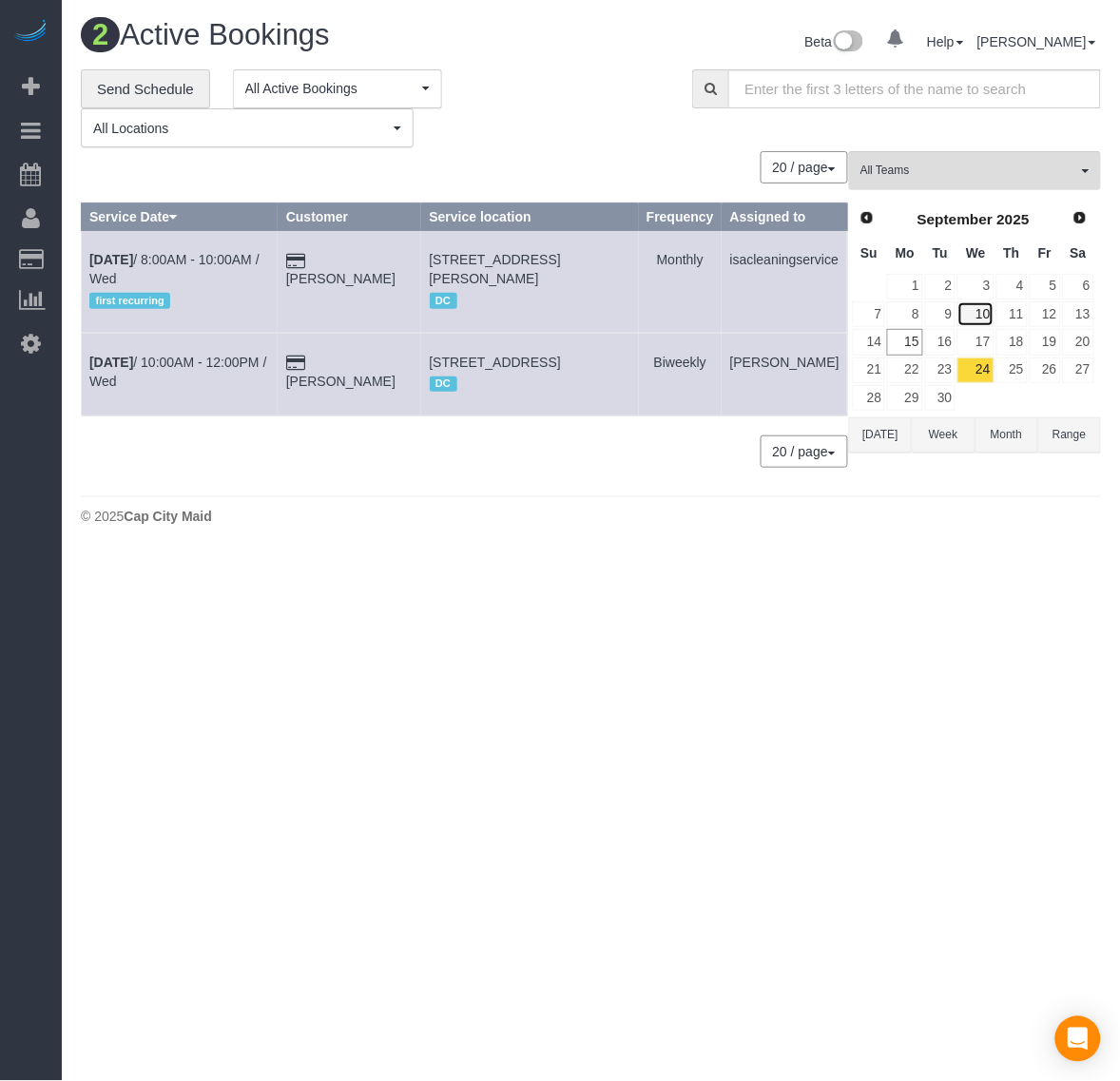
click at [984, 317] on link "10" at bounding box center [976, 314] width 36 height 25
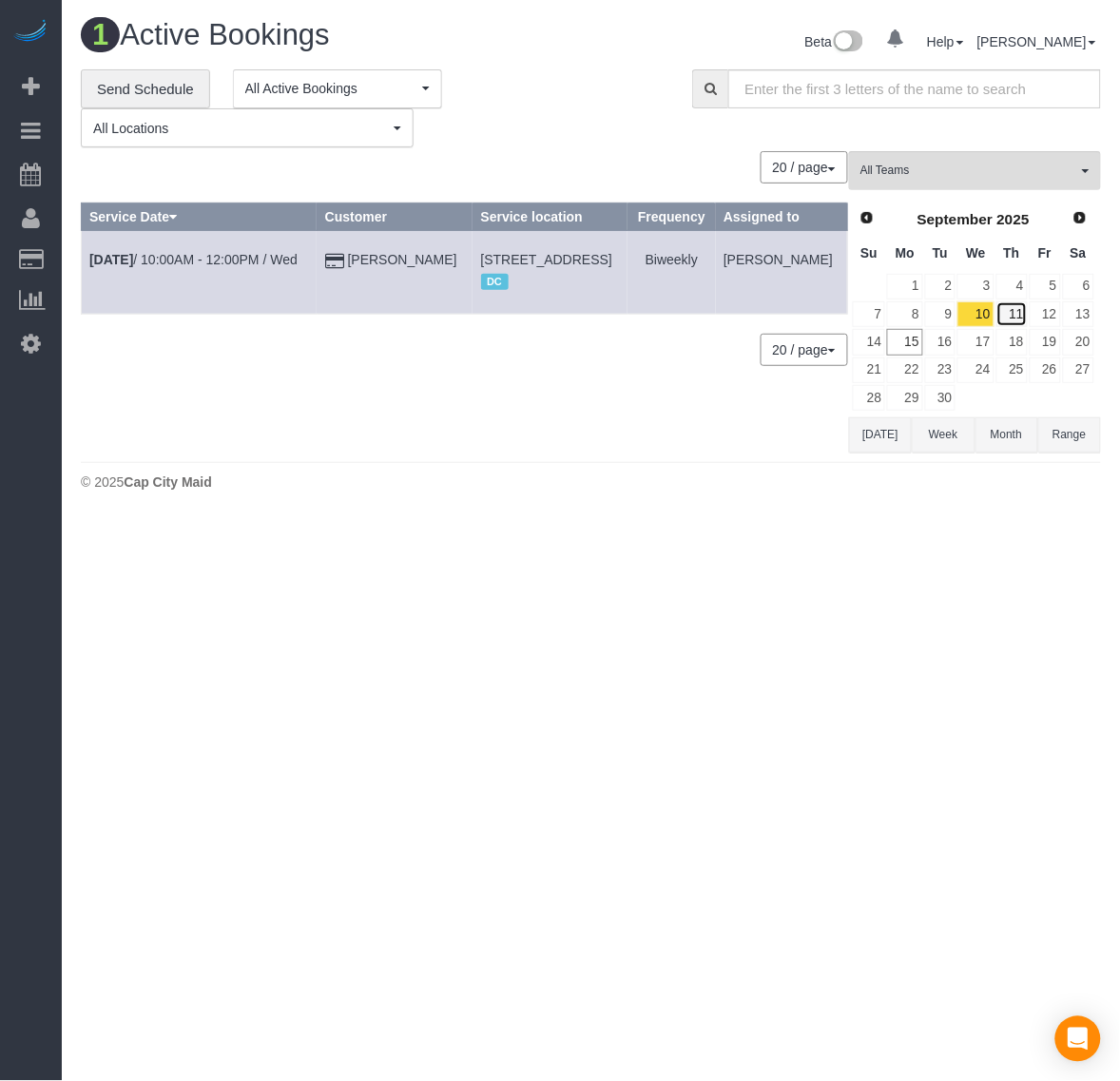
click at [1019, 315] on link "11" at bounding box center [1012, 314] width 31 height 25
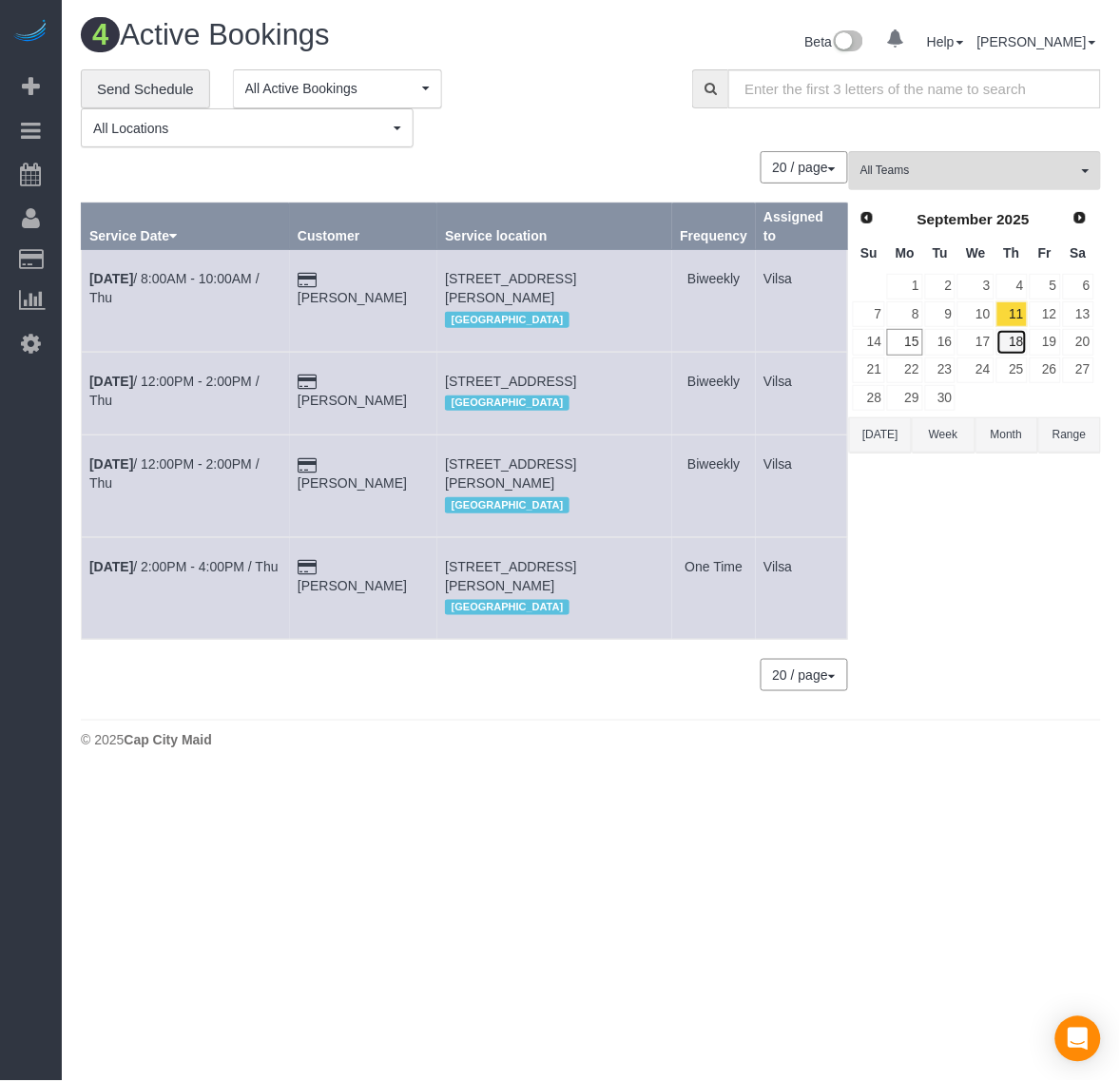
click at [1014, 340] on link "18" at bounding box center [1012, 341] width 31 height 25
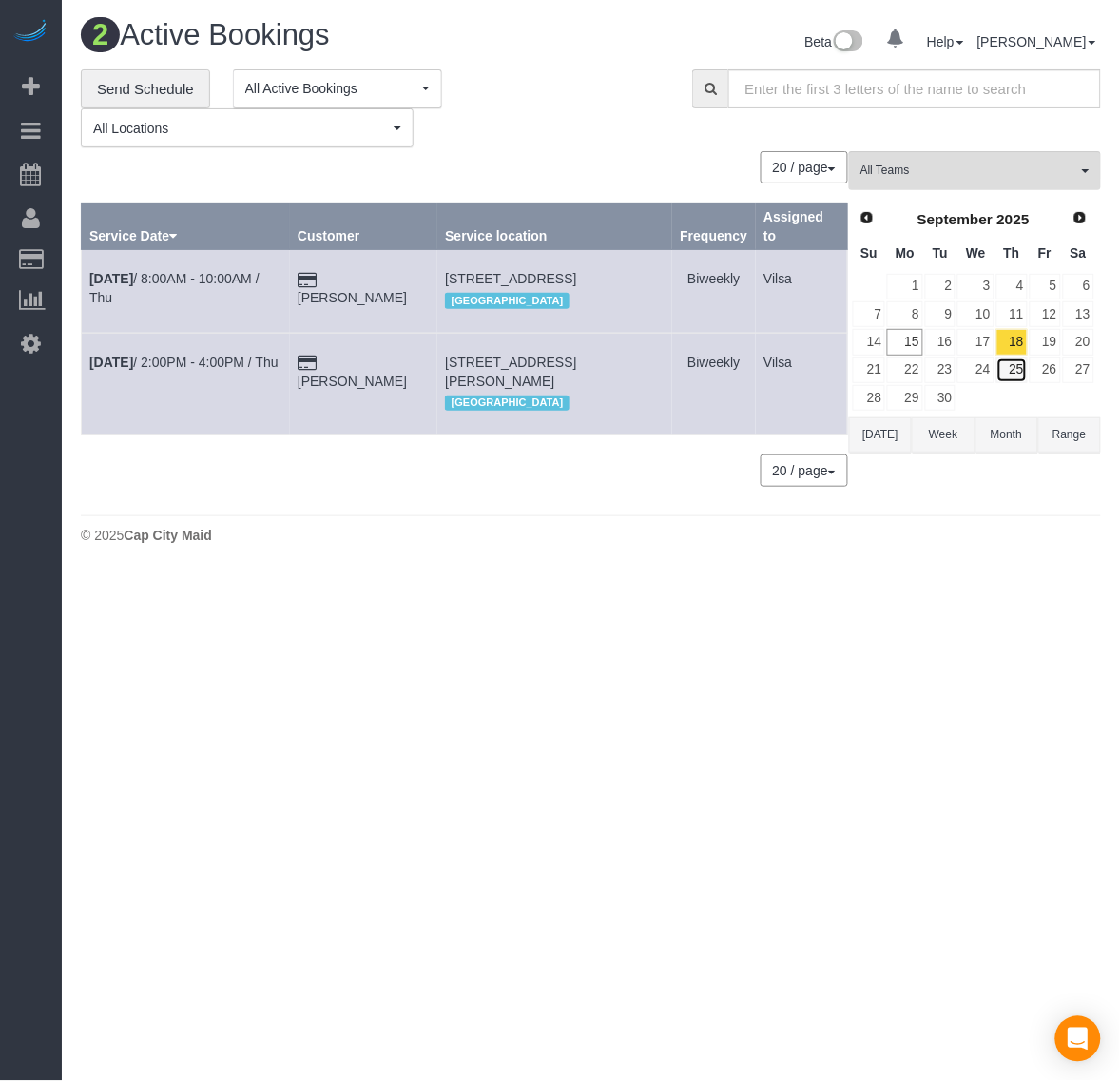
click at [1013, 360] on link "25" at bounding box center [1012, 370] width 31 height 25
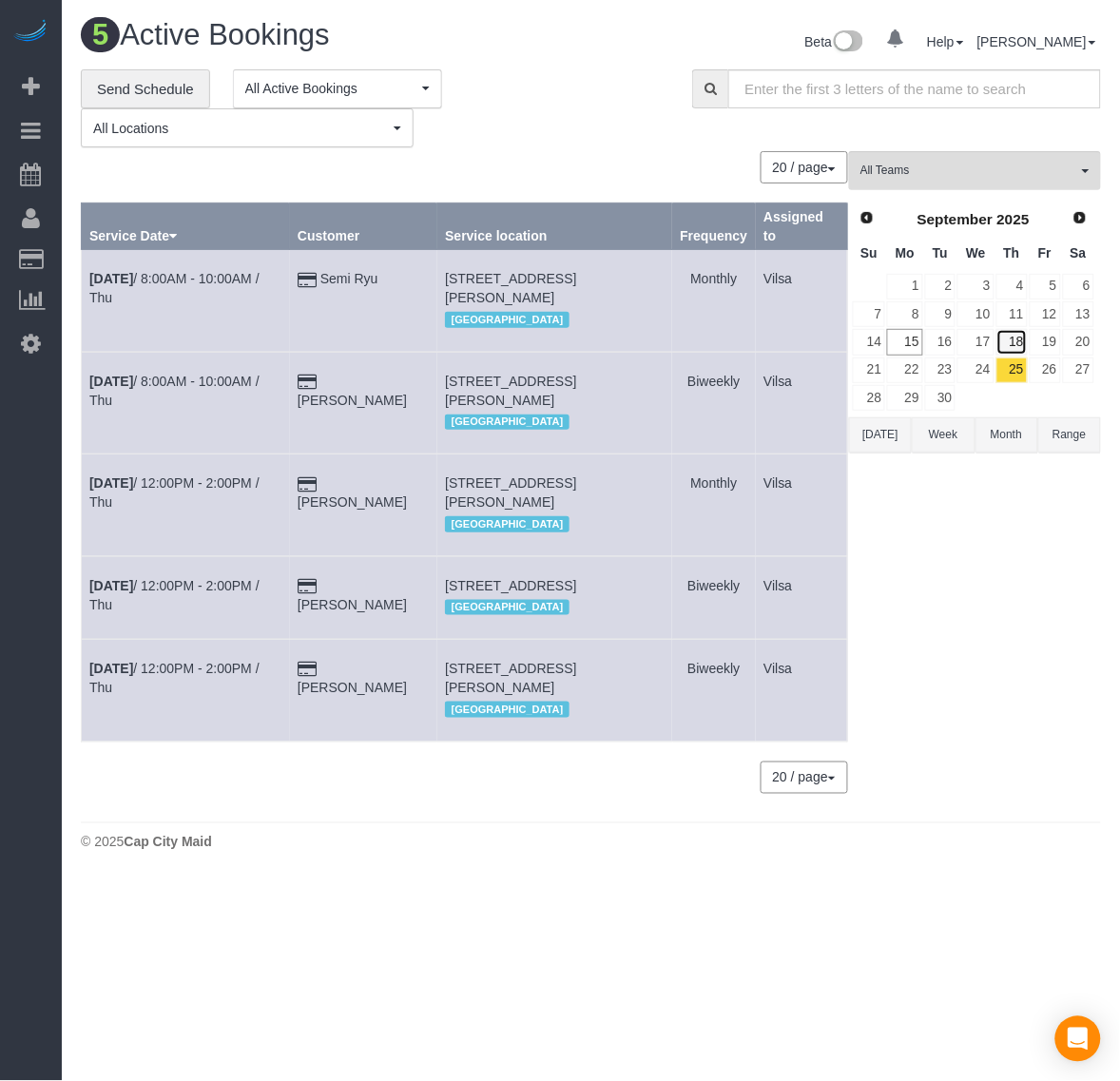
click at [1010, 337] on link "18" at bounding box center [1012, 341] width 31 height 25
